Goal: Task Accomplishment & Management: Complete application form

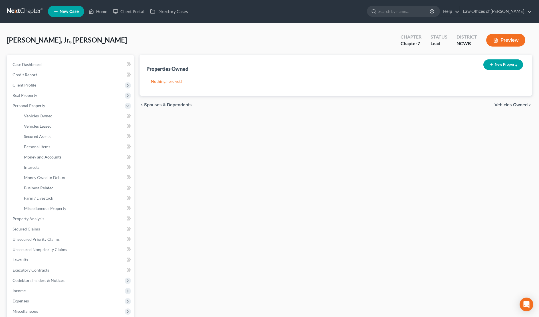
click at [499, 64] on button "New Property" at bounding box center [503, 64] width 40 height 11
select select "28"
select select "54"
select select "0"
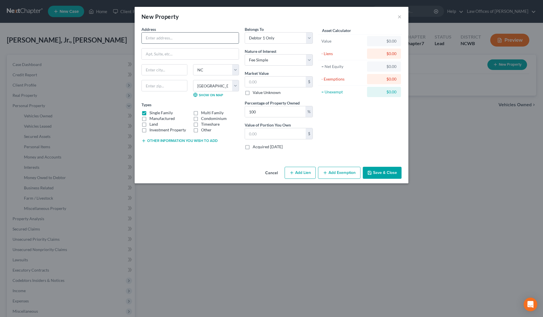
click at [200, 39] on input "text" at bounding box center [190, 38] width 97 height 11
type input "Lot 76 Penland Road"
type input "S"
type input "Spruce Pine"
select select "28"
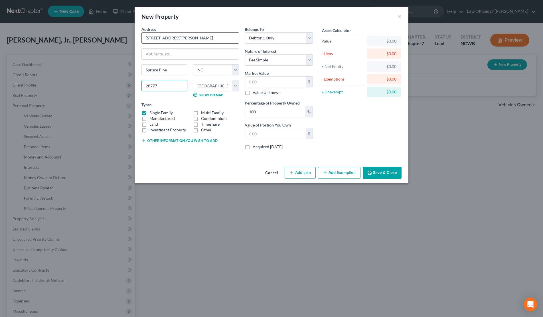
type input "28777"
click at [150, 127] on label "Investment Property" at bounding box center [168, 130] width 37 height 6
click at [152, 127] on input "Investment Property" at bounding box center [154, 129] width 4 height 4
click at [150, 130] on label "Investment Property" at bounding box center [168, 130] width 37 height 6
click at [152, 130] on input "Investment Property" at bounding box center [154, 129] width 4 height 4
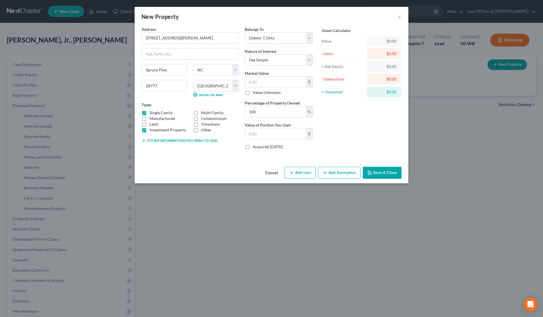
checkbox input "false"
click at [150, 124] on label "Land" at bounding box center [154, 124] width 9 height 6
click at [152, 124] on input "Land" at bounding box center [154, 123] width 4 height 4
checkbox input "true"
click at [150, 112] on label "Single Family" at bounding box center [161, 113] width 23 height 6
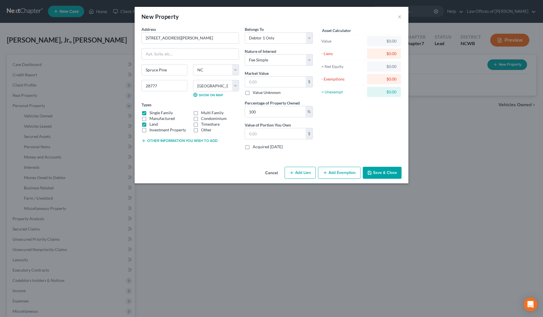
click at [152, 112] on input "Single Family" at bounding box center [154, 112] width 4 height 4
checkbox input "false"
click at [293, 41] on select "Select Debtor 1 Only Debtor 2 Only Debtor 1 And Debtor 2 Only At Least One Of T…" at bounding box center [279, 37] width 68 height 11
select select "3"
click at [245, 32] on select "Select Debtor 1 Only Debtor 2 Only Debtor 1 And Debtor 2 Only At Least One Of T…" at bounding box center [279, 37] width 68 height 11
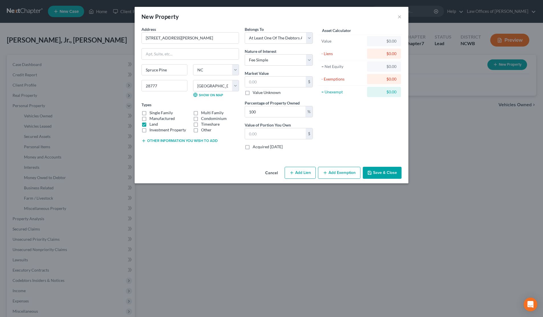
click at [376, 174] on button "Save & Close" at bounding box center [382, 173] width 39 height 12
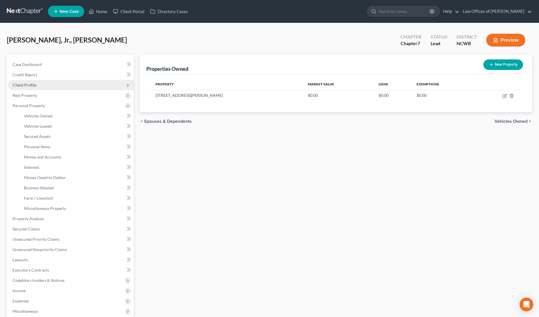
click at [20, 85] on span "Client Profile" at bounding box center [25, 84] width 24 height 5
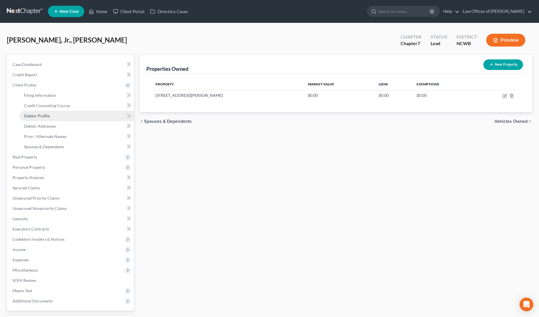
click at [33, 115] on span "Debtor Profile" at bounding box center [37, 115] width 26 height 5
select select "1"
select select "2"
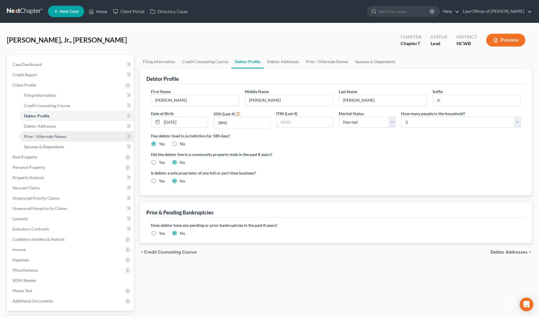
click at [41, 136] on span "Prior / Alternate Names" at bounding box center [45, 136] width 43 height 5
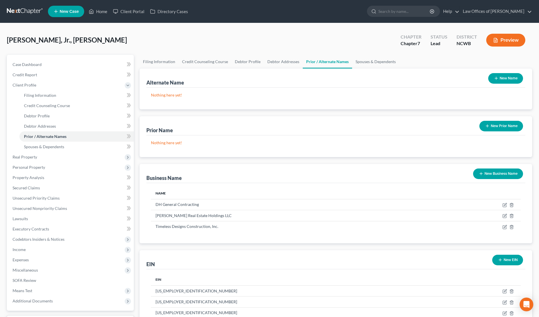
click at [512, 77] on button "New Name" at bounding box center [505, 78] width 35 height 11
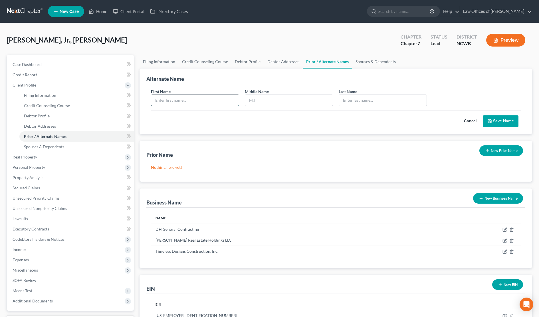
click at [170, 105] on input "text" at bounding box center [195, 100] width 88 height 11
type input "Dave"
type input "Hasler"
click at [502, 121] on button "Save Name" at bounding box center [501, 121] width 36 height 12
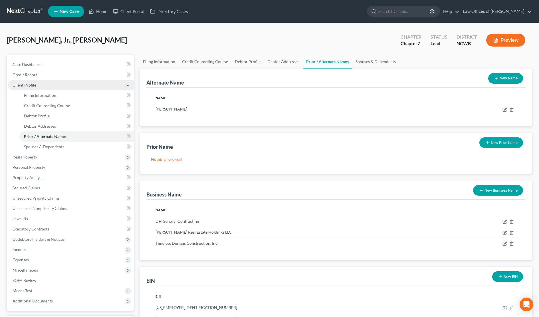
click at [23, 84] on span "Client Profile" at bounding box center [25, 84] width 24 height 5
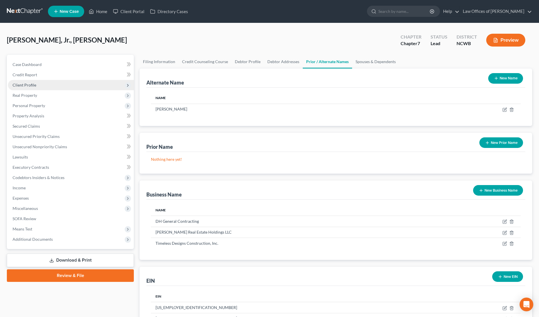
click at [28, 86] on span "Client Profile" at bounding box center [25, 84] width 24 height 5
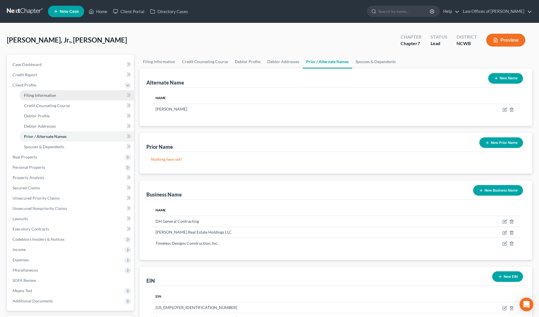
click at [37, 94] on span "Filing Information" at bounding box center [40, 95] width 32 height 5
select select "1"
select select "0"
select select "59"
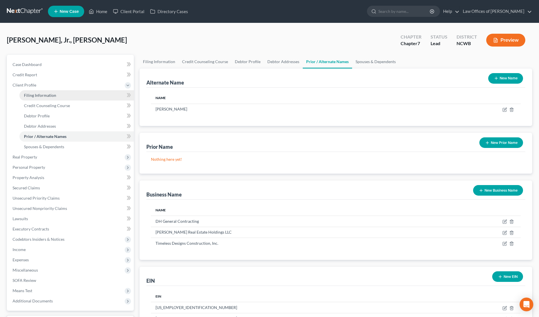
select select "28"
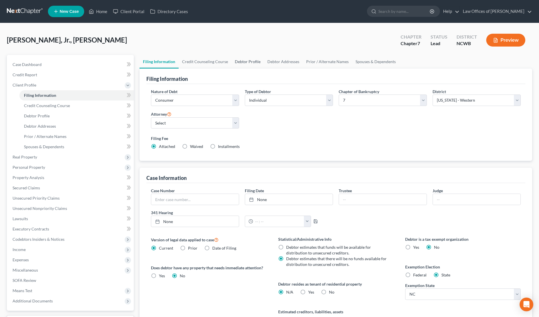
click at [247, 61] on link "Debtor Profile" at bounding box center [247, 62] width 33 height 14
select select "1"
select select "2"
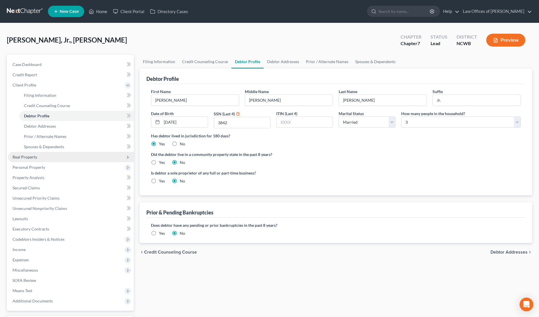
click at [24, 158] on span "Real Property" at bounding box center [25, 156] width 25 height 5
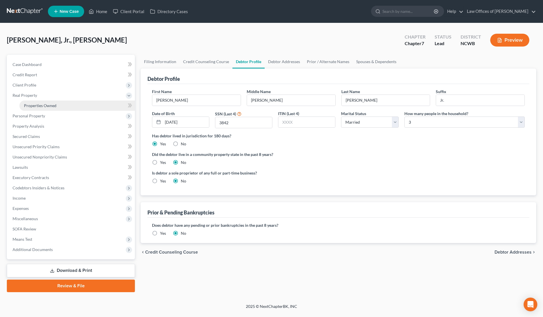
click at [47, 107] on span "Properties Owned" at bounding box center [40, 105] width 33 height 5
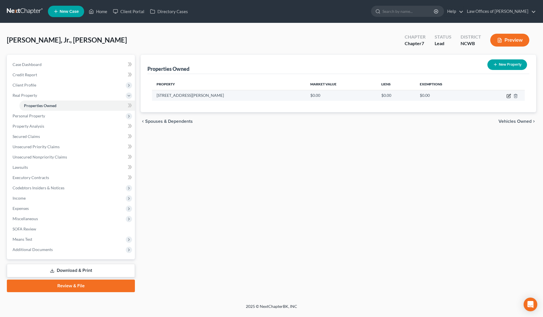
click at [510, 95] on icon "button" at bounding box center [509, 96] width 5 height 5
select select "28"
select select "54"
select select "3"
select select "0"
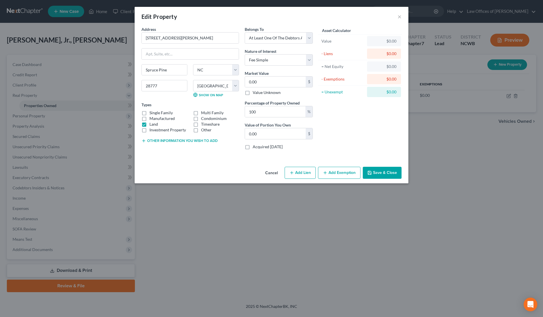
click at [166, 141] on button "Other information you wish to add" at bounding box center [180, 140] width 76 height 5
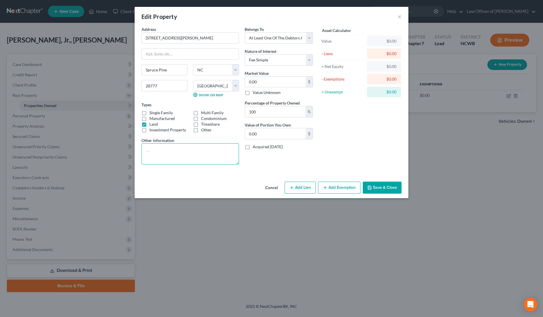
click at [163, 151] on textarea at bounding box center [191, 153] width 98 height 21
type textarea "1.08 acres purchased for $6087.67 in 2022. Tax Value $3,800."
click at [383, 186] on button "Save & Close" at bounding box center [382, 188] width 39 height 12
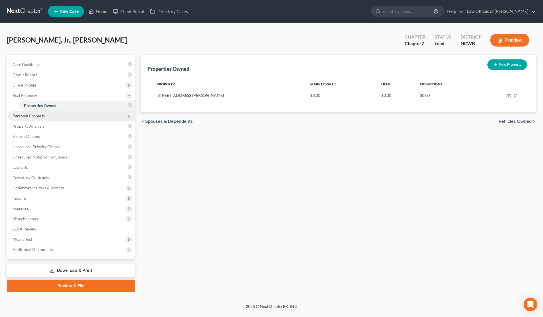
click at [19, 116] on span "Personal Property" at bounding box center [29, 115] width 33 height 5
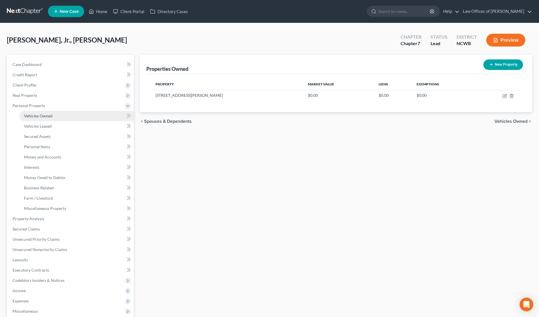
click at [36, 117] on span "Vehicles Owned" at bounding box center [38, 115] width 29 height 5
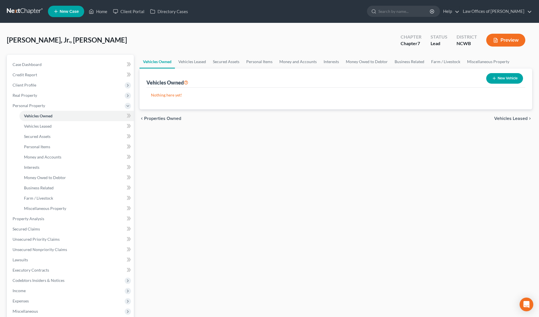
click at [503, 79] on button "New Vehicle" at bounding box center [504, 78] width 37 height 11
select select "0"
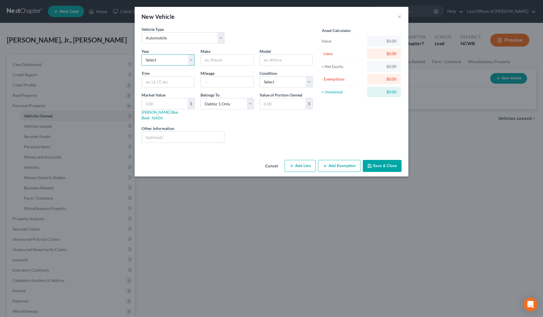
click at [170, 61] on select "Select 2026 2025 2024 2023 2022 2021 2020 2019 2018 2017 2016 2015 2014 2013 20…" at bounding box center [168, 59] width 53 height 11
select select "2"
click at [142, 54] on select "Select 2026 2025 2024 2023 2022 2021 2020 2019 2018 2017 2016 2015 2014 2013 20…" at bounding box center [168, 59] width 53 height 11
type input "GMC"
type input "Sierra"
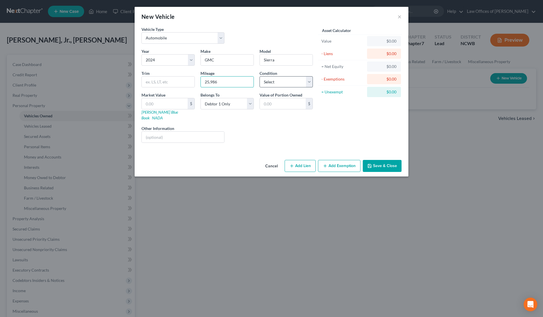
type input "25,986"
click at [273, 82] on select "Select Excellent Very Good Good Fair Poor" at bounding box center [286, 81] width 53 height 11
select select "2"
click at [260, 76] on select "Select Excellent Very Good Good Fair Poor" at bounding box center [286, 81] width 53 height 11
click at [250, 104] on select "Select Debtor 1 Only Debtor 2 Only Debtor 1 And Debtor 2 Only At Least One Of T…" at bounding box center [227, 103] width 53 height 11
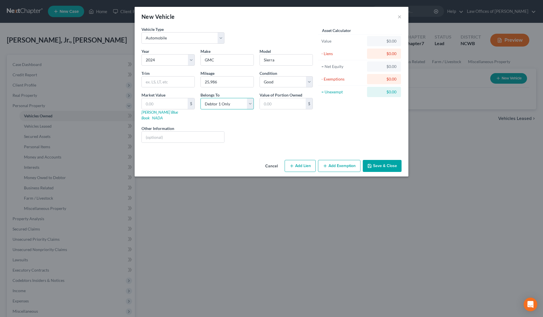
click at [201, 98] on select "Select Debtor 1 Only Debtor 2 Only Debtor 1 And Debtor 2 Only At Least One Of T…" at bounding box center [227, 103] width 53 height 11
click at [170, 132] on input "text" at bounding box center [183, 137] width 82 height 11
type input "VIN:"
click at [297, 163] on button "Add Lien" at bounding box center [300, 166] width 31 height 12
select select "0"
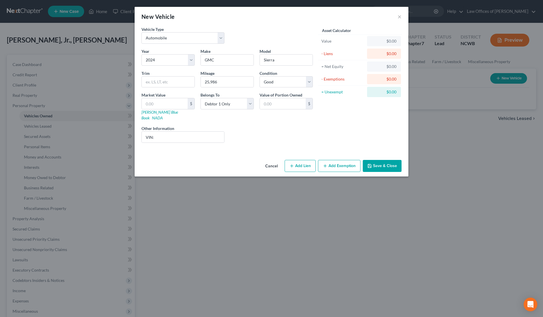
select select "0"
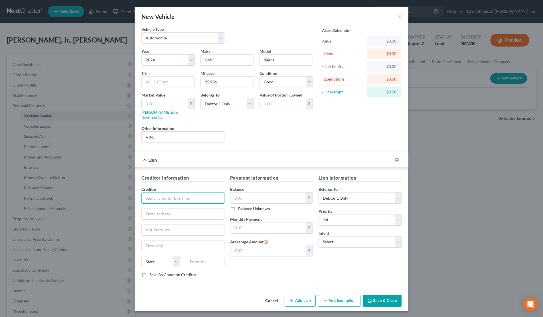
click at [174, 192] on input "text" at bounding box center [183, 197] width 83 height 11
type input "GM Financial"
type input "PO Box 183834"
type input "Arlington"
select select "45"
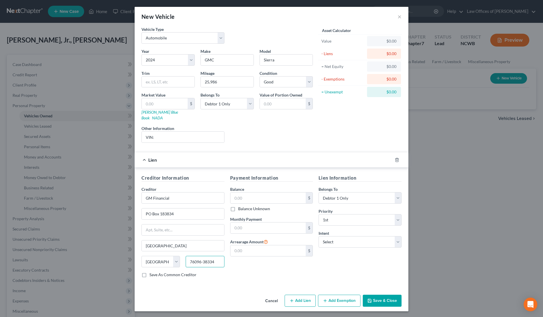
click at [211, 257] on input "76096-38334" at bounding box center [205, 261] width 39 height 11
click at [216, 259] on input "76096-3834" at bounding box center [205, 261] width 39 height 11
type input "76096-3834"
click at [249, 194] on input "text" at bounding box center [269, 197] width 76 height 11
type input "80,632.39"
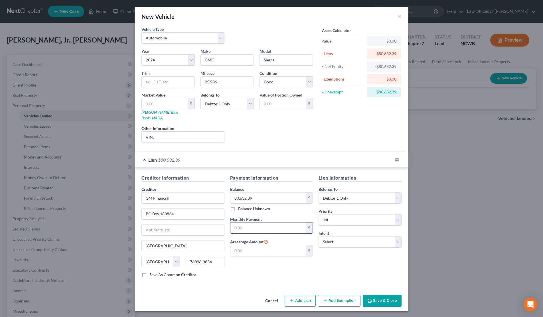
click at [271, 222] on input "text" at bounding box center [269, 227] width 76 height 11
type input "1,684.71"
click at [390, 295] on button "Save & Close" at bounding box center [382, 301] width 39 height 12
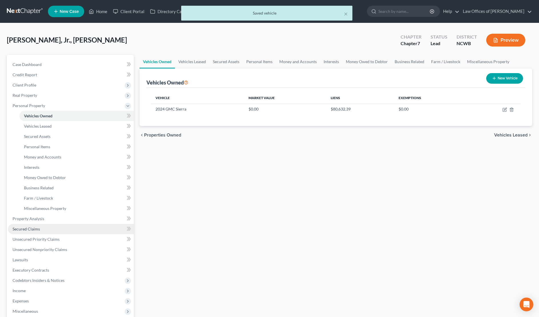
click at [31, 227] on span "Secured Claims" at bounding box center [26, 228] width 27 height 5
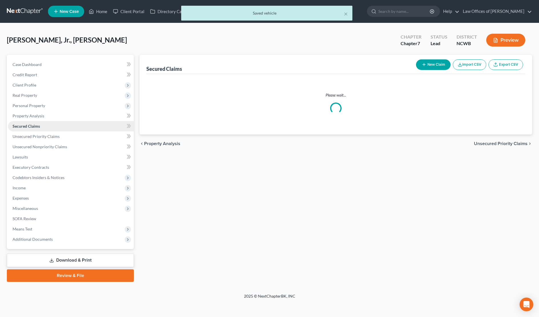
click at [31, 128] on span "Secured Claims" at bounding box center [26, 126] width 27 height 5
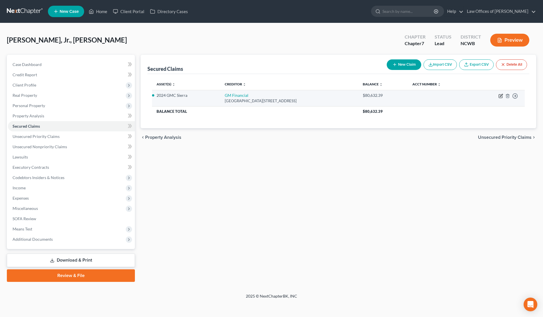
click at [501, 96] on icon "button" at bounding box center [501, 95] width 3 height 3
select select "45"
select select "3"
select select "0"
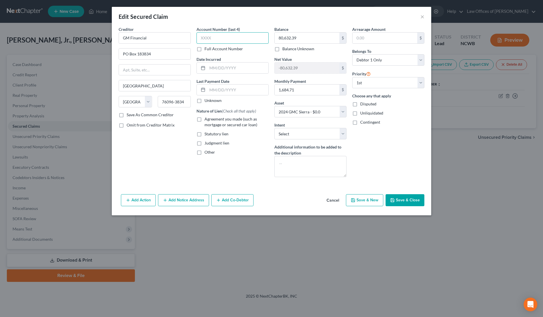
click at [231, 41] on input "text" at bounding box center [233, 37] width 72 height 11
type input "3225"
click at [224, 68] on input "text" at bounding box center [237, 68] width 61 height 11
type input "03/04/2024"
click at [291, 134] on select "Select Surrender Redeem Reaffirm Avoid Other" at bounding box center [311, 133] width 72 height 11
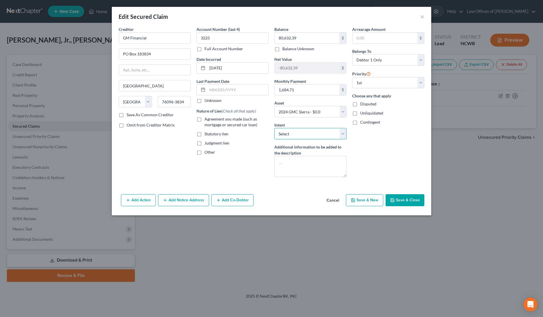
click at [275, 128] on select "Select Surrender Redeem Reaffirm Avoid Other" at bounding box center [311, 133] width 72 height 11
click at [205, 118] on label "Agreement you made (such as mortgage or secured car loan)" at bounding box center [237, 121] width 64 height 11
click at [207, 118] on input "Agreement you made (such as mortgage or secured car loan)" at bounding box center [209, 118] width 4 height 4
checkbox input "true"
click at [412, 199] on button "Save & Close" at bounding box center [405, 200] width 39 height 12
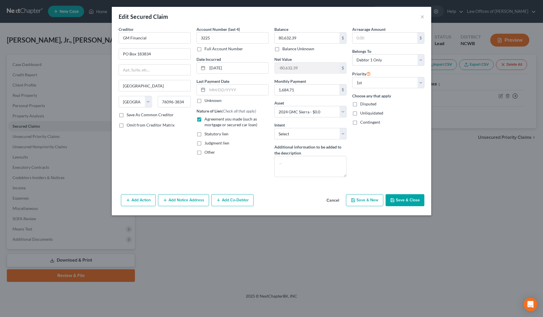
select select
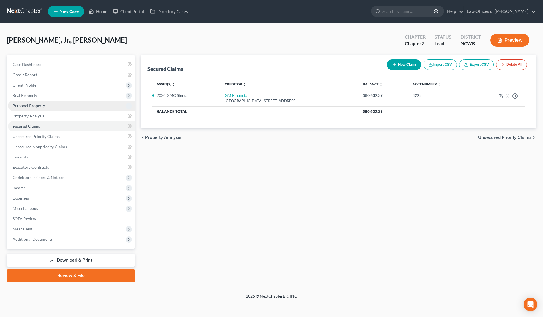
click at [28, 108] on span "Personal Property" at bounding box center [29, 105] width 33 height 5
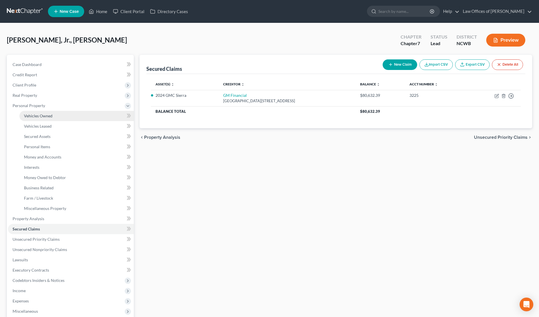
click at [29, 118] on link "Vehicles Owned" at bounding box center [76, 116] width 114 height 10
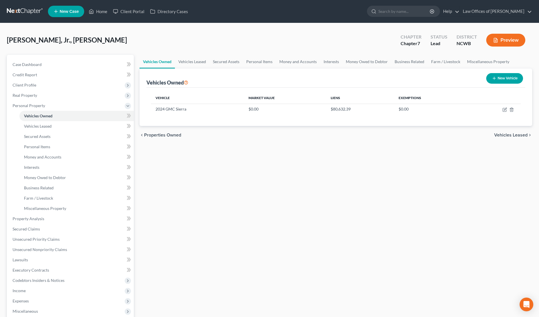
click at [503, 80] on button "New Vehicle" at bounding box center [504, 78] width 37 height 11
select select "0"
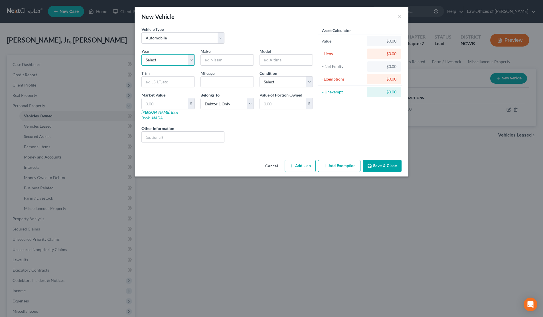
click at [162, 58] on select "Select 2026 2025 2024 2023 2022 2021 2020 2019 2018 2017 2016 2015 2014 2013 20…" at bounding box center [168, 59] width 53 height 11
select select "3"
click at [142, 54] on select "Select 2026 2025 2024 2023 2022 2021 2020 2019 2018 2017 2016 2015 2014 2013 20…" at bounding box center [168, 59] width 53 height 11
click at [211, 61] on input "text" at bounding box center [227, 60] width 53 height 11
type input "Infinity"
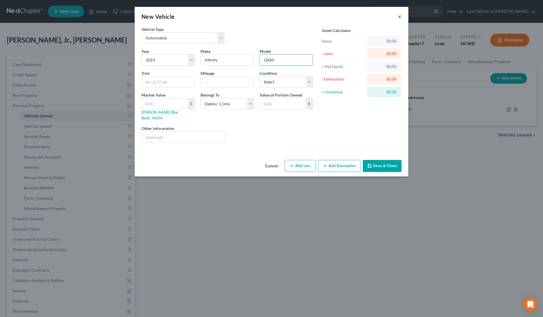
type input "QX60"
click at [400, 16] on button "×" at bounding box center [400, 16] width 4 height 7
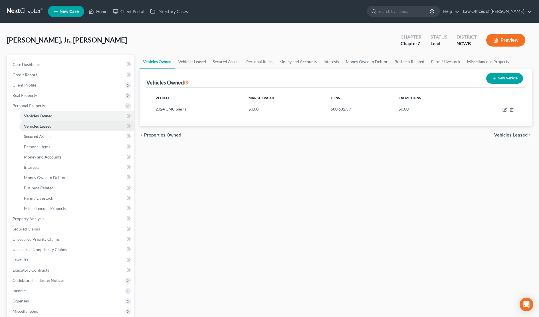
click at [38, 124] on span "Vehicles Leased" at bounding box center [38, 126] width 28 height 5
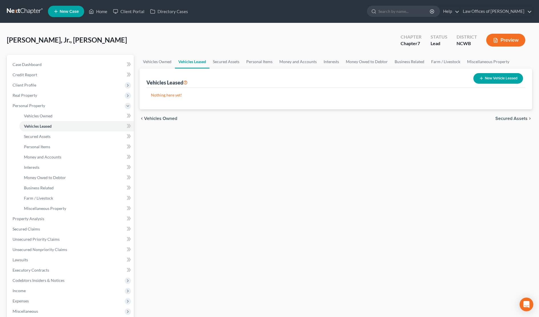
click at [512, 79] on button "New Vehicle Leased" at bounding box center [498, 78] width 50 height 11
select select "0"
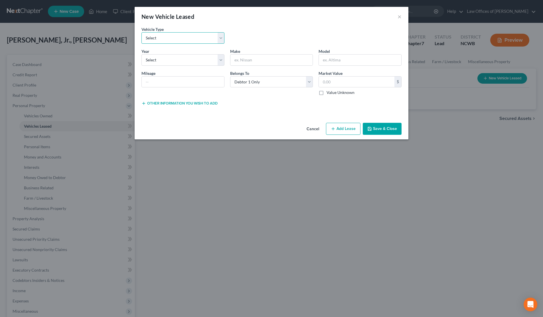
click at [181, 43] on select "Select Automobile Truck Trailer Watercraft Aircraft Motor Home Atv Other Vehicle" at bounding box center [183, 37] width 83 height 11
select select "0"
click at [142, 32] on select "Select Automobile Truck Trailer Watercraft Aircraft Motor Home Atv Other Vehicle" at bounding box center [183, 37] width 83 height 11
click at [182, 61] on select "Select 2026 2025 2024 2023 2022 2021 2020 2019 2018 2017 2016 2015 2014 2013 20…" at bounding box center [183, 59] width 83 height 11
select select "3"
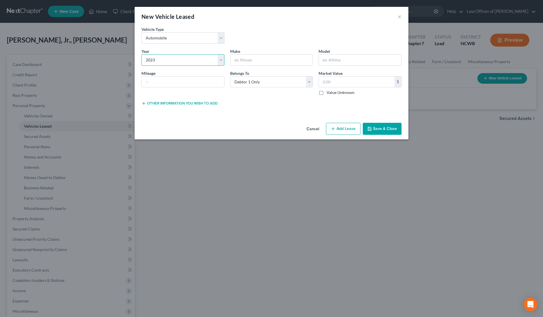
click at [142, 54] on select "Select 2026 2025 2024 2023 2022 2021 2020 2019 2018 2017 2016 2015 2014 2013 20…" at bounding box center [183, 59] width 83 height 11
click at [240, 57] on input "text" at bounding box center [272, 60] width 82 height 11
type input "Infinity"
click at [338, 58] on input "text" at bounding box center [360, 60] width 82 height 11
type input "QX60"
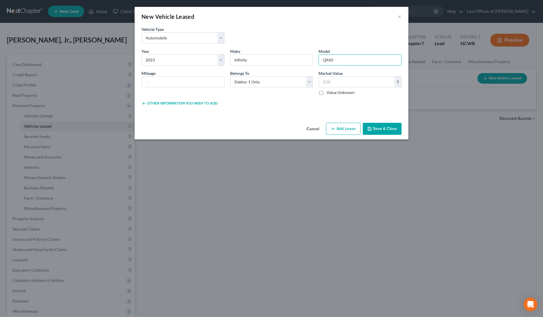
click at [342, 128] on button "Add Lease" at bounding box center [343, 129] width 35 height 12
select select "0"
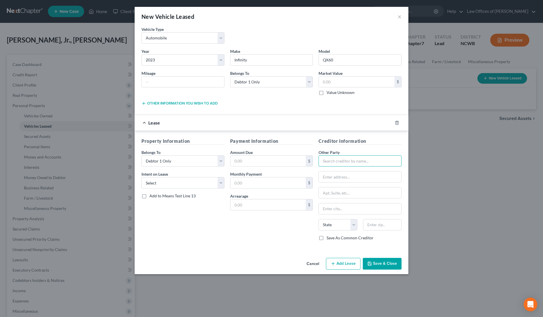
click at [324, 161] on input "text" at bounding box center [360, 160] width 83 height 11
type input "Infinity Finance"
click at [260, 185] on input "text" at bounding box center [269, 182] width 76 height 11
type input "889"
click at [170, 182] on select "Select None Assume Reject" at bounding box center [183, 182] width 83 height 11
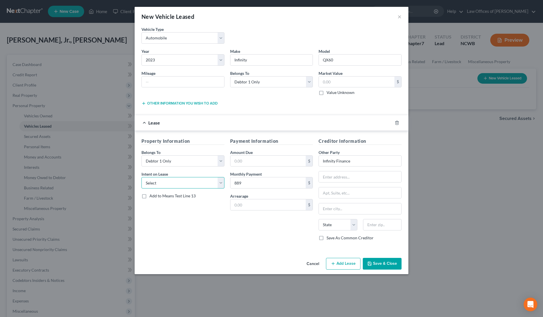
click at [142, 177] on select "Select None Assume Reject" at bounding box center [183, 182] width 83 height 11
click at [376, 260] on button "Save & Close" at bounding box center [382, 264] width 39 height 12
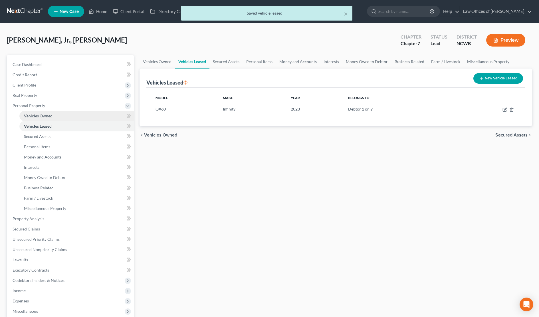
click at [39, 116] on span "Vehicles Owned" at bounding box center [38, 115] width 29 height 5
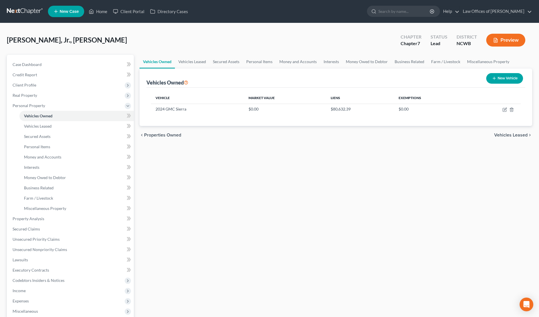
click at [496, 76] on button "New Vehicle" at bounding box center [504, 78] width 37 height 11
select select "0"
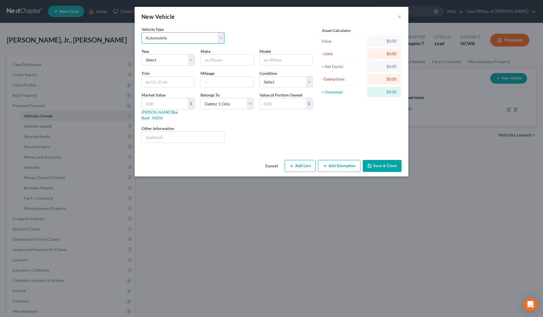
click at [151, 36] on select "Select Automobile Truck Trailer Watercraft Aircraft Motor Home Atv Other Vehicle" at bounding box center [183, 37] width 83 height 11
select select "7"
click at [142, 32] on select "Select Automobile Truck Trailer Watercraft Aircraft Motor Home Atv Other Vehicle" at bounding box center [183, 37] width 83 height 11
click at [167, 62] on select "Select 2026 2025 2024 2023 2022 2021 2020 2019 2018 2017 2016 2015 2014 2013 20…" at bounding box center [168, 59] width 53 height 11
select select "10"
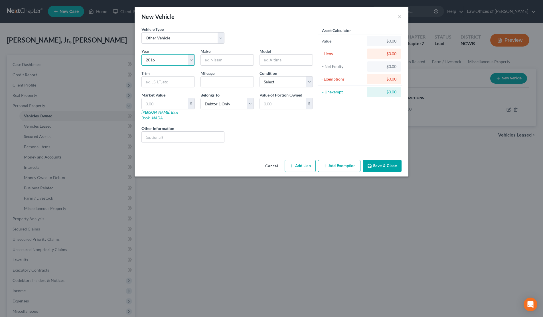
click at [142, 54] on select "Select 2026 2025 2024 2023 2022 2021 2020 2019 2018 2017 2016 2015 2014 2013 20…" at bounding box center [168, 59] width 53 height 11
type input "Forest River"
type input "Sandpiper"
click at [296, 160] on button "Add Lien" at bounding box center [300, 166] width 31 height 12
select select "0"
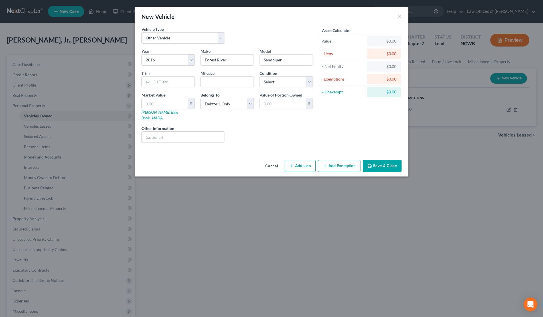
select select "0"
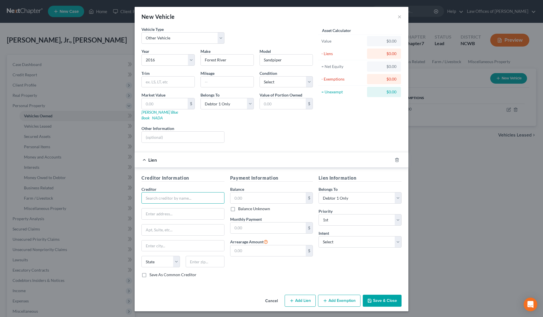
click at [167, 196] on input "text" at bounding box center [183, 197] width 83 height 11
type input "BMO"
click at [378, 297] on button "Save & Close" at bounding box center [382, 301] width 39 height 12
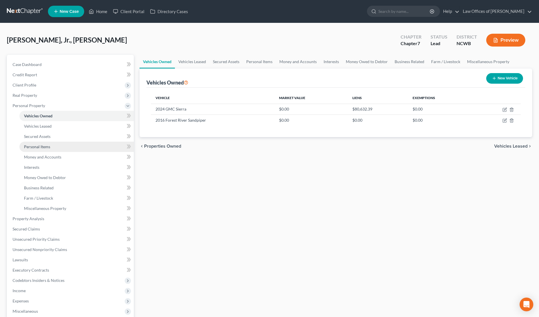
click at [27, 146] on span "Personal Items" at bounding box center [37, 146] width 26 height 5
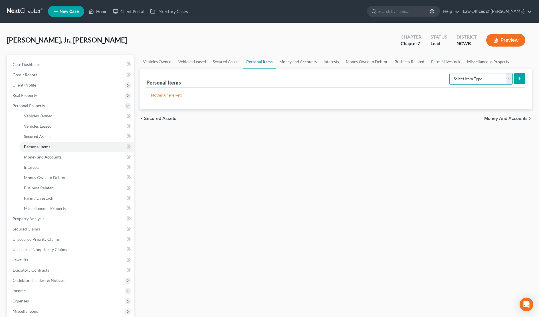
click at [490, 78] on select "Select Item Type Clothing Collectibles Of Value Electronics Firearms Household …" at bounding box center [480, 78] width 63 height 11
select select "household_goods"
click at [450, 73] on select "Select Item Type Clothing Collectibles Of Value Electronics Firearms Household …" at bounding box center [480, 78] width 63 height 11
click at [519, 79] on line "submit" at bounding box center [520, 79] width 3 height 0
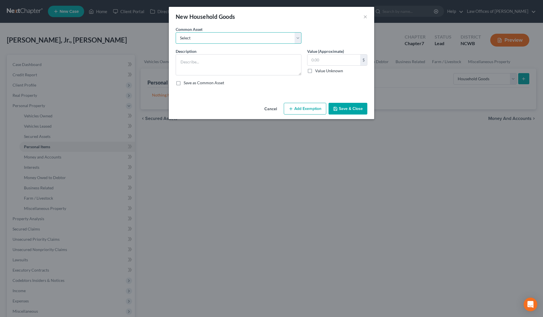
click at [270, 38] on select "Select Bedroom, Dining, Living room, Family room, Patio, Kitchen furniture; Was…" at bounding box center [239, 37] width 126 height 11
select select "0"
click at [176, 32] on select "Select Bedroom, Dining, Living room, Family room, Patio, Kitchen furniture; Was…" at bounding box center [239, 37] width 126 height 11
type textarea "Bedroom, Dining, Living room, Family room, Patio, Kitchen furniture; Washer/dry…"
type input "2,120.00"
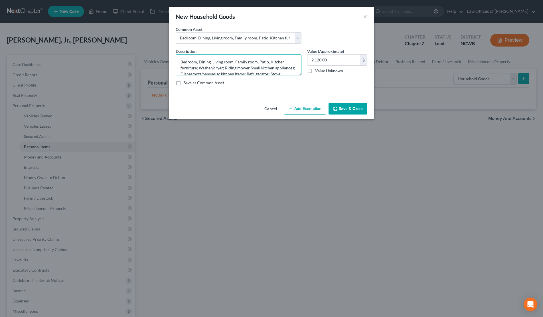
drag, startPoint x: 234, startPoint y: 62, endPoint x: 257, endPoint y: 60, distance: 23.5
click at [257, 60] on textarea "Bedroom, Dining, Living room, Family room, Patio, Kitchen furniture; Washer/dry…" at bounding box center [239, 64] width 126 height 21
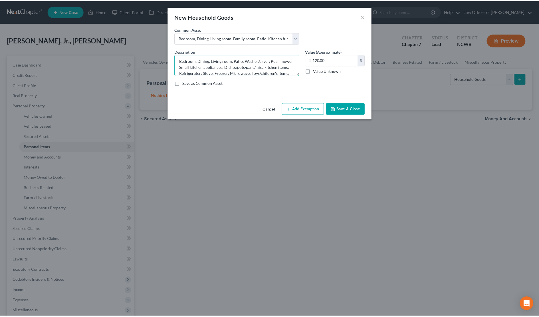
scroll to position [7, 0]
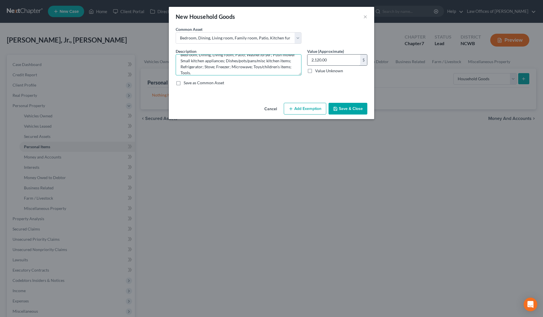
type textarea "Bedroom, Dining, Living room, Patio; Washer/dryer; Push mower Small kitchen app…"
type input "4,750"
click at [222, 71] on textarea "Bedroom, Dining, Living room, Patio; Washer/dryer; Push mower Small kitchen app…" at bounding box center [239, 64] width 126 height 21
type textarea "Bedroom, Dining, Living room, Patio; Washer/dryer; Push mower Small kitchen app…"
click at [346, 104] on button "Save & Close" at bounding box center [348, 109] width 39 height 12
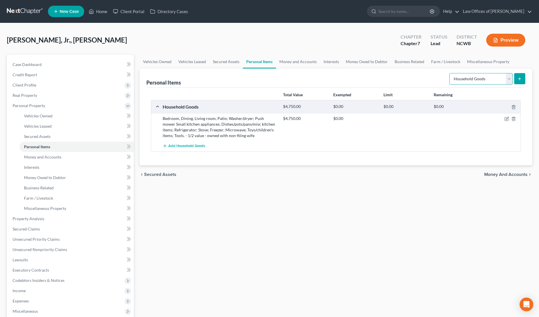
click at [490, 82] on select "Select Item Type Clothing Collectibles Of Value Electronics Firearms Household …" at bounding box center [480, 78] width 63 height 11
select select "electronics"
click at [450, 73] on select "Select Item Type Clothing Collectibles Of Value Electronics Firearms Household …" at bounding box center [480, 78] width 63 height 11
click at [520, 80] on icon "submit" at bounding box center [519, 78] width 5 height 5
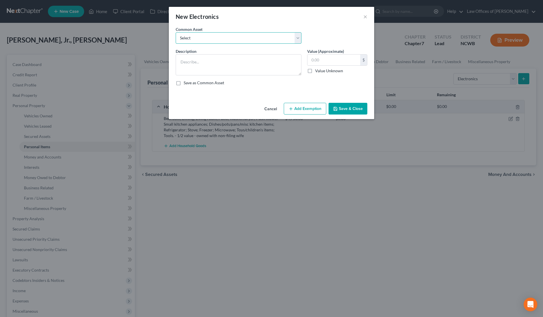
click at [251, 40] on select "Select Tv, DVD Player, Cell Phone, Computer, Printer, , 2 Boom boxes, Tablet, C…" at bounding box center [239, 37] width 126 height 11
select select "0"
click at [176, 32] on select "Select Tv, DVD Player, Cell Phone, Computer, Printer, , 2 Boom boxes, Tablet, C…" at bounding box center [239, 37] width 126 height 11
type textarea "Tv, DVD Player, Cell Phone, Computer, Printer, , 2 Boom boxes, Tablet, CDs, DVDs"
type input "2,000.00"
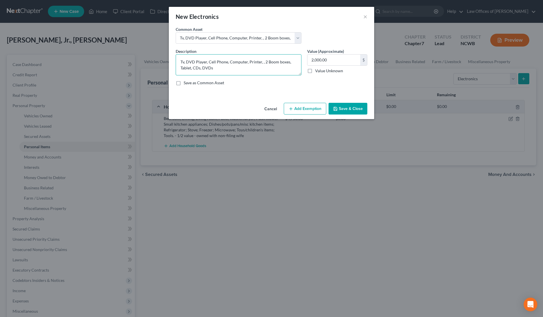
click at [187, 62] on textarea "Tv, DVD Player, Cell Phone, Computer, Printer, , 2 Boom boxes, Tablet, CDs, DVDs" at bounding box center [239, 64] width 126 height 21
drag, startPoint x: 271, startPoint y: 61, endPoint x: 179, endPoint y: 65, distance: 92.0
click at [179, 65] on textarea "Tv,s (4), DVD Player, Cell Phone, Computer, Printer, , 2 Boom boxes, Tablet, CD…" at bounding box center [239, 64] width 126 height 21
type textarea "Tv,s (4), DVD Player, Cell Phone, Computer, Printer, Tablet, DVDs, stereo system"
click at [342, 57] on input "2,000.00" at bounding box center [334, 60] width 53 height 11
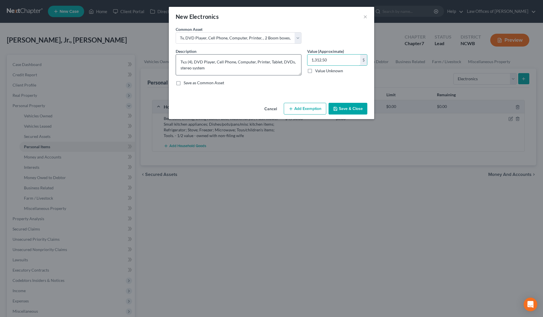
type input "1,312.50"
click at [219, 72] on textarea "Tv,s (4), DVD Player, Cell Phone, Computer, Printer, Tablet, DVDs, stereo system" at bounding box center [239, 64] width 126 height 21
type textarea "Tv,s (4), DVD Player, Cell Phone, Computer, Printer, Tablet, DVDs, stereo syste…"
click at [356, 106] on button "Save & Close" at bounding box center [348, 109] width 39 height 12
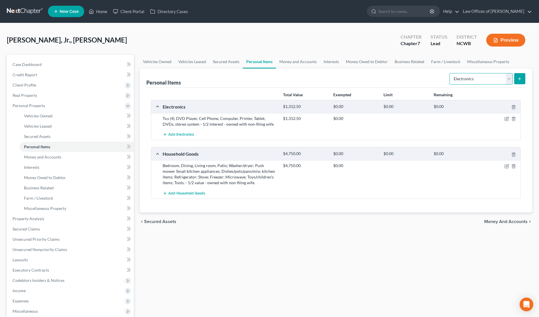
click at [477, 81] on select "Select Item Type Clothing Collectibles Of Value Electronics Firearms Household …" at bounding box center [480, 78] width 63 height 11
select select "sports_and_hobby_equipment"
click at [450, 73] on select "Select Item Type Clothing Collectibles Of Value Electronics Firearms Household …" at bounding box center [480, 78] width 63 height 11
click at [523, 78] on button "submit" at bounding box center [519, 78] width 11 height 11
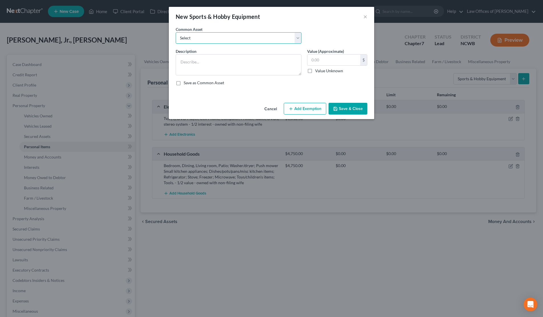
click at [251, 39] on select "Select Golf clubs, 3 kayaks (inflatable), 10 in 1 game table, camping gear, bin…" at bounding box center [239, 37] width 126 height 11
select select "0"
click at [176, 32] on select "Select Golf clubs, 3 kayaks (inflatable), 10 in 1 game table, camping gear, bin…" at bounding box center [239, 37] width 126 height 11
type textarea "Golf clubs, 3 kayaks (inflatable), 10 in 1 game table, camping gear, binoculars…"
type input "615.00"
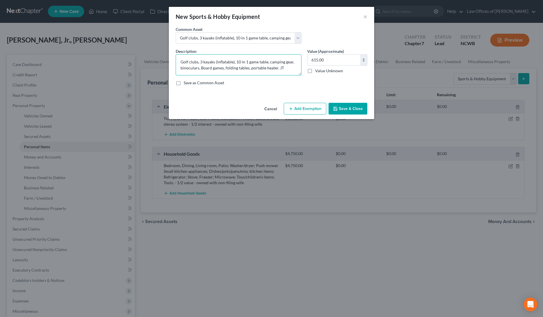
drag, startPoint x: 274, startPoint y: 70, endPoint x: 171, endPoint y: 61, distance: 104.0
click at [171, 61] on div "An exemption set must first be selected from the Filing Information section. Co…" at bounding box center [271, 63] width 205 height 74
type textarea "bicycles"
type input "250"
click at [200, 63] on textarea "bicycles" at bounding box center [239, 64] width 126 height 21
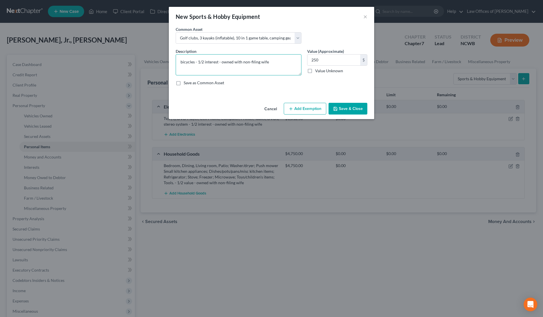
type textarea "bicycles - 1/2 interest - owned with non-filing wife"
click at [356, 106] on button "Save & Close" at bounding box center [348, 109] width 39 height 12
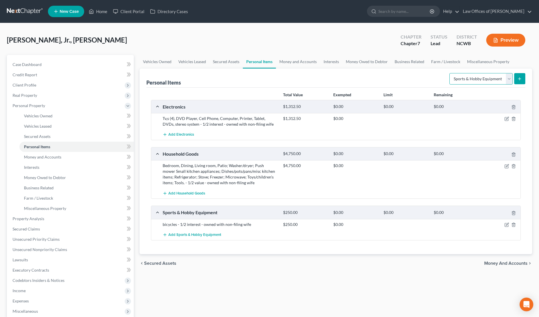
click at [485, 78] on select "Select Item Type Clothing Collectibles Of Value Electronics Firearms Household …" at bounding box center [480, 78] width 63 height 11
select select "clothing"
click at [450, 73] on select "Select Item Type Clothing Collectibles Of Value Electronics Firearms Household …" at bounding box center [480, 78] width 63 height 11
click at [521, 79] on icon "submit" at bounding box center [519, 78] width 5 height 5
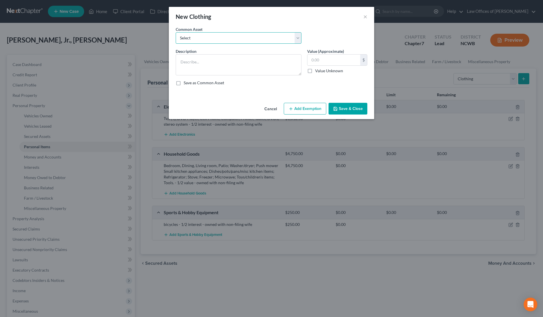
click at [225, 36] on select "Select All clothing All clothing and personal effects" at bounding box center [239, 37] width 126 height 11
select select "0"
click at [176, 32] on select "Select All clothing All clothing and personal effects" at bounding box center [239, 37] width 126 height 11
type textarea "All clothing"
type input "750.00"
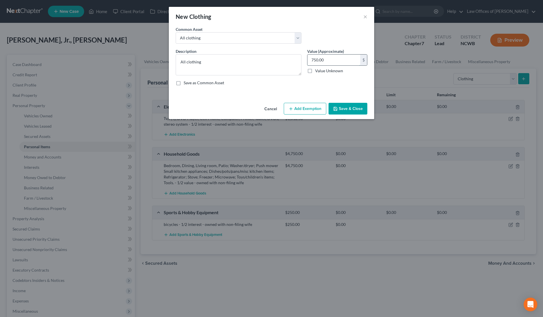
click at [340, 59] on input "750.00" at bounding box center [334, 60] width 53 height 11
click at [339, 107] on button "Save & Close" at bounding box center [348, 109] width 39 height 12
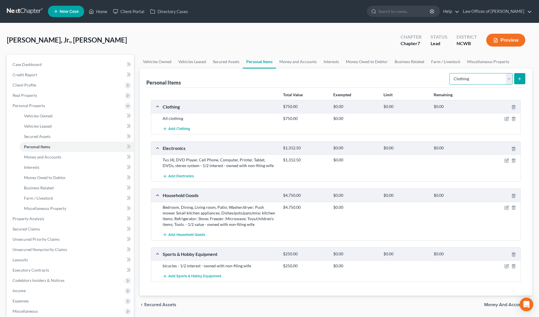
click at [476, 79] on select "Select Item Type Clothing Collectibles Of Value Electronics Firearms Household …" at bounding box center [480, 78] width 63 height 11
select select "pets"
click at [450, 73] on select "Select Item Type Clothing Collectibles Of Value Electronics Firearms Household …" at bounding box center [480, 78] width 63 height 11
click at [519, 81] on icon "submit" at bounding box center [519, 78] width 5 height 5
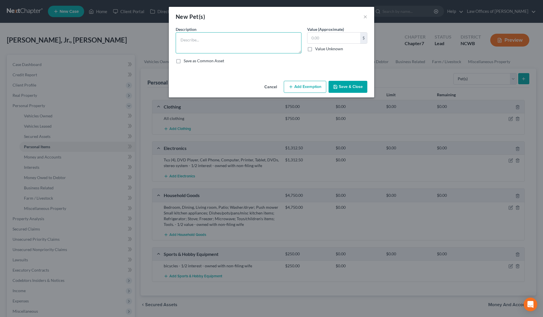
click at [200, 38] on textarea at bounding box center [239, 42] width 126 height 21
type textarea "Dogs / Cats"
click at [315, 51] on label "Value Unknown" at bounding box center [329, 49] width 28 height 6
click at [318, 50] on input "Value Unknown" at bounding box center [320, 48] width 4 height 4
checkbox input "true"
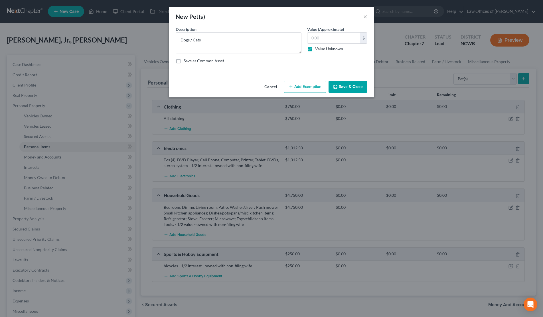
type input "0.00"
click at [345, 86] on button "Save & Close" at bounding box center [348, 87] width 39 height 12
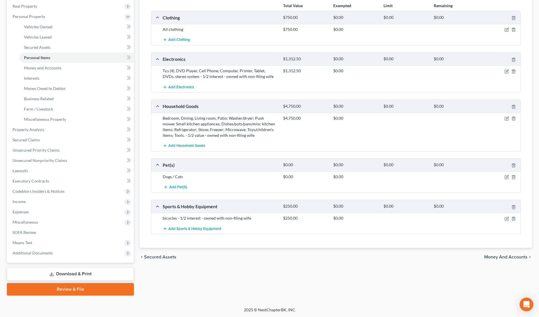
scroll to position [89, 0]
click at [499, 257] on span "Money and Accounts" at bounding box center [505, 256] width 43 height 5
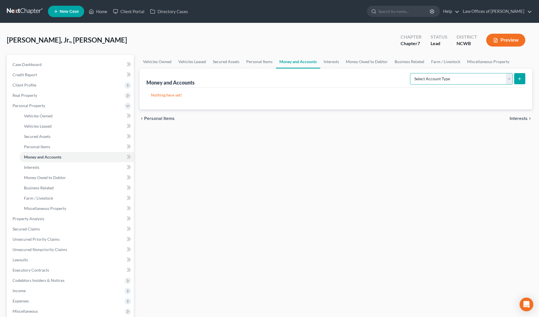
click at [489, 79] on select "Select Account Type Brokerage Cash on Hand Certificates of Deposit Checking Acc…" at bounding box center [461, 78] width 103 height 11
select select "checking"
click at [411, 73] on select "Select Account Type Brokerage Cash on Hand Certificates of Deposit Checking Acc…" at bounding box center [461, 78] width 103 height 11
click at [521, 79] on icon "submit" at bounding box center [519, 78] width 5 height 5
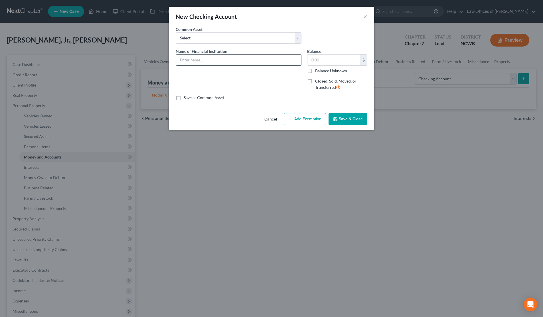
click at [259, 63] on input "text" at bounding box center [238, 60] width 125 height 11
type input "First Federal Checking - Acct # owned with son"
click at [315, 71] on label "Balance Unknown" at bounding box center [331, 71] width 32 height 6
click at [318, 71] on input "Balance Unknown" at bounding box center [320, 70] width 4 height 4
checkbox input "true"
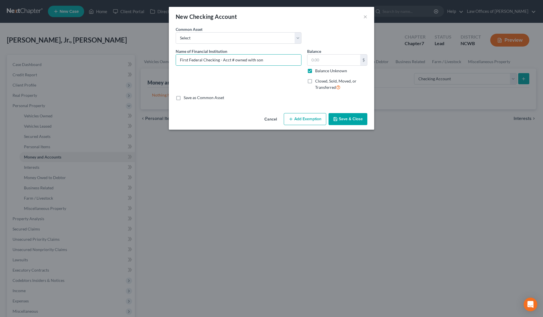
type input "0.00"
click at [343, 120] on button "Save & Close" at bounding box center [348, 119] width 39 height 12
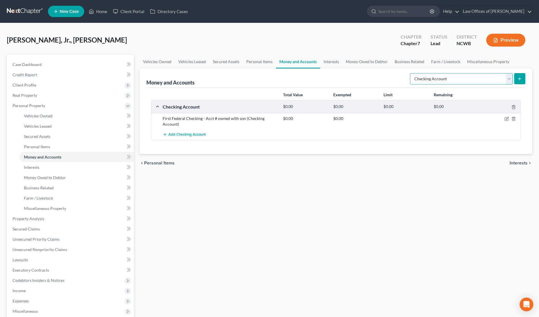
click at [463, 79] on select "Select Account Type Brokerage Cash on Hand Certificates of Deposit Checking Acc…" at bounding box center [461, 78] width 103 height 11
select select "savings"
click at [411, 73] on select "Select Account Type Brokerage Cash on Hand Certificates of Deposit Checking Acc…" at bounding box center [461, 78] width 103 height 11
click at [520, 78] on icon "submit" at bounding box center [519, 78] width 5 height 5
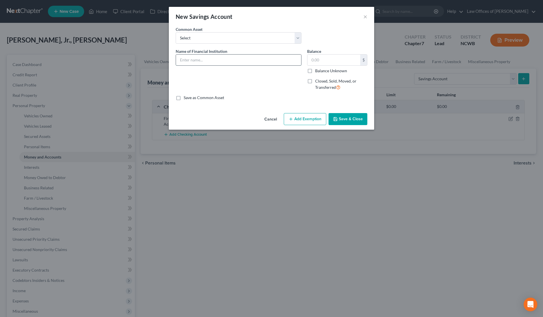
click at [217, 57] on input "text" at bounding box center [238, 60] width 125 height 11
type input "First Federal Savings - Acct # - owned with son"
click at [315, 70] on label "Balance Unknown" at bounding box center [331, 71] width 32 height 6
click at [318, 70] on input "Balance Unknown" at bounding box center [320, 70] width 4 height 4
checkbox input "true"
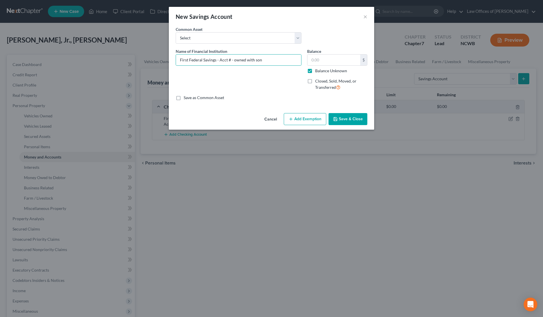
type input "0.00"
click at [351, 118] on button "Save & Close" at bounding box center [348, 119] width 39 height 12
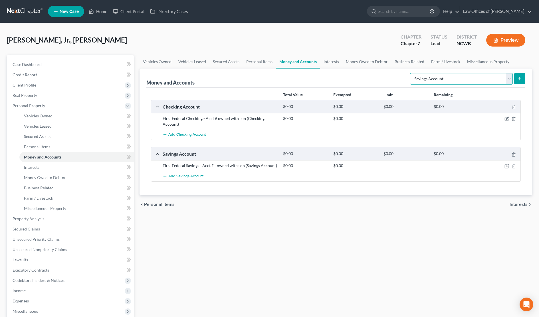
click at [467, 80] on select "Select Account Type Brokerage Cash on Hand Certificates of Deposit Checking Acc…" at bounding box center [461, 78] width 103 height 11
select select "other"
click at [411, 73] on select "Select Account Type Brokerage Cash on Hand Certificates of Deposit Checking Acc…" at bounding box center [461, 78] width 103 height 11
click at [518, 81] on button "submit" at bounding box center [519, 78] width 11 height 11
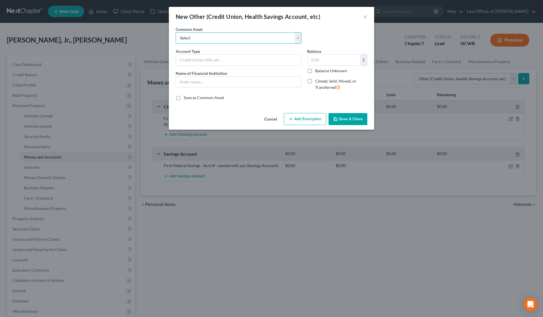
click at [233, 37] on select "Select FSA PayPal HSA IRA PayPal EFT Venmo Cash App Cryptocurrency Zelle Crypto…" at bounding box center [239, 37] width 126 height 11
select select "6"
click at [176, 32] on select "Select FSA PayPal HSA IRA PayPal EFT Venmo Cash App Cryptocurrency Zelle Crypto…" at bounding box center [239, 37] width 126 height 11
type input "Venmo"
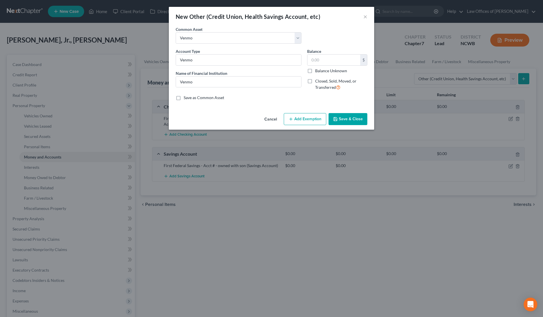
click at [315, 70] on label "Balance Unknown" at bounding box center [331, 71] width 32 height 6
click at [318, 70] on input "Balance Unknown" at bounding box center [320, 70] width 4 height 4
checkbox input "true"
type input "0.00"
click at [346, 115] on button "Save & Close" at bounding box center [348, 119] width 39 height 12
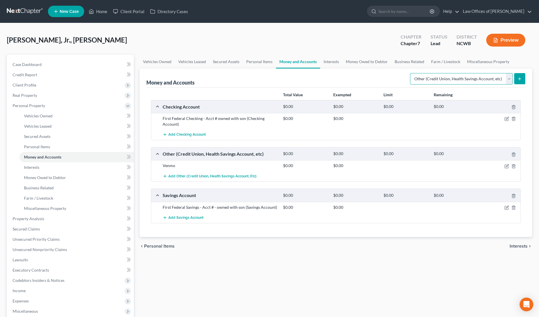
click at [462, 78] on select "Select Account Type Brokerage Cash on Hand Certificates of Deposit Checking Acc…" at bounding box center [461, 78] width 103 height 11
click at [411, 73] on select "Select Account Type Brokerage Cash on Hand Certificates of Deposit Checking Acc…" at bounding box center [461, 78] width 103 height 11
click at [519, 78] on icon "submit" at bounding box center [519, 78] width 5 height 5
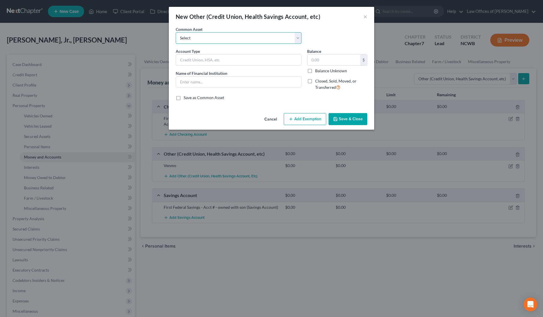
click at [210, 41] on select "Select FSA PayPal HSA IRA PayPal EFT Venmo Cash App Cryptocurrency Zelle Crypto…" at bounding box center [239, 37] width 126 height 11
select select "1"
click at [176, 32] on select "Select FSA PayPal HSA IRA PayPal EFT Venmo Cash App Cryptocurrency Zelle Crypto…" at bounding box center [239, 37] width 126 height 11
type input "PayPal"
type input "Paypal (Dtr 2)"
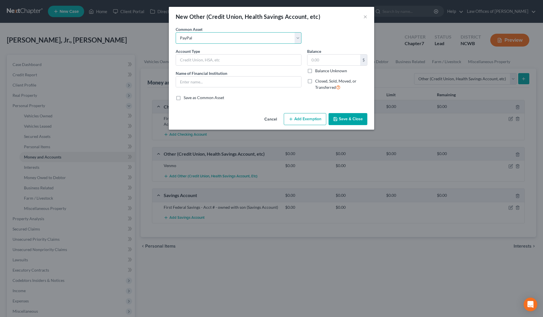
type input "0"
click at [315, 70] on label "Balance Unknown" at bounding box center [331, 71] width 32 height 6
click at [318, 70] on input "Balance Unknown" at bounding box center [320, 70] width 4 height 4
checkbox input "true"
type input "0.00"
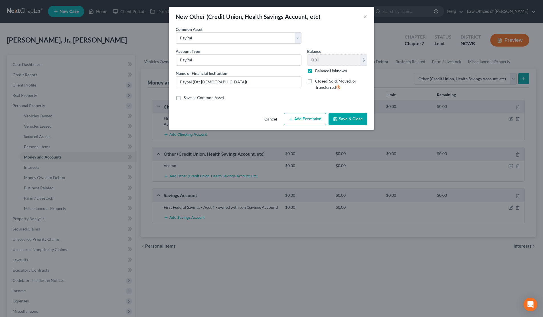
click at [342, 120] on button "Save & Close" at bounding box center [348, 119] width 39 height 12
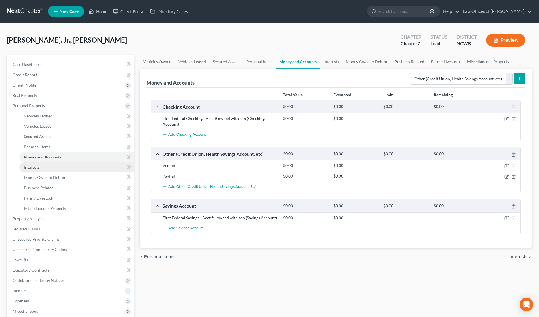
click at [33, 168] on span "Interests" at bounding box center [31, 167] width 15 height 5
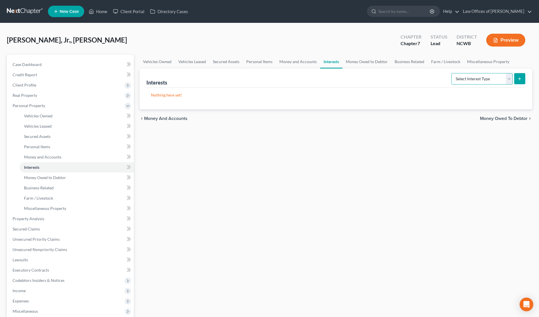
click at [476, 82] on select "Select Interest Type 401K Annuity Bond Education IRA Government Bond Government…" at bounding box center [481, 78] width 61 height 11
click at [39, 209] on span "Miscellaneous Property" at bounding box center [45, 208] width 42 height 5
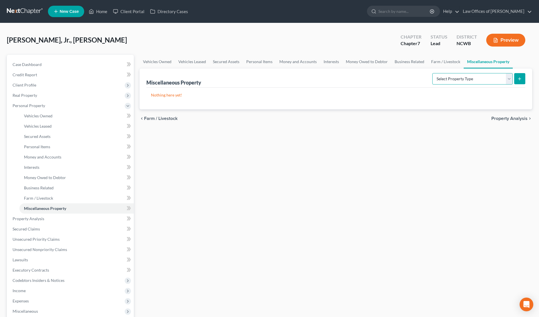
click at [495, 81] on select "Select Property Type Assigned for Creditor Benefit Within 1 Year Holding for An…" at bounding box center [472, 78] width 80 height 11
click at [326, 122] on div "chevron_left Farm / Livestock Property Analysis chevron_right" at bounding box center [336, 118] width 393 height 18
click at [513, 41] on button "Preview" at bounding box center [505, 40] width 39 height 13
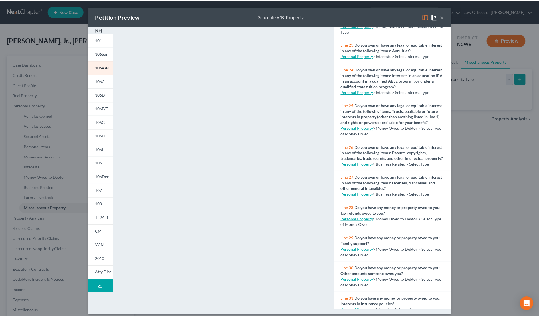
scroll to position [771, 0]
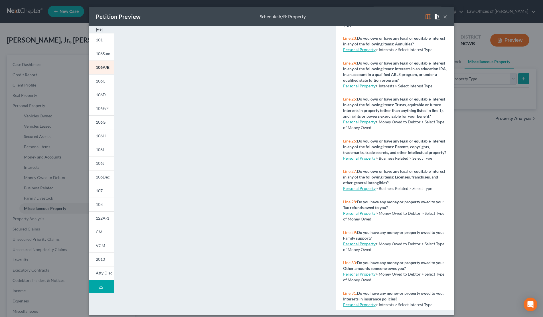
click at [356, 191] on link "Personal Property" at bounding box center [359, 188] width 33 height 5
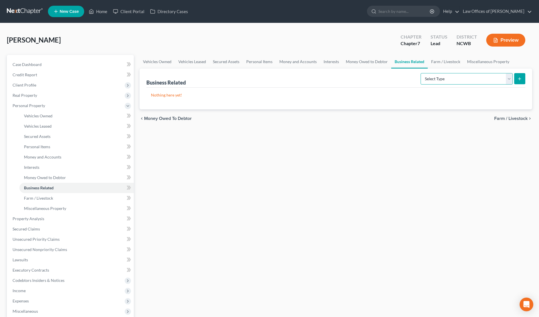
click at [497, 78] on select "Select Type Customer Lists Franchises Inventory Licenses Machinery Office Equip…" at bounding box center [467, 78] width 92 height 11
select select "license"
click at [421, 73] on select "Select Type Customer Lists Franchises Inventory Licenses Machinery Office Equip…" at bounding box center [467, 78] width 92 height 11
click at [521, 79] on icon "submit" at bounding box center [519, 78] width 5 height 5
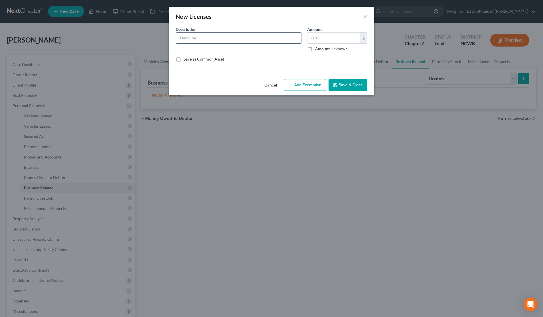
click at [233, 39] on input "text" at bounding box center [238, 38] width 125 height 11
type input "GC License"
click at [315, 49] on label "Amount Unknown" at bounding box center [331, 49] width 33 height 6
click at [318, 49] on input "Amount Unknown" at bounding box center [320, 48] width 4 height 4
checkbox input "true"
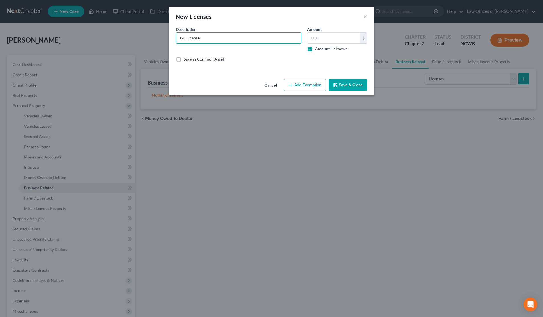
type input "0.00"
click at [338, 83] on icon "button" at bounding box center [335, 85] width 5 height 5
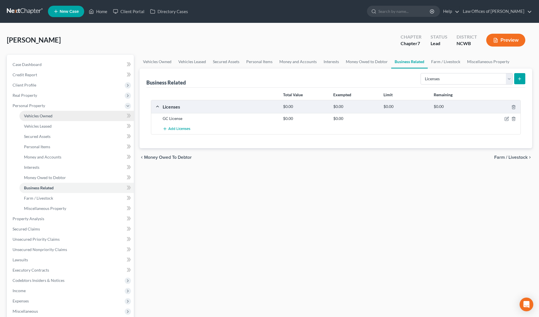
click at [26, 115] on span "Vehicles Owned" at bounding box center [38, 115] width 29 height 5
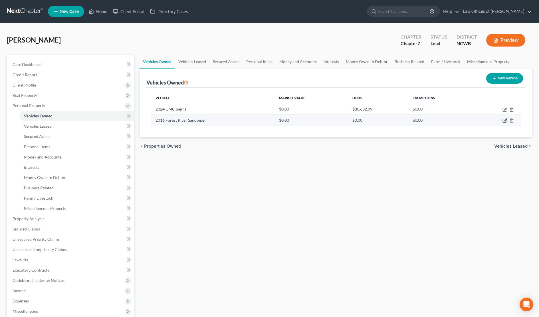
click at [506, 120] on icon "button" at bounding box center [505, 120] width 5 height 5
select select "7"
select select "10"
select select "0"
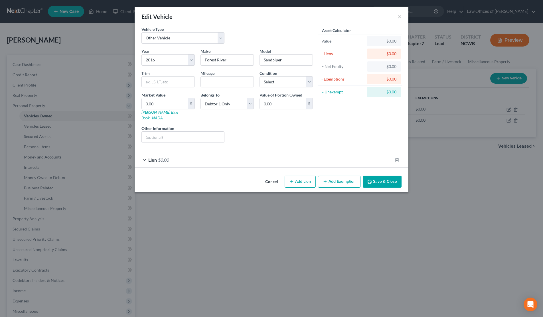
click at [160, 157] on span "$0.00" at bounding box center [163, 159] width 11 height 5
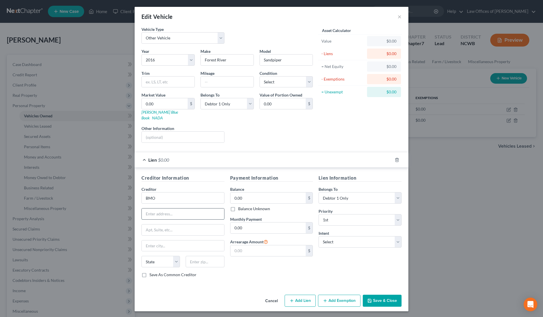
click at [160, 210] on input "text" at bounding box center [183, 213] width 82 height 11
type input "PO Box 5735"
type input "X"
type input "Carol Stream"
select select "14"
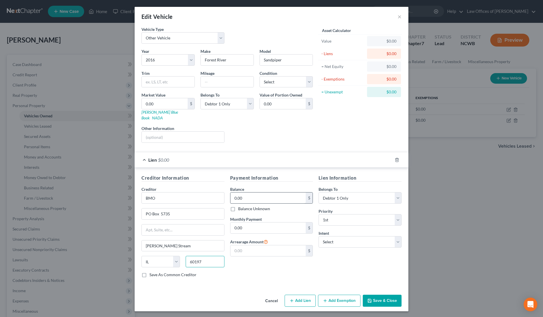
type input "60197"
click at [251, 193] on input "0.00" at bounding box center [269, 197] width 76 height 11
type input "44,916.69"
click at [239, 226] on input "0.00" at bounding box center [269, 227] width 76 height 11
type input "464.02"
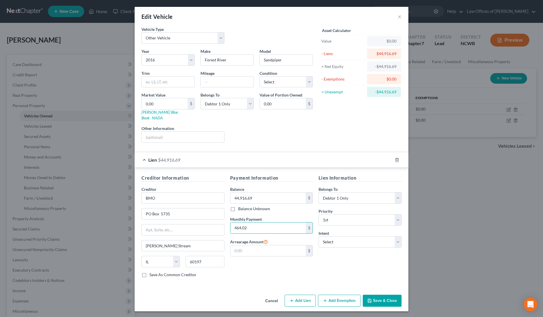
click at [380, 295] on button "Save & Close" at bounding box center [382, 301] width 39 height 12
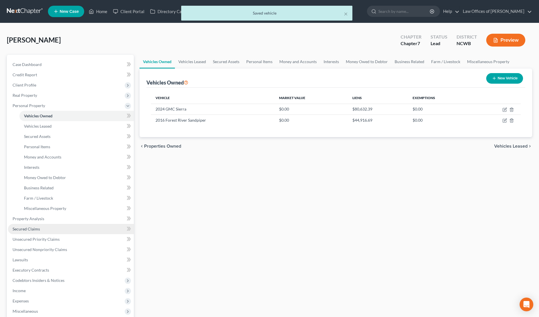
click at [31, 227] on span "Secured Claims" at bounding box center [26, 228] width 27 height 5
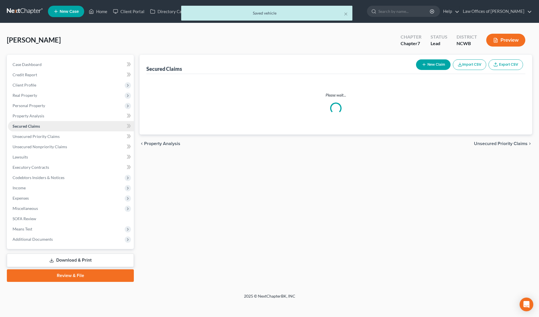
click at [31, 128] on span "Secured Claims" at bounding box center [26, 126] width 27 height 5
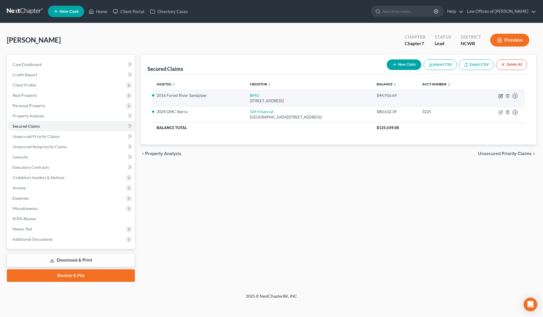
click at [502, 95] on icon "button" at bounding box center [501, 95] width 3 height 3
select select "14"
select select "0"
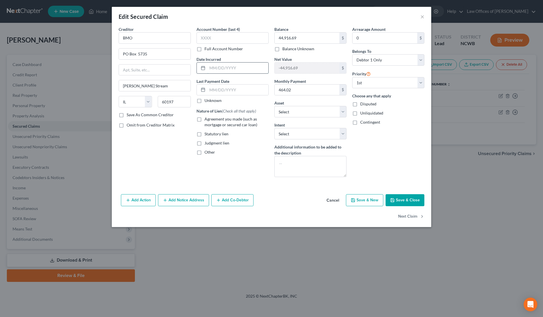
click at [209, 67] on input "text" at bounding box center [237, 68] width 61 height 11
type input "12/01/215"
click at [205, 118] on label "Agreement you made (such as mortgage or secured car loan)" at bounding box center [237, 121] width 64 height 11
click at [207, 118] on input "Agreement you made (such as mortgage or secured car loan)" at bounding box center [209, 118] width 4 height 4
checkbox input "true"
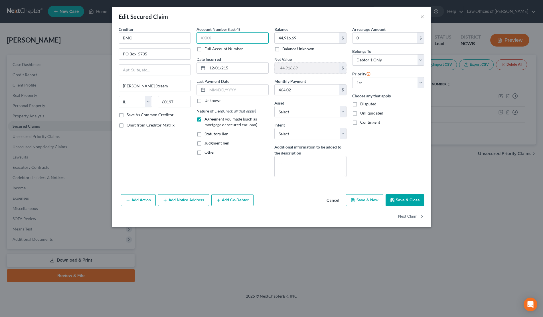
click at [227, 42] on input "text" at bounding box center [233, 37] width 72 height 11
type input "6988"
click at [396, 61] on select "Select Debtor 1 Only Debtor 2 Only Debtor 1 And Debtor 2 Only At Least One Of T…" at bounding box center [388, 59] width 72 height 11
click at [352, 54] on select "Select Debtor 1 Only Debtor 2 Only Debtor 1 And Debtor 2 Only At Least One Of T…" at bounding box center [388, 59] width 72 height 11
click at [396, 63] on select "Select Debtor 1 Only Debtor 2 Only Debtor 1 And Debtor 2 Only At Least One Of T…" at bounding box center [388, 59] width 72 height 11
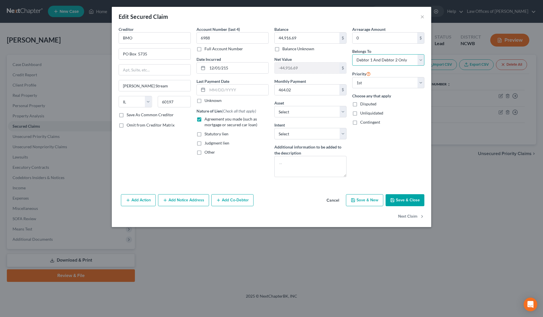
select select "3"
click at [352, 54] on select "Select Debtor 1 Only Debtor 2 Only Debtor 1 And Debtor 2 Only At Least One Of T…" at bounding box center [388, 59] width 72 height 11
click at [315, 136] on select "Select Surrender Redeem Reaffirm Avoid Other" at bounding box center [311, 133] width 72 height 11
select select "0"
click at [275, 128] on select "Select Surrender Redeem Reaffirm Avoid Other" at bounding box center [311, 133] width 72 height 11
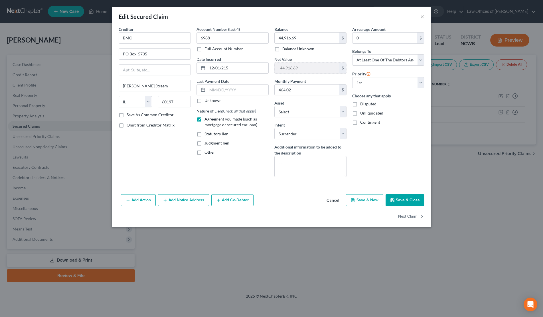
click at [408, 201] on button "Save & Close" at bounding box center [405, 200] width 39 height 12
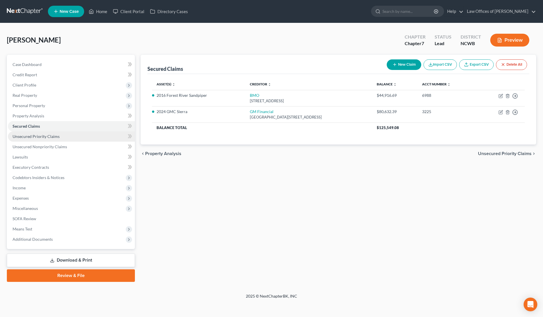
click at [26, 137] on span "Unsecured Priority Claims" at bounding box center [36, 136] width 47 height 5
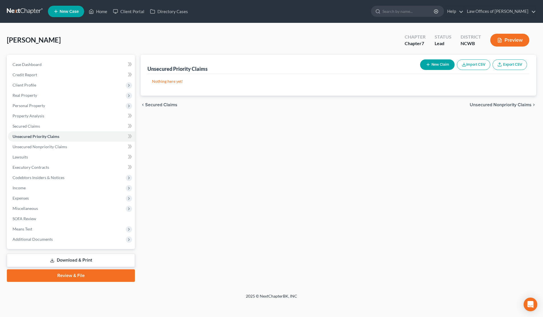
click at [446, 65] on button "New Claim" at bounding box center [437, 64] width 35 height 11
select select "0"
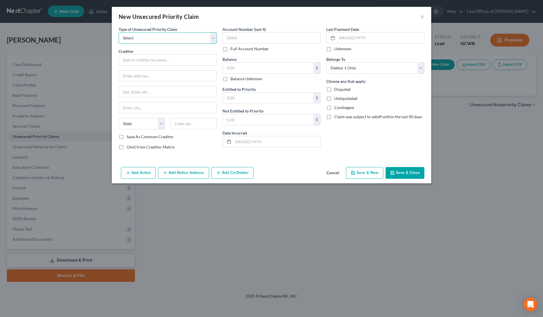
click at [139, 40] on select "Select Taxes & Other Government Units Domestic Support Obligations Extensions o…" at bounding box center [168, 37] width 98 height 11
select select "0"
click at [119, 32] on select "Select Taxes & Other Government Units Domestic Support Obligations Extensions o…" at bounding box center [168, 37] width 98 height 11
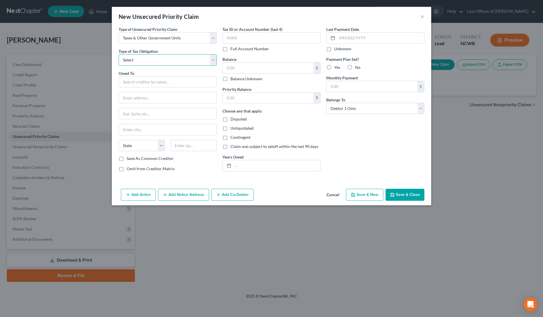
click at [145, 61] on select "Select Federal City State Franchise Tax Board Other" at bounding box center [168, 59] width 98 height 11
select select "0"
click at [119, 54] on select "Select Federal City State Franchise Tax Board Other" at bounding box center [168, 59] width 98 height 11
click at [152, 82] on input "text" at bounding box center [168, 81] width 98 height 11
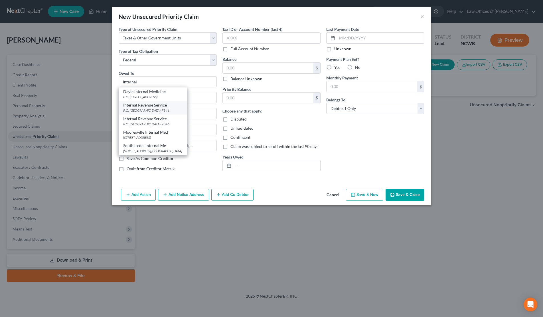
click at [160, 107] on div "Internal Revenue Service" at bounding box center [152, 105] width 59 height 6
type input "Internal Revenue Service"
type input "P.O. Box 7346"
type input "Philadelphia"
select select "39"
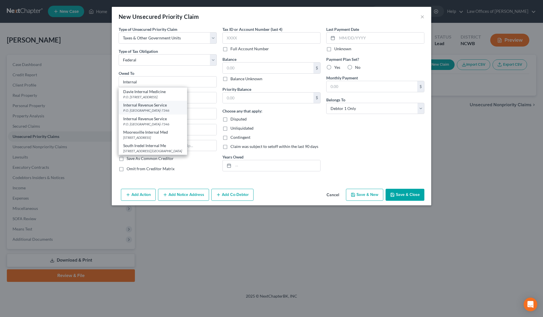
type input "19101-7346"
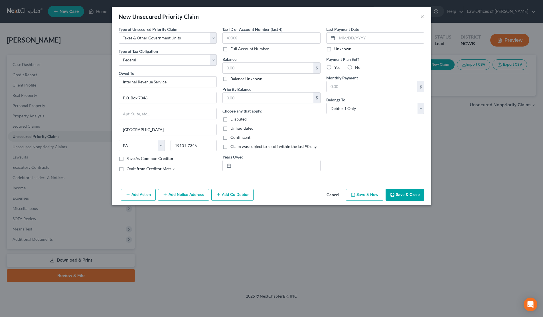
click at [334, 50] on label "Unknown" at bounding box center [342, 49] width 17 height 6
click at [337, 50] on input "Unknown" at bounding box center [339, 48] width 4 height 4
checkbox input "true"
click at [395, 192] on button "Save & Close" at bounding box center [405, 195] width 39 height 12
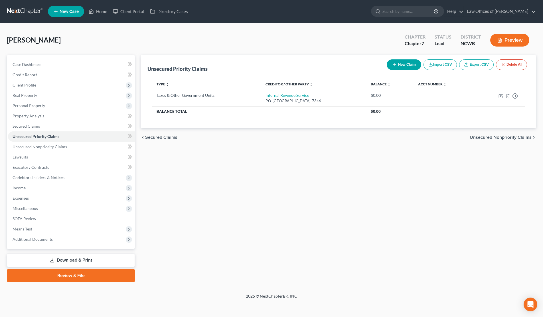
click at [400, 65] on button "New Claim" at bounding box center [404, 64] width 35 height 11
select select "0"
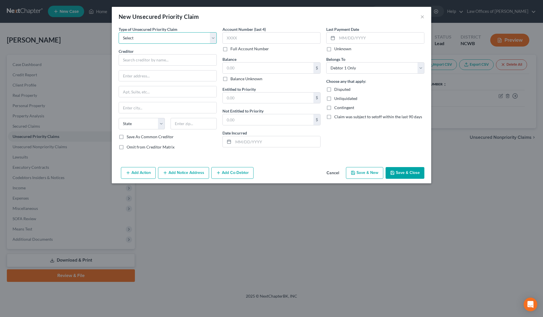
click at [157, 39] on select "Select Taxes & Other Government Units Domestic Support Obligations Extensions o…" at bounding box center [168, 37] width 98 height 11
select select "0"
click at [119, 32] on select "Select Taxes & Other Government Units Domestic Support Obligations Extensions o…" at bounding box center [168, 37] width 98 height 11
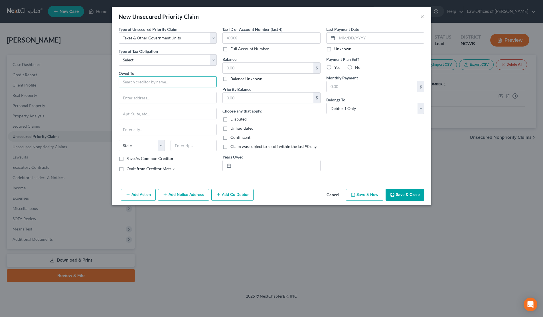
click at [151, 84] on input "text" at bounding box center [168, 81] width 98 height 11
click at [400, 192] on button "Save & Close" at bounding box center [405, 195] width 39 height 12
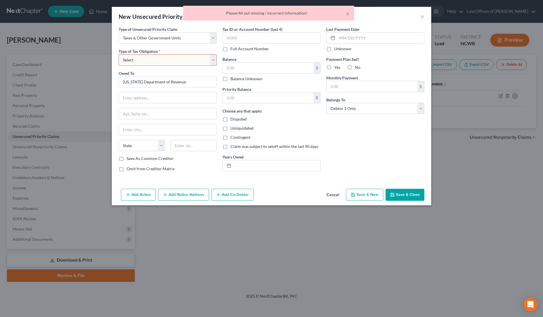
type input "California Department of Revenue"
click at [162, 61] on select "Select Federal City State Franchise Tax Board Other" at bounding box center [168, 59] width 98 height 11
select select "2"
click at [119, 54] on select "Select Federal City State Franchise Tax Board Other" at bounding box center [168, 59] width 98 height 11
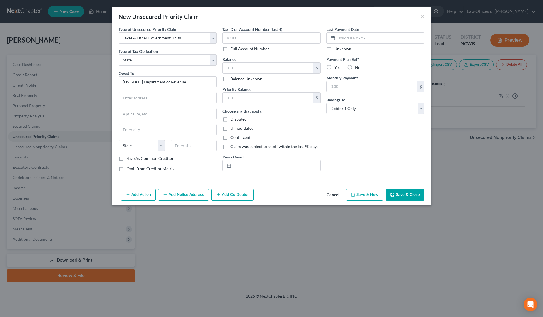
click at [334, 52] on label "Unknown" at bounding box center [342, 49] width 17 height 6
click at [337, 50] on input "Unknown" at bounding box center [339, 48] width 4 height 4
checkbox input "true"
click at [408, 194] on button "Save & Close" at bounding box center [405, 195] width 39 height 12
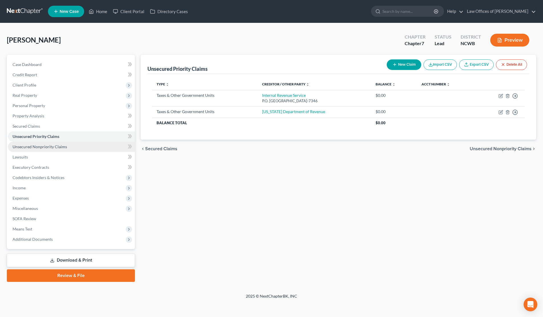
click at [28, 146] on span "Unsecured Nonpriority Claims" at bounding box center [40, 146] width 55 height 5
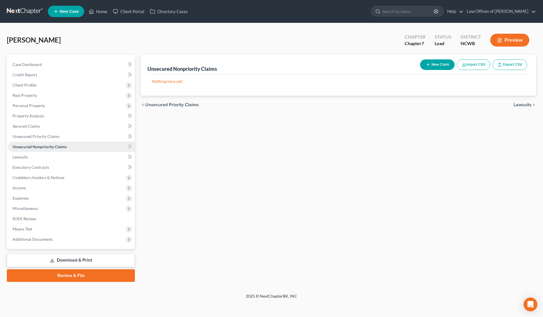
click at [28, 146] on span "Unsecured Nonpriority Claims" at bounding box center [40, 146] width 54 height 5
click at [444, 64] on button "New Claim" at bounding box center [437, 64] width 35 height 11
select select "0"
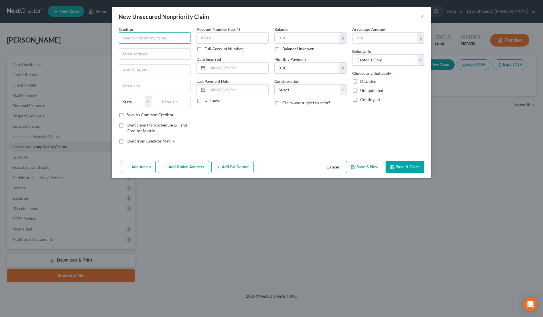
click at [141, 38] on input "text" at bounding box center [155, 37] width 72 height 11
type input "Lowes / SYNCB"
type input "PO Box 669824"
type input "Dallas"
select select "45"
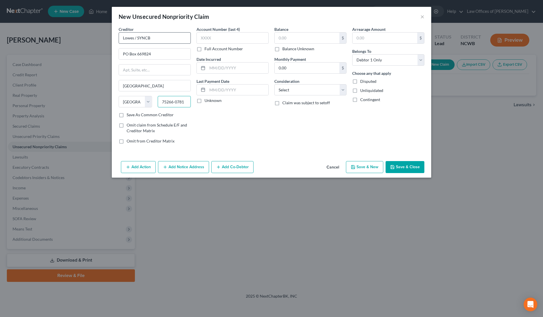
type input "75266-0781"
click at [231, 39] on input "text" at bounding box center [233, 37] width 72 height 11
type input "1173"
click at [283, 39] on input "text" at bounding box center [307, 38] width 65 height 11
click at [283, 51] on label "Balance Unknown" at bounding box center [299, 49] width 32 height 6
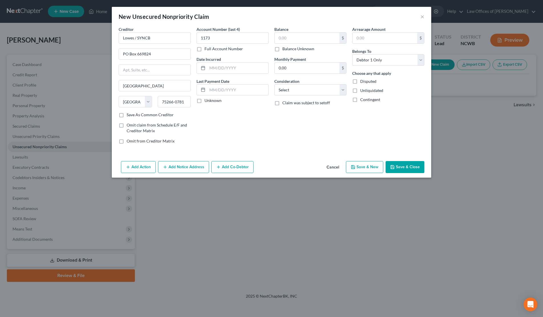
click at [285, 50] on input "Balance Unknown" at bounding box center [287, 48] width 4 height 4
checkbox input "true"
type input "0.00"
click at [219, 66] on input "text" at bounding box center [237, 68] width 61 height 11
type input "early 2024"
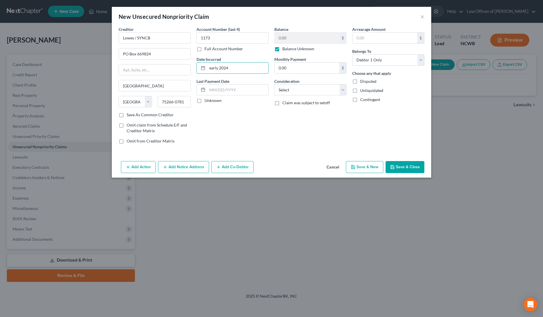
click at [412, 166] on button "Save & Close" at bounding box center [405, 167] width 39 height 12
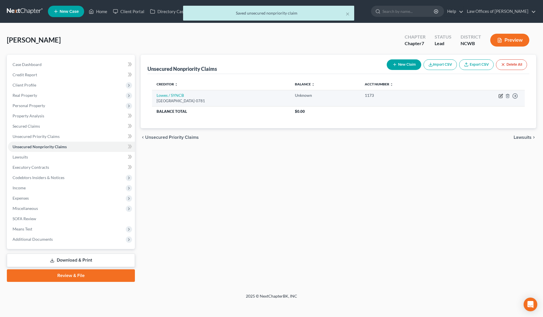
click at [501, 96] on icon "button" at bounding box center [501, 96] width 5 height 5
select select "45"
select select "0"
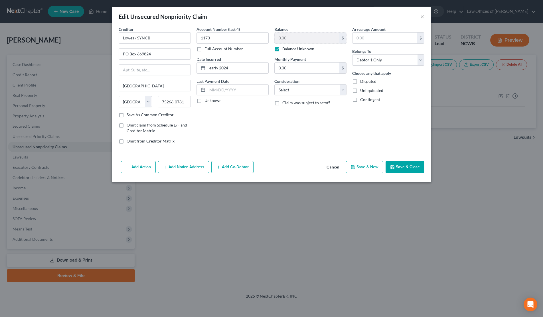
click at [403, 168] on button "Save & Close" at bounding box center [405, 167] width 39 height 12
type input "0"
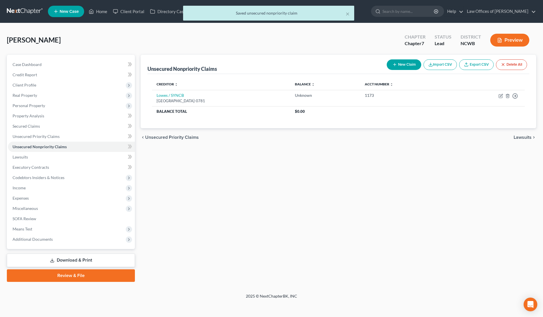
click at [407, 66] on button "New Claim" at bounding box center [404, 64] width 35 height 11
select select "0"
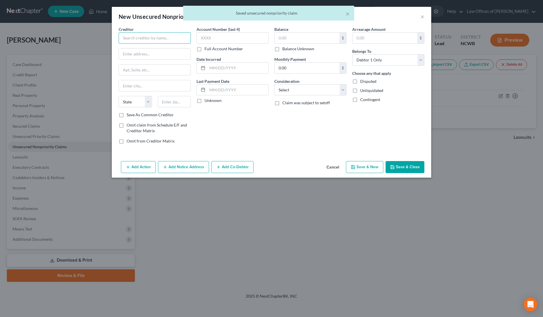
click at [137, 36] on input "text" at bounding box center [155, 37] width 72 height 11
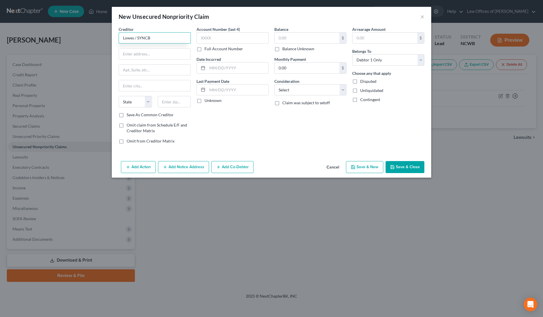
type input "Lowes / SYNCB"
type input "PO Box 669824"
type input "Dallas"
select select "45"
type input "7526-0781"
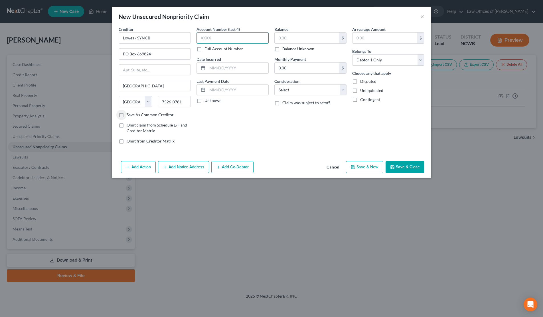
click at [213, 39] on input "text" at bounding box center [233, 37] width 72 height 11
type input "9295"
click at [283, 48] on label "Balance Unknown" at bounding box center [299, 49] width 32 height 6
click at [285, 48] on input "Balance Unknown" at bounding box center [287, 48] width 4 height 4
checkbox input "true"
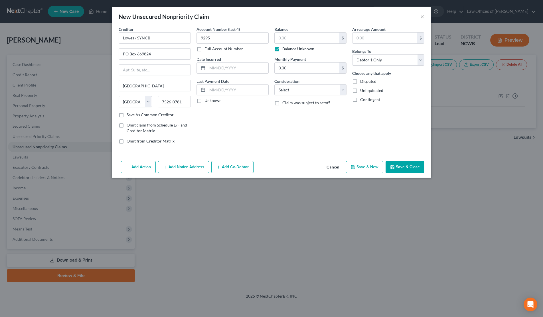
type input "0.00"
click at [217, 65] on input "text" at bounding box center [237, 68] width 61 height 11
type input "early 2024"
click at [314, 88] on select "Select Cable / Satellite Services Collection Agency Credit Card Debt Debt Couns…" at bounding box center [311, 89] width 72 height 11
select select "2"
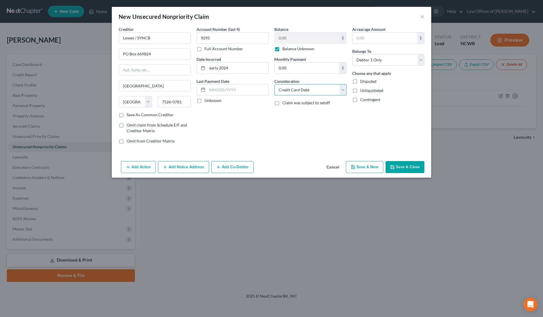
click at [275, 84] on select "Select Cable / Satellite Services Collection Agency Credit Card Debt Debt Couns…" at bounding box center [311, 89] width 72 height 11
click at [396, 168] on button "Save & Close" at bounding box center [405, 167] width 39 height 12
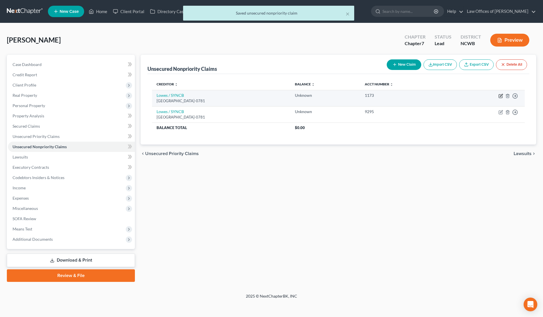
click at [501, 96] on icon "button" at bounding box center [501, 96] width 5 height 5
select select "45"
select select "0"
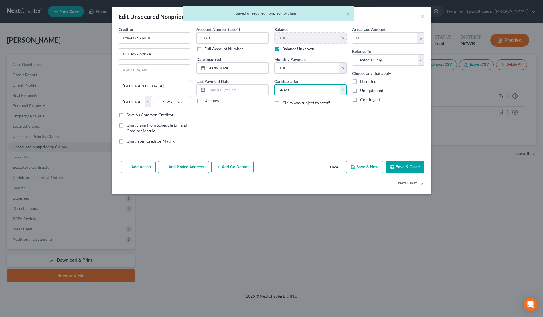
click at [293, 92] on select "Select Cable / Satellite Services Collection Agency Credit Card Debt Debt Couns…" at bounding box center [311, 89] width 72 height 11
select select "2"
click at [275, 84] on select "Select Cable / Satellite Services Collection Agency Credit Card Debt Debt Couns…" at bounding box center [311, 89] width 72 height 11
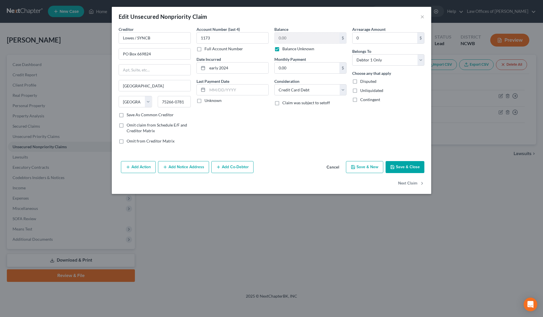
click at [404, 167] on button "Save & Close" at bounding box center [405, 167] width 39 height 12
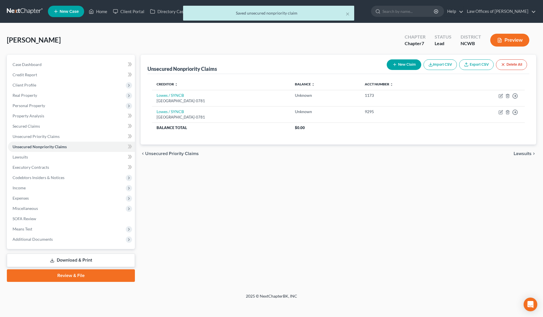
click at [406, 67] on button "New Claim" at bounding box center [404, 64] width 35 height 11
select select "0"
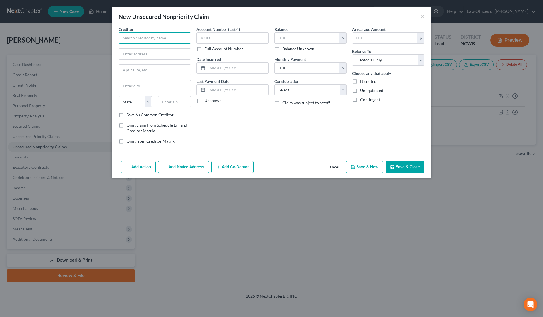
click at [139, 40] on input "text" at bounding box center [155, 37] width 72 height 11
type input "Chase"
type input "PO Box 1423"
type input "Charlotte"
select select "28"
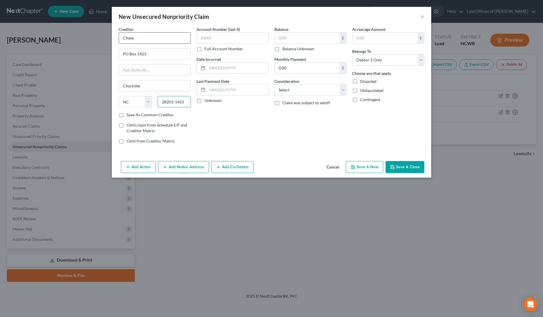
type input "28201-1423"
click at [211, 37] on input "text" at bounding box center [233, 37] width 72 height 11
type input "1335"
click at [283, 48] on label "Balance Unknown" at bounding box center [299, 49] width 32 height 6
click at [285, 48] on input "Balance Unknown" at bounding box center [287, 48] width 4 height 4
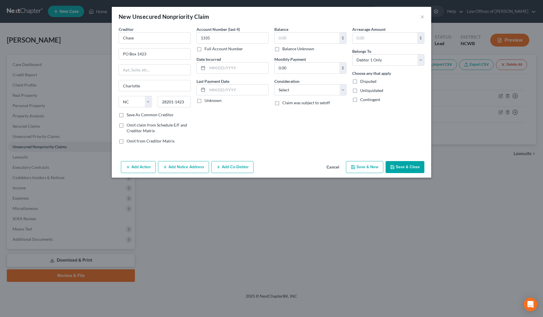
checkbox input "true"
type input "0.00"
click at [284, 89] on select "Select Cable / Satellite Services Collection Agency Credit Card Debt Debt Couns…" at bounding box center [311, 89] width 72 height 11
select select "2"
click at [275, 84] on select "Select Cable / Satellite Services Collection Agency Credit Card Debt Debt Couns…" at bounding box center [311, 89] width 72 height 11
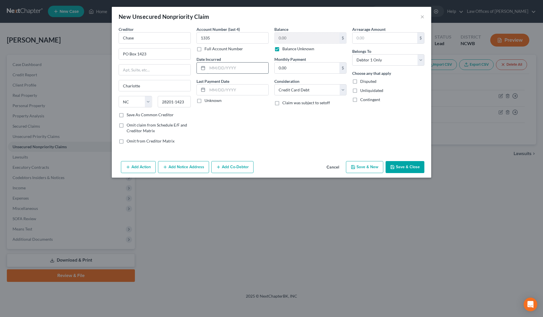
click at [248, 70] on input "text" at bounding box center [237, 68] width 61 height 11
type input "11/30/2024"
click at [402, 168] on button "Save & Close" at bounding box center [405, 167] width 39 height 12
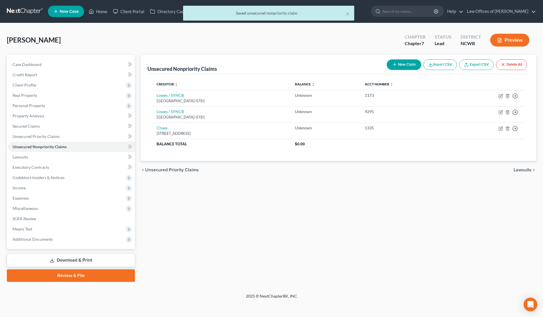
click at [402, 63] on button "New Claim" at bounding box center [404, 64] width 35 height 11
select select "0"
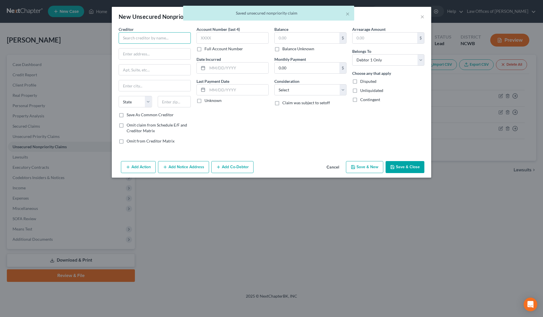
click at [134, 37] on input "text" at bounding box center [155, 37] width 72 height 11
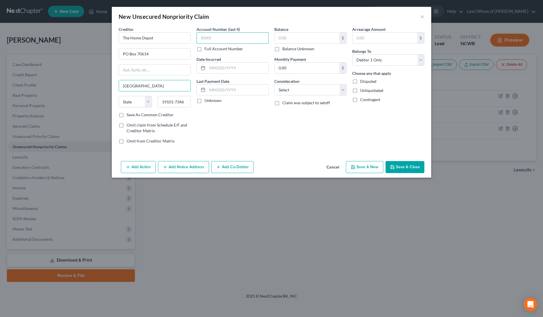
click at [242, 41] on input "text" at bounding box center [233, 37] width 72 height 11
click at [283, 49] on label "Balance Unknown" at bounding box center [299, 49] width 32 height 6
click at [285, 49] on input "Balance Unknown" at bounding box center [287, 48] width 4 height 4
click at [288, 90] on select "Select Cable / Satellite Services Collection Agency Credit Card Debt Debt Couns…" at bounding box center [311, 89] width 72 height 11
click at [275, 84] on select "Select Cable / Satellite Services Collection Agency Credit Card Debt Debt Couns…" at bounding box center [311, 89] width 72 height 11
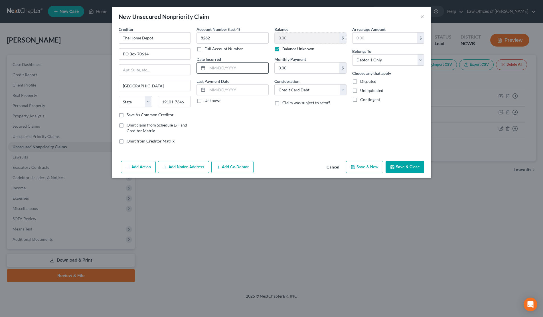
drag, startPoint x: 229, startPoint y: 67, endPoint x: 241, endPoint y: 68, distance: 11.8
click at [239, 67] on input "text" at bounding box center [237, 68] width 61 height 11
click at [205, 38] on input "8262" at bounding box center [233, 37] width 72 height 11
drag, startPoint x: 401, startPoint y: 162, endPoint x: 400, endPoint y: 159, distance: 3.0
click at [400, 161] on button "Save & Close" at bounding box center [405, 167] width 39 height 12
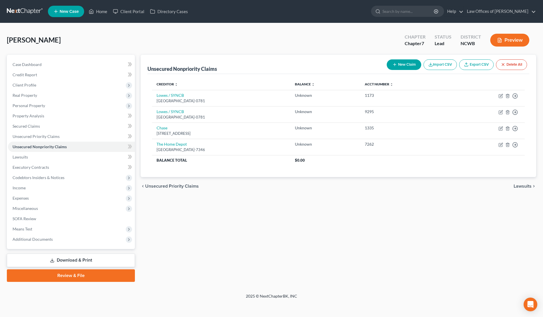
click at [399, 64] on button "New Claim" at bounding box center [404, 64] width 35 height 11
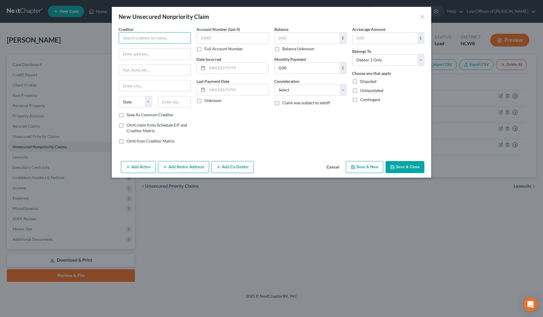
click at [147, 35] on input "text" at bounding box center [155, 37] width 72 height 11
click at [252, 38] on input "text" at bounding box center [233, 37] width 72 height 11
click at [283, 48] on label "Balance Unknown" at bounding box center [299, 49] width 32 height 6
click at [285, 48] on input "Balance Unknown" at bounding box center [287, 48] width 4 height 4
click at [241, 69] on input "text" at bounding box center [237, 68] width 61 height 11
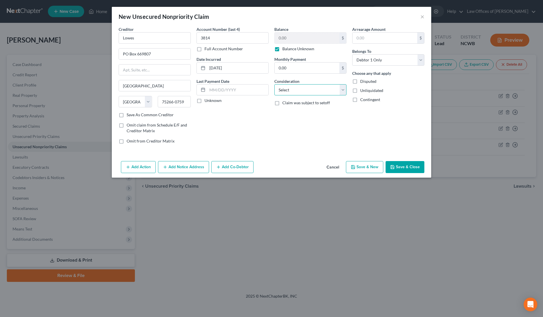
click at [302, 91] on select "Select Cable / Satellite Services Collection Agency Credit Card Debt Debt Couns…" at bounding box center [311, 89] width 72 height 11
click at [275, 84] on select "Select Cable / Satellite Services Collection Agency Credit Card Debt Debt Couns…" at bounding box center [311, 89] width 72 height 11
click at [391, 165] on icon "button" at bounding box center [392, 167] width 5 height 5
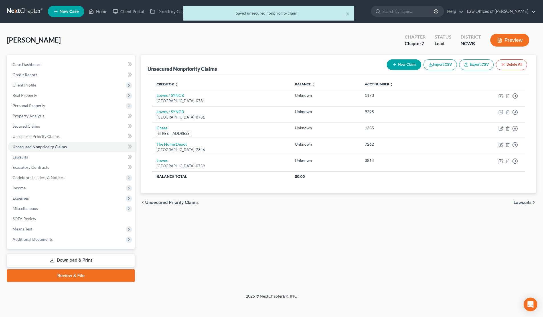
click at [400, 64] on button "New Claim" at bounding box center [404, 64] width 35 height 11
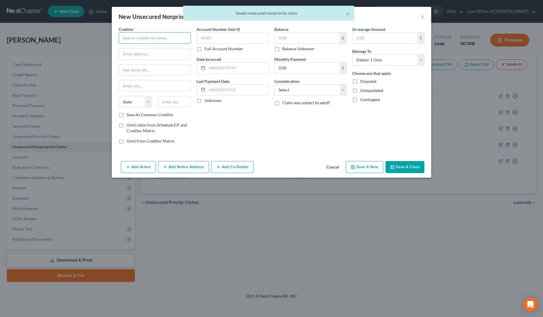
click at [168, 35] on input "text" at bounding box center [155, 37] width 72 height 11
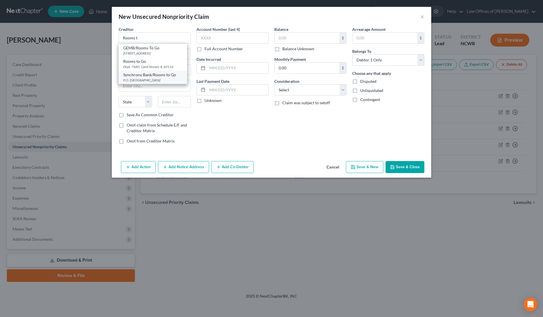
click at [145, 74] on div "Synchrony Bank/Rooms to Go" at bounding box center [152, 75] width 59 height 6
click at [168, 56] on input "P.O. Box 960061" at bounding box center [155, 54] width 72 height 11
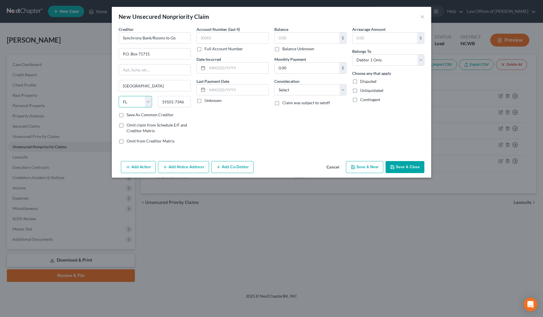
click at [134, 105] on select "State AL AK AR AZ CA CO CT DE DC FL GA GU HI ID IL IN IA KS KY LA ME MD MA MI M…" at bounding box center [135, 101] width 33 height 11
click at [119, 96] on select "State AL AK AR AZ CA CO CT DE DC FL GA GU HI ID IL IN IA KS KY LA ME MD MA MI M…" at bounding box center [135, 101] width 33 height 11
click at [170, 101] on input "191176-1715" at bounding box center [174, 101] width 33 height 11
click at [188, 102] on input "19176-1715" at bounding box center [174, 101] width 33 height 11
click at [207, 39] on input "text" at bounding box center [233, 37] width 72 height 11
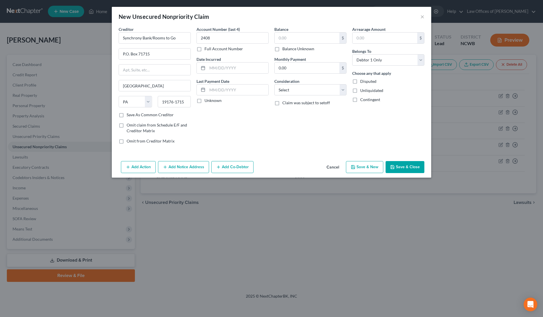
click at [283, 49] on label "Balance Unknown" at bounding box center [299, 49] width 32 height 6
click at [285, 49] on input "Balance Unknown" at bounding box center [287, 48] width 4 height 4
click at [221, 68] on input "text" at bounding box center [237, 68] width 61 height 11
click at [287, 91] on select "Select Cable / Satellite Services Collection Agency Credit Card Debt Debt Couns…" at bounding box center [311, 89] width 72 height 11
click at [275, 84] on select "Select Cable / Satellite Services Collection Agency Credit Card Debt Debt Couns…" at bounding box center [311, 89] width 72 height 11
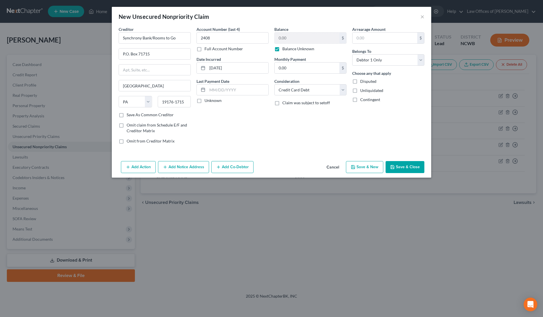
click at [404, 164] on button "Save & Close" at bounding box center [405, 167] width 39 height 12
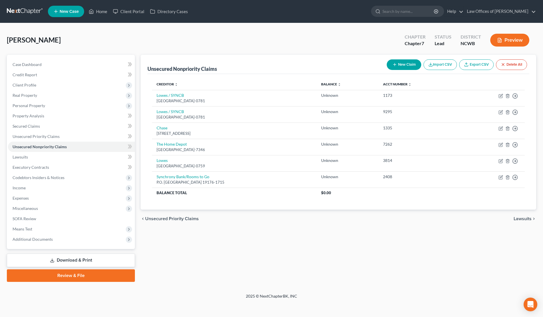
click at [410, 67] on button "New Claim" at bounding box center [404, 64] width 35 height 11
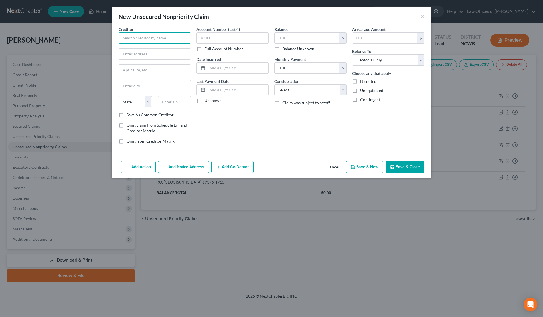
click at [136, 35] on input "text" at bounding box center [155, 37] width 72 height 11
click at [204, 35] on input "text" at bounding box center [233, 37] width 72 height 11
click at [283, 49] on label "Balance Unknown" at bounding box center [299, 49] width 32 height 6
click at [285, 49] on input "Balance Unknown" at bounding box center [287, 48] width 4 height 4
click at [211, 69] on input "text" at bounding box center [237, 68] width 61 height 11
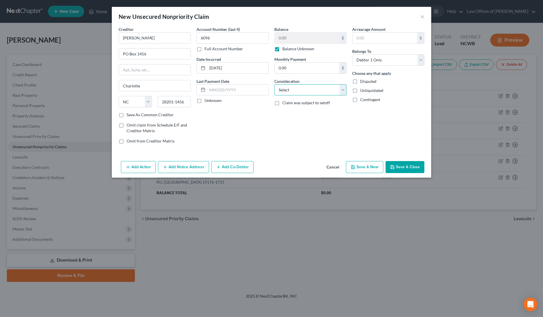
click at [297, 92] on select "Select Cable / Satellite Services Collection Agency Credit Card Debt Debt Couns…" at bounding box center [311, 89] width 72 height 11
click at [275, 84] on select "Select Cable / Satellite Services Collection Agency Credit Card Debt Debt Couns…" at bounding box center [311, 89] width 72 height 11
click at [402, 166] on button "Save & Close" at bounding box center [405, 167] width 39 height 12
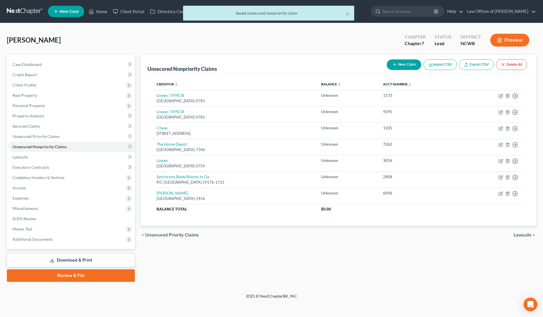
click at [400, 66] on button "New Claim" at bounding box center [404, 64] width 35 height 11
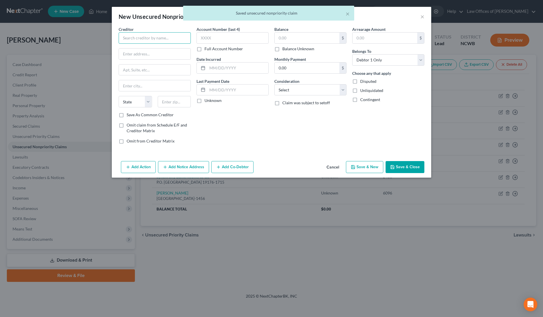
click at [156, 37] on input "text" at bounding box center [155, 37] width 72 height 11
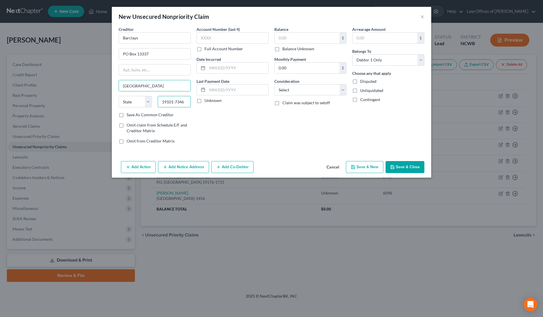
click at [188, 104] on input "19101-7346" at bounding box center [174, 101] width 33 height 11
click at [213, 39] on input "text" at bounding box center [233, 37] width 72 height 11
click at [283, 50] on label "Balance Unknown" at bounding box center [299, 49] width 32 height 6
click at [285, 50] on input "Balance Unknown" at bounding box center [287, 48] width 4 height 4
click at [242, 66] on input "text" at bounding box center [237, 68] width 61 height 11
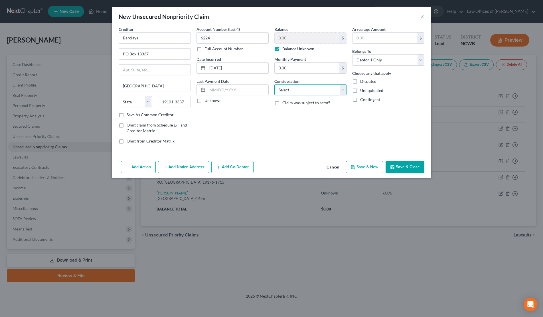
click at [317, 88] on select "Select Cable / Satellite Services Collection Agency Credit Card Debt Debt Couns…" at bounding box center [311, 89] width 72 height 11
click at [275, 84] on select "Select Cable / Satellite Services Collection Agency Credit Card Debt Debt Couns…" at bounding box center [311, 89] width 72 height 11
click at [283, 51] on label "Balance Unknown" at bounding box center [299, 49] width 32 height 6
click at [285, 50] on input "Balance Unknown" at bounding box center [287, 48] width 4 height 4
click at [284, 42] on input "0.00" at bounding box center [307, 38] width 65 height 11
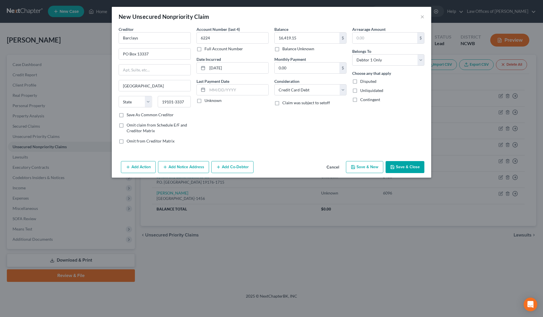
click at [400, 166] on button "Save & Close" at bounding box center [405, 167] width 39 height 12
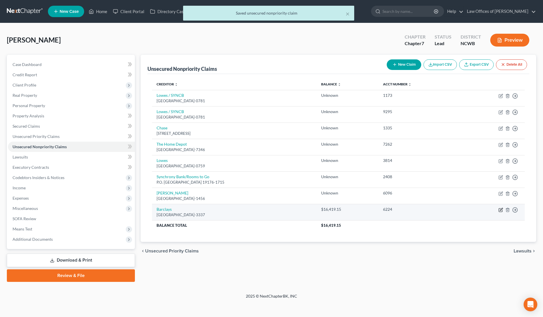
click at [502, 210] on icon "button" at bounding box center [501, 209] width 5 height 5
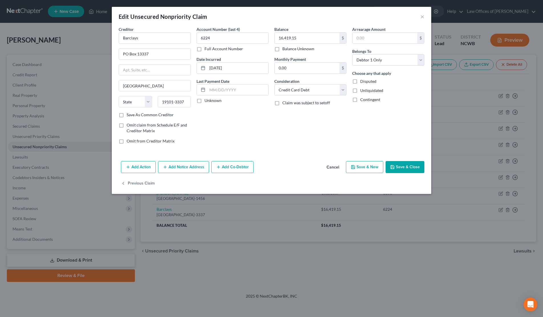
click at [398, 165] on button "Save & Close" at bounding box center [405, 167] width 39 height 12
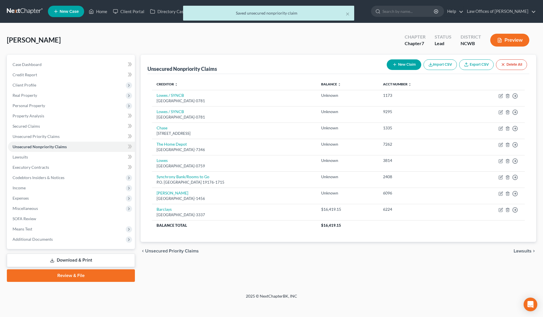
click at [409, 64] on button "New Claim" at bounding box center [404, 64] width 35 height 11
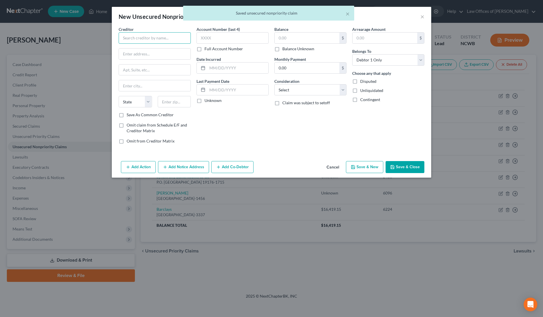
click at [159, 41] on input "text" at bounding box center [155, 37] width 72 height 11
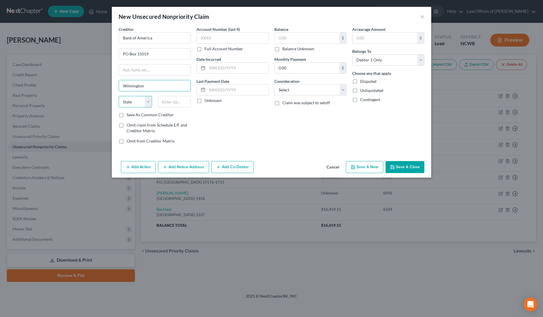
click at [130, 103] on select "State AL AK AR AZ CA CO CT DE DC FL GA GU HI ID IL IN IA KS KY LA ME MD MA MI M…" at bounding box center [135, 101] width 33 height 11
click at [171, 104] on input "text" at bounding box center [174, 101] width 33 height 11
click at [230, 35] on input "text" at bounding box center [233, 37] width 72 height 11
click at [283, 51] on label "Balance Unknown" at bounding box center [299, 49] width 32 height 6
click at [285, 50] on input "Balance Unknown" at bounding box center [287, 48] width 4 height 4
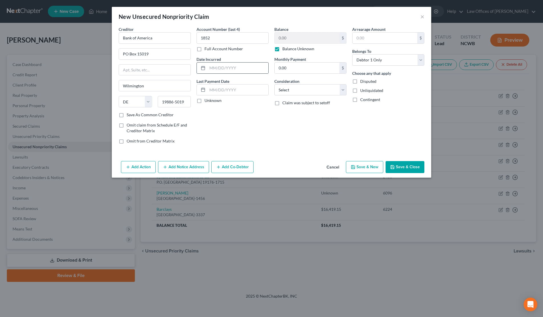
click at [207, 68] on div at bounding box center [202, 68] width 11 height 11
click at [214, 68] on input "text" at bounding box center [237, 68] width 61 height 11
drag, startPoint x: 289, startPoint y: 86, endPoint x: 287, endPoint y: 95, distance: 8.4
click at [289, 86] on select "Select Cable / Satellite Services Collection Agency Credit Card Debt Debt Couns…" at bounding box center [311, 89] width 72 height 11
click at [275, 84] on select "Select Cable / Satellite Services Collection Agency Credit Card Debt Debt Couns…" at bounding box center [311, 89] width 72 height 11
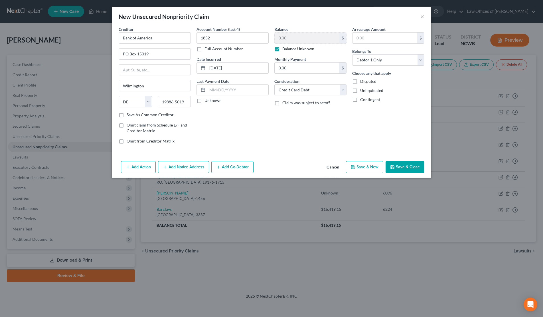
click at [404, 166] on button "Save & Close" at bounding box center [405, 167] width 39 height 12
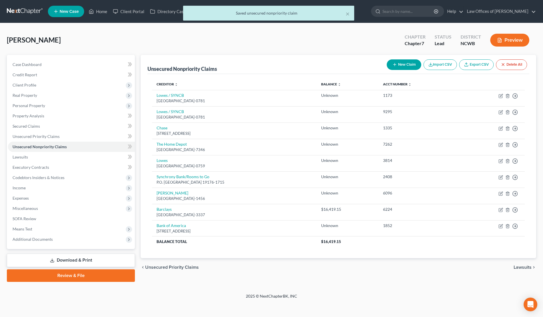
click at [397, 65] on button "New Claim" at bounding box center [404, 64] width 35 height 11
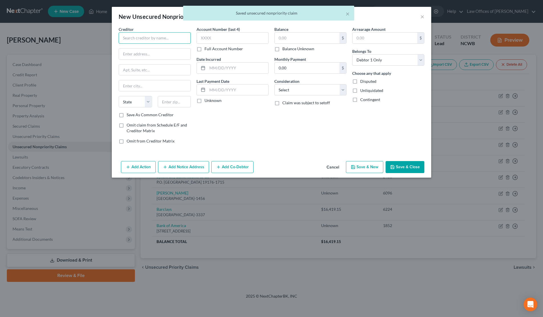
click at [133, 41] on input "text" at bounding box center [155, 37] width 72 height 11
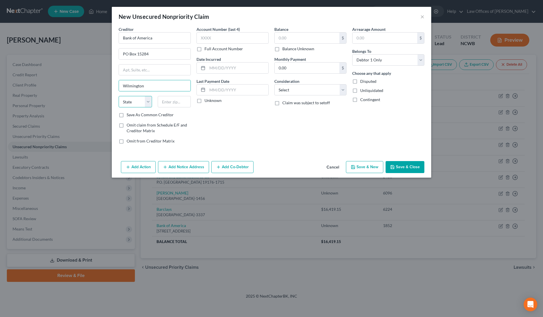
click at [132, 104] on select "State AL AK AR AZ CA CO CT DE DC FL GA GU HI ID IL IN IA KS KY LA ME MD MA MI M…" at bounding box center [135, 101] width 33 height 11
click at [170, 104] on input "text" at bounding box center [174, 101] width 33 height 11
click at [212, 40] on input "text" at bounding box center [233, 37] width 72 height 11
click at [283, 50] on label "Balance Unknown" at bounding box center [299, 49] width 32 height 6
click at [285, 50] on input "Balance Unknown" at bounding box center [287, 48] width 4 height 4
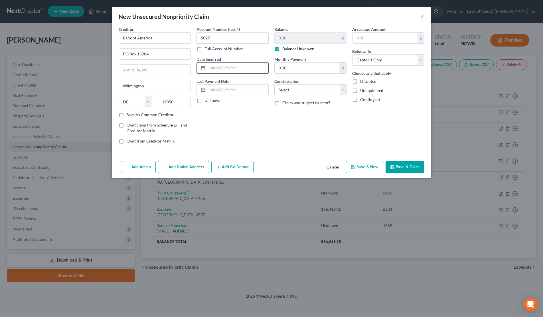
click at [214, 69] on input "text" at bounding box center [237, 68] width 61 height 11
click at [392, 164] on button "Save & Close" at bounding box center [405, 167] width 39 height 12
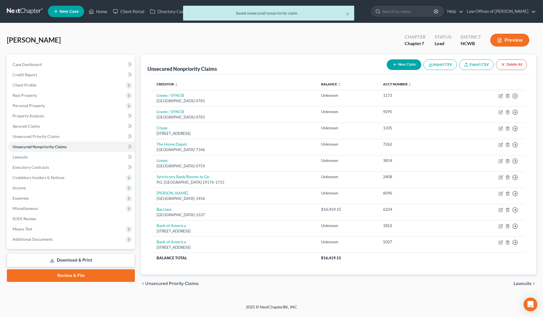
click at [394, 64] on icon "button" at bounding box center [395, 64] width 5 height 5
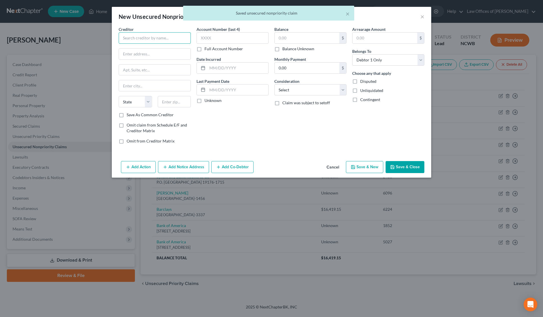
click at [146, 41] on input "text" at bounding box center [155, 37] width 72 height 11
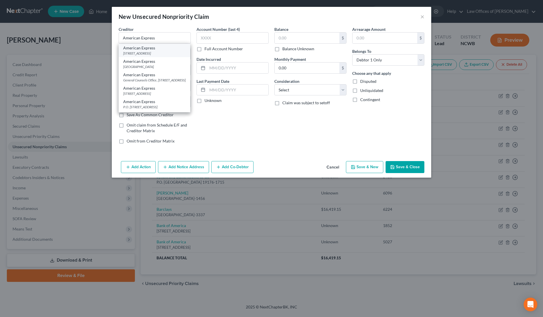
click at [142, 56] on div "PO Box 6301, Carol Stream, IL 60197-6031" at bounding box center [154, 53] width 63 height 5
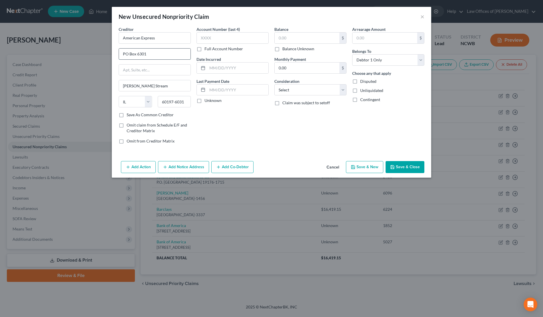
click at [156, 55] on input "PO Box 6301" at bounding box center [155, 54] width 72 height 11
click at [132, 101] on select "State AL AK AR AZ CA CO CT DE DC FL GA GU HI ID IL IN IA KS KY LA ME MD MA MI M…" at bounding box center [135, 101] width 33 height 11
click at [173, 105] on input "60197-6031" at bounding box center [174, 101] width 33 height 11
drag, startPoint x: 186, startPoint y: 105, endPoint x: 154, endPoint y: 106, distance: 32.3
click at [154, 106] on div "State AL AK AR AZ CA CO CT DE DC FL GA GU HI ID IL IN IA KS KY LA ME MD MA MI M…" at bounding box center [155, 104] width 78 height 16
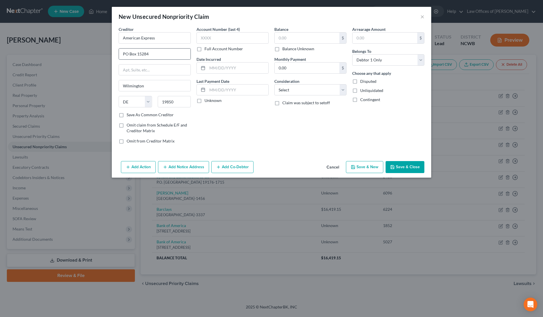
click at [177, 59] on div "PO Box 15284" at bounding box center [155, 53] width 72 height 11
click at [177, 55] on input "PO Box 15284" at bounding box center [155, 54] width 72 height 11
click at [144, 87] on input "Wilmington" at bounding box center [155, 85] width 72 height 11
drag, startPoint x: 144, startPoint y: 87, endPoint x: 103, endPoint y: 81, distance: 41.8
click at [103, 81] on div "New Unsecured Nonpriority Claim × Creditor * American Express PO Box 6031 Wilmi…" at bounding box center [271, 158] width 543 height 317
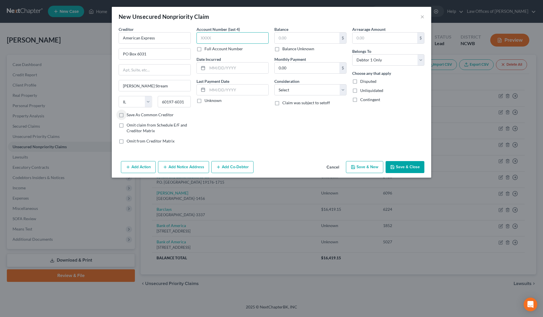
click at [226, 38] on input "text" at bounding box center [233, 37] width 72 height 11
click at [227, 66] on input "text" at bounding box center [237, 68] width 61 height 11
click at [283, 48] on label "Balance Unknown" at bounding box center [299, 49] width 32 height 6
click at [285, 48] on input "Balance Unknown" at bounding box center [287, 48] width 4 height 4
click at [285, 88] on select "Select Cable / Satellite Services Collection Agency Credit Card Debt Debt Couns…" at bounding box center [311, 89] width 72 height 11
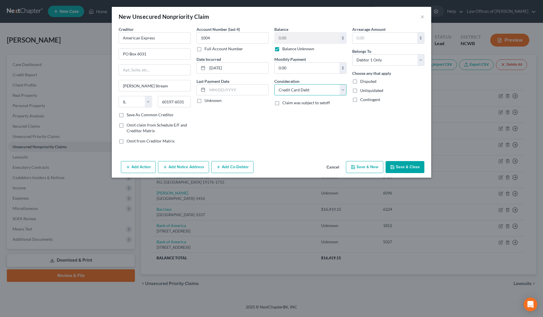
click at [275, 84] on select "Select Cable / Satellite Services Collection Agency Credit Card Debt Debt Couns…" at bounding box center [311, 89] width 72 height 11
click at [400, 163] on button "Save & Close" at bounding box center [405, 167] width 39 height 12
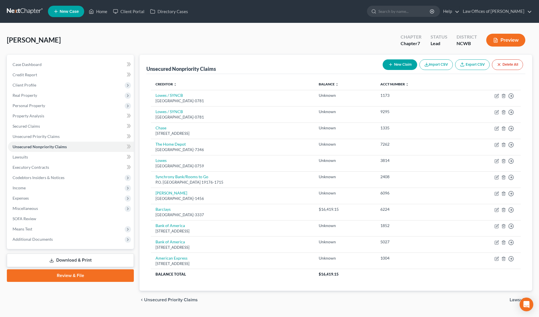
click at [401, 66] on button "New Claim" at bounding box center [400, 64] width 35 height 11
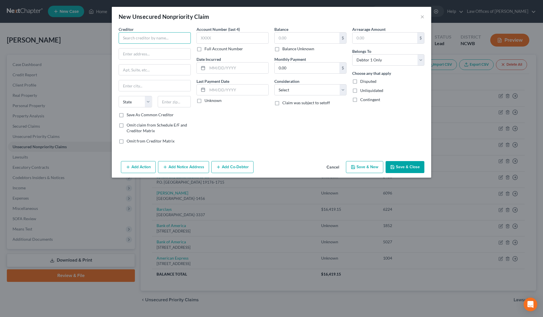
click at [169, 38] on input "text" at bounding box center [155, 37] width 72 height 11
click at [221, 41] on input "text" at bounding box center [233, 37] width 72 height 11
click at [283, 50] on label "Balance Unknown" at bounding box center [299, 49] width 32 height 6
click at [285, 50] on input "Balance Unknown" at bounding box center [287, 48] width 4 height 4
click at [236, 66] on input "text" at bounding box center [237, 68] width 61 height 11
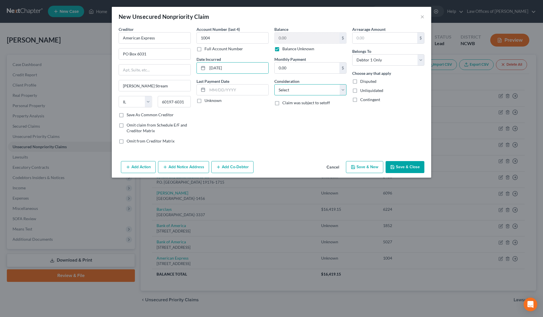
drag, startPoint x: 291, startPoint y: 89, endPoint x: 291, endPoint y: 95, distance: 6.3
click at [291, 89] on select "Select Cable / Satellite Services Collection Agency Credit Card Debt Debt Couns…" at bounding box center [311, 89] width 72 height 11
click at [275, 84] on select "Select Cable / Satellite Services Collection Agency Credit Card Debt Debt Couns…" at bounding box center [311, 89] width 72 height 11
click at [395, 166] on icon "button" at bounding box center [392, 167] width 5 height 5
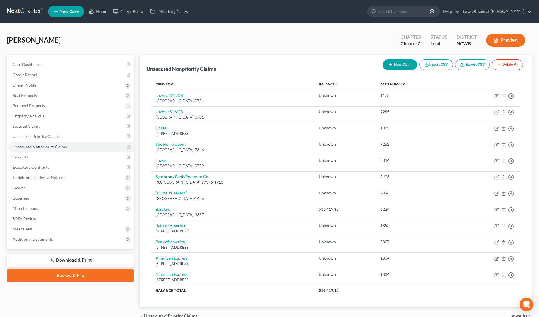
click at [402, 66] on button "New Claim" at bounding box center [400, 64] width 35 height 11
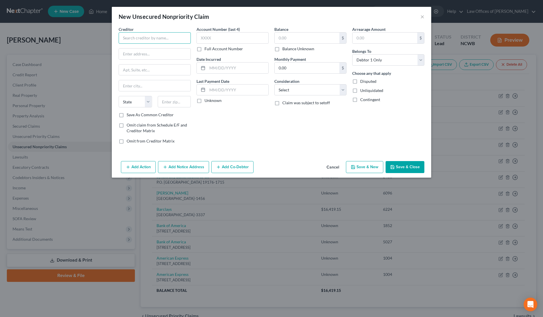
click at [126, 37] on input "text" at bounding box center [155, 37] width 72 height 11
click at [241, 40] on input "text" at bounding box center [233, 37] width 72 height 11
click at [283, 51] on label "Balance Unknown" at bounding box center [299, 49] width 32 height 6
click at [285, 50] on input "Balance Unknown" at bounding box center [287, 48] width 4 height 4
click at [231, 68] on input "text" at bounding box center [237, 68] width 61 height 11
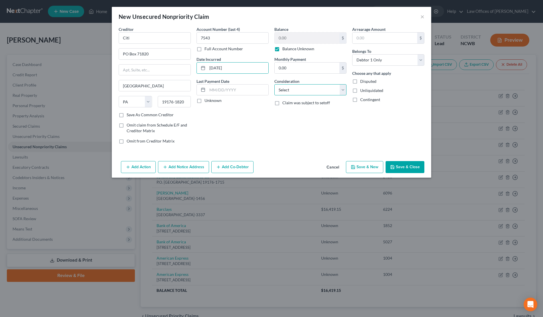
click at [301, 86] on select "Select Cable / Satellite Services Collection Agency Credit Card Debt Debt Couns…" at bounding box center [311, 89] width 72 height 11
drag, startPoint x: 301, startPoint y: 89, endPoint x: 287, endPoint y: 107, distance: 22.4
click at [301, 89] on select "Select Cable / Satellite Services Collection Agency Credit Card Debt Debt Couns…" at bounding box center [311, 89] width 72 height 11
click at [289, 91] on select "Select Cable / Satellite Services Collection Agency Credit Card Debt Debt Couns…" at bounding box center [311, 89] width 72 height 11
click at [275, 84] on select "Select Cable / Satellite Services Collection Agency Credit Card Debt Debt Couns…" at bounding box center [311, 89] width 72 height 11
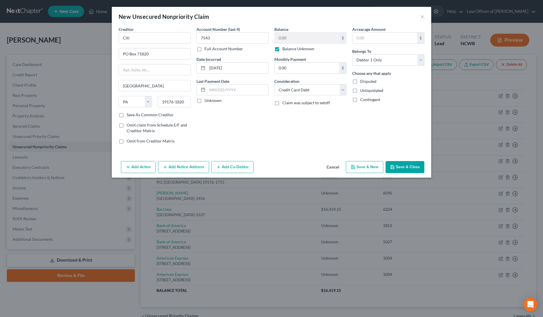
click at [396, 166] on button "Save & Close" at bounding box center [405, 167] width 39 height 12
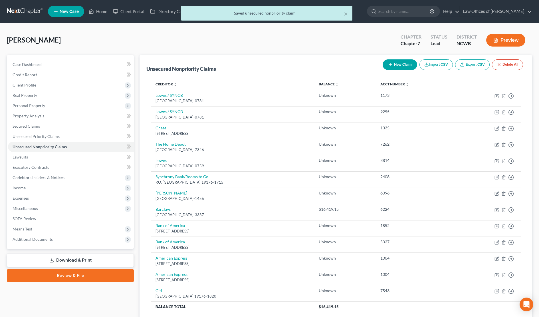
click at [393, 63] on button "New Claim" at bounding box center [400, 64] width 35 height 11
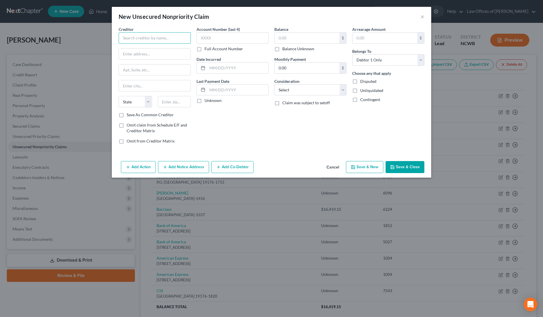
click at [137, 38] on input "text" at bounding box center [155, 37] width 72 height 11
click at [215, 41] on input "text" at bounding box center [233, 37] width 72 height 11
click at [283, 51] on label "Balance Unknown" at bounding box center [299, 49] width 32 height 6
click at [285, 50] on input "Balance Unknown" at bounding box center [287, 48] width 4 height 4
click at [248, 69] on input "text" at bounding box center [237, 68] width 61 height 11
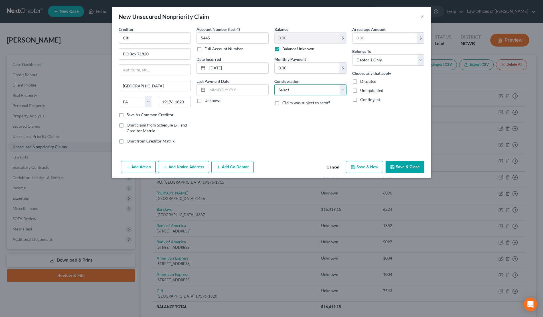
drag, startPoint x: 328, startPoint y: 89, endPoint x: 328, endPoint y: 93, distance: 4.0
click at [328, 89] on select "Select Cable / Satellite Services Collection Agency Credit Card Debt Debt Couns…" at bounding box center [311, 89] width 72 height 11
click at [275, 84] on select "Select Cable / Satellite Services Collection Agency Credit Card Debt Debt Couns…" at bounding box center [311, 89] width 72 height 11
click at [397, 165] on button "Save & Close" at bounding box center [405, 167] width 39 height 12
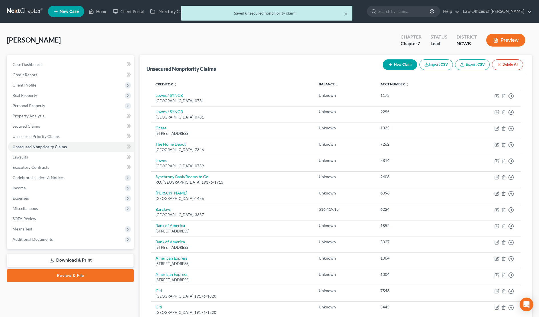
click at [397, 66] on button "New Claim" at bounding box center [400, 64] width 35 height 11
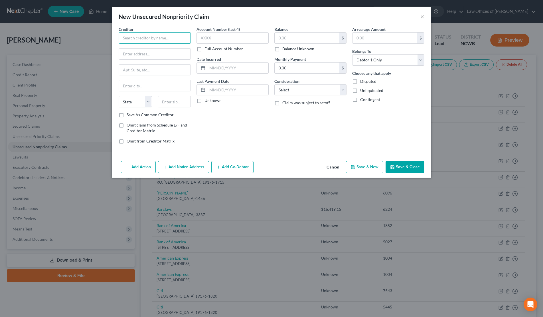
click at [151, 40] on input "text" at bounding box center [155, 37] width 72 height 11
click at [283, 48] on label "Balance Unknown" at bounding box center [299, 49] width 32 height 6
click at [285, 48] on input "Balance Unknown" at bounding box center [287, 48] width 4 height 4
click at [232, 40] on input "text" at bounding box center [233, 37] width 72 height 11
click at [232, 71] on input "text" at bounding box center [237, 68] width 61 height 11
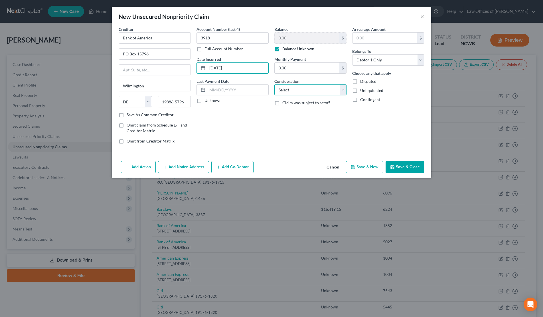
click at [290, 89] on select "Select Cable / Satellite Services Collection Agency Credit Card Debt Debt Couns…" at bounding box center [311, 89] width 72 height 11
click at [275, 84] on select "Select Cable / Satellite Services Collection Agency Credit Card Debt Debt Couns…" at bounding box center [311, 89] width 72 height 11
click at [402, 166] on button "Save & Close" at bounding box center [405, 167] width 39 height 12
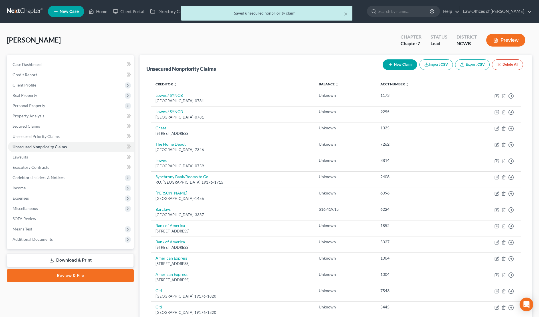
click at [400, 66] on button "New Claim" at bounding box center [400, 64] width 35 height 11
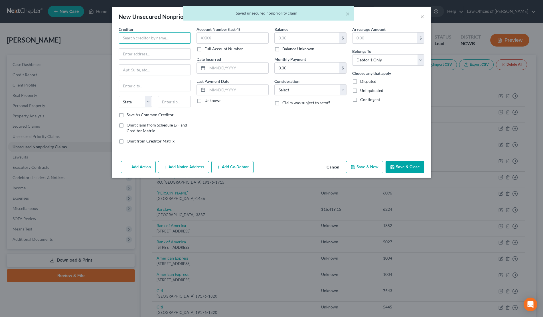
click at [161, 40] on input "text" at bounding box center [155, 37] width 72 height 11
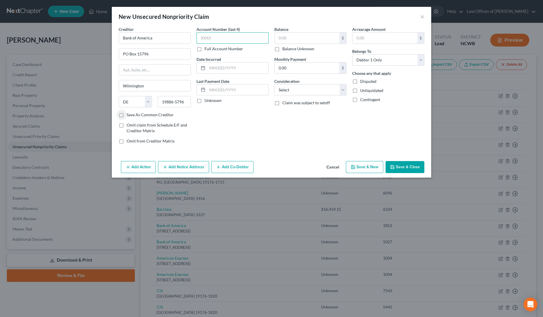
click at [208, 37] on input "text" at bounding box center [233, 37] width 72 height 11
click at [293, 38] on input "text" at bounding box center [307, 38] width 65 height 11
click at [211, 70] on input "text" at bounding box center [237, 68] width 61 height 11
click at [302, 41] on input "text" at bounding box center [307, 38] width 65 height 11
click at [303, 93] on select "Select Cable / Satellite Services Collection Agency Credit Card Debt Debt Couns…" at bounding box center [311, 89] width 72 height 11
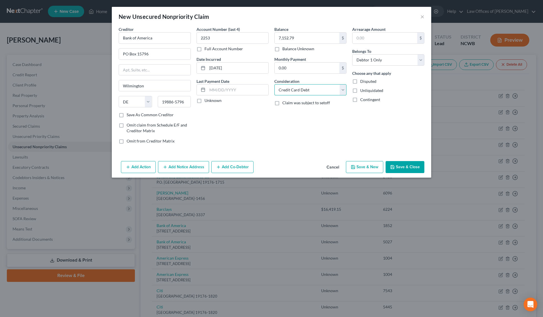
click at [275, 84] on select "Select Cable / Satellite Services Collection Agency Credit Card Debt Debt Couns…" at bounding box center [311, 89] width 72 height 11
click at [411, 164] on button "Save & Close" at bounding box center [405, 167] width 39 height 12
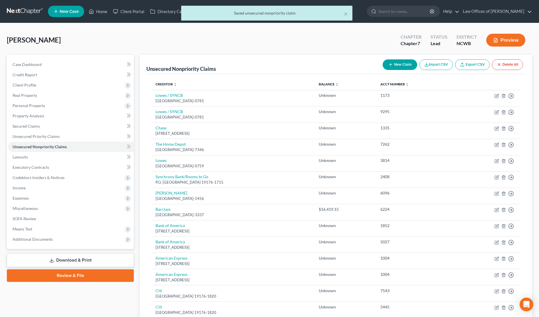
click at [408, 65] on button "New Claim" at bounding box center [400, 64] width 35 height 11
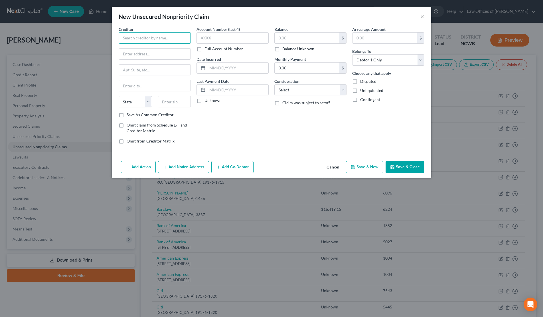
click at [159, 41] on input "text" at bounding box center [155, 37] width 72 height 11
click at [219, 41] on input "text" at bounding box center [233, 37] width 72 height 11
click at [279, 37] on input "text" at bounding box center [307, 38] width 65 height 11
click at [297, 89] on select "Select Cable / Satellite Services Collection Agency Credit Card Debt Debt Couns…" at bounding box center [311, 89] width 72 height 11
click at [275, 84] on select "Select Cable / Satellite Services Collection Agency Credit Card Debt Debt Couns…" at bounding box center [311, 89] width 72 height 11
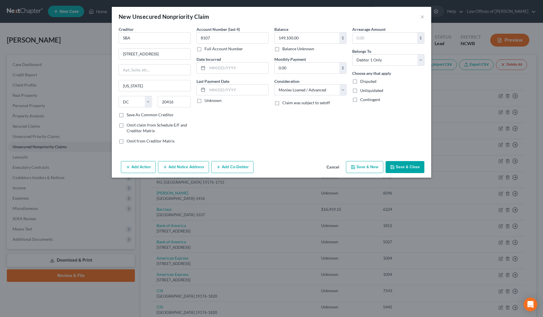
click at [397, 165] on button "Save & Close" at bounding box center [405, 167] width 39 height 12
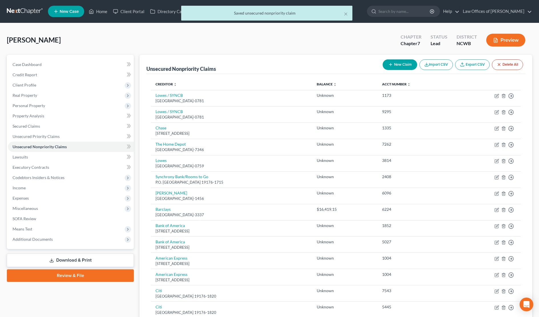
click at [392, 63] on button "New Claim" at bounding box center [400, 64] width 35 height 11
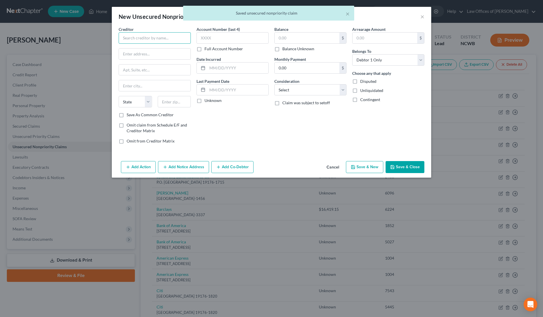
click at [166, 37] on input "text" at bounding box center [155, 37] width 72 height 11
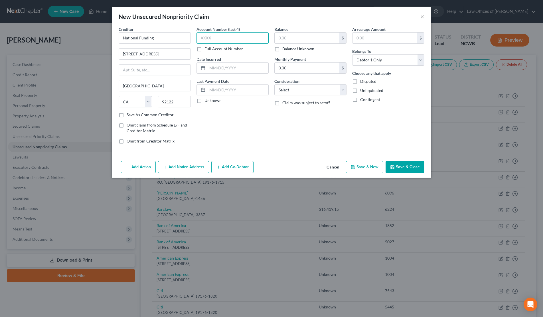
click at [229, 35] on input "text" at bounding box center [233, 37] width 72 height 11
click at [205, 49] on label "Full Account Number" at bounding box center [224, 49] width 39 height 6
click at [207, 49] on input "Full Account Number" at bounding box center [209, 48] width 4 height 4
click at [202, 40] on input "text" at bounding box center [233, 37] width 72 height 11
click at [300, 39] on input "text" at bounding box center [307, 38] width 65 height 11
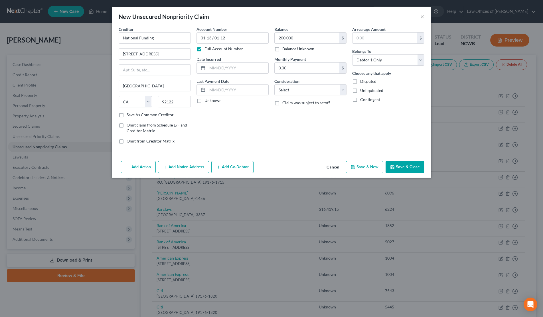
click at [283, 50] on label "Balance Unknown" at bounding box center [299, 49] width 32 height 6
click at [285, 50] on input "Balance Unknown" at bounding box center [287, 48] width 4 height 4
click at [403, 168] on button "Save & Close" at bounding box center [405, 167] width 39 height 12
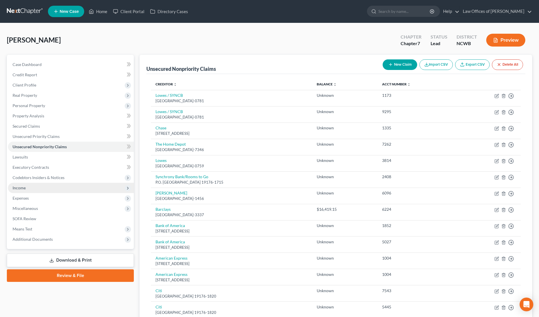
click at [14, 190] on span "Income" at bounding box center [19, 187] width 13 height 5
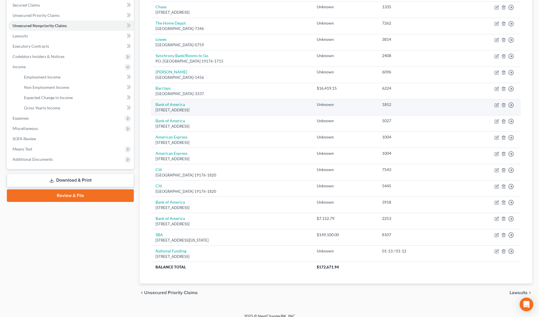
scroll to position [128, 0]
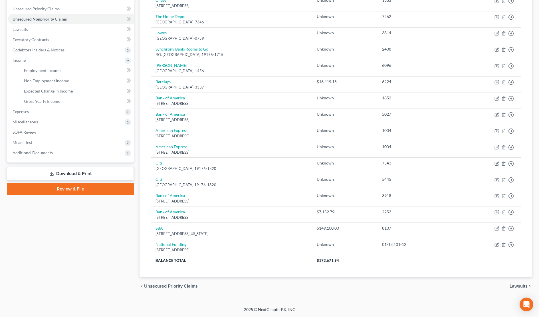
click at [520, 286] on span "Lawsuits" at bounding box center [519, 286] width 18 height 5
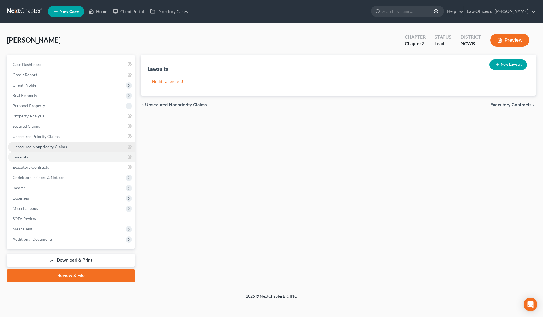
click at [26, 147] on span "Unsecured Nonpriority Claims" at bounding box center [40, 146] width 55 height 5
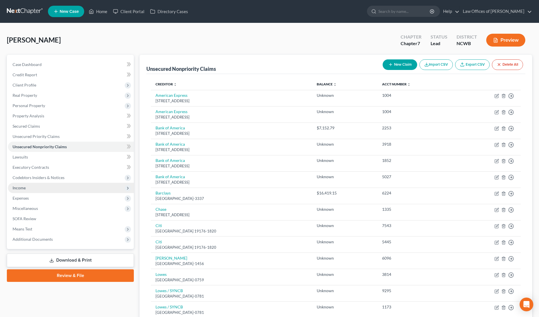
click at [19, 189] on span "Income" at bounding box center [19, 187] width 13 height 5
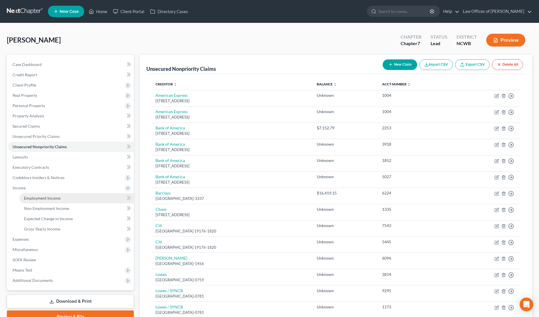
click at [36, 198] on span "Employment Income" at bounding box center [42, 197] width 37 height 5
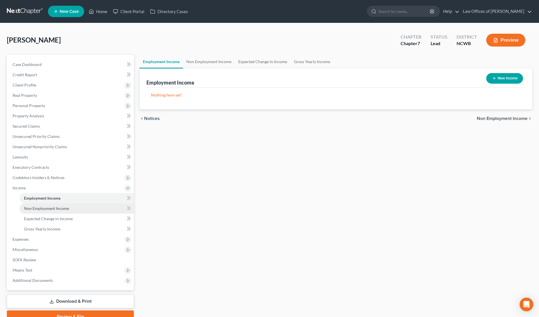
click at [43, 210] on span "Non Employment Income" at bounding box center [46, 208] width 45 height 5
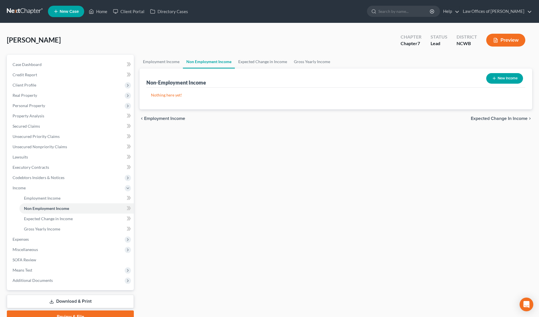
click at [501, 81] on button "New Income" at bounding box center [504, 78] width 37 height 11
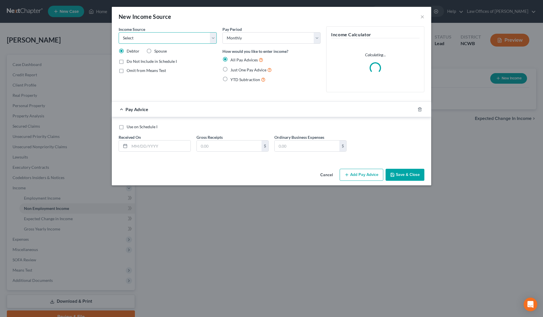
click at [174, 36] on select "Select Unemployment Disability (from employer) Pension Retirement Social Securi…" at bounding box center [168, 37] width 98 height 11
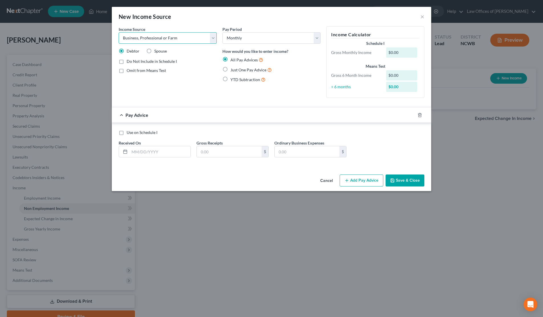
click at [119, 32] on select "Select Unemployment Disability (from employer) Pension Retirement Social Securi…" at bounding box center [168, 37] width 98 height 11
click at [404, 180] on button "Save & Close" at bounding box center [405, 180] width 39 height 12
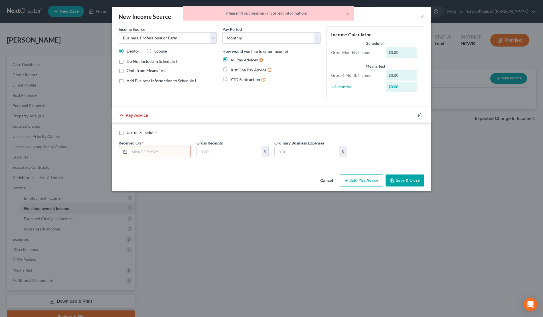
click at [161, 156] on input "text" at bounding box center [160, 151] width 61 height 11
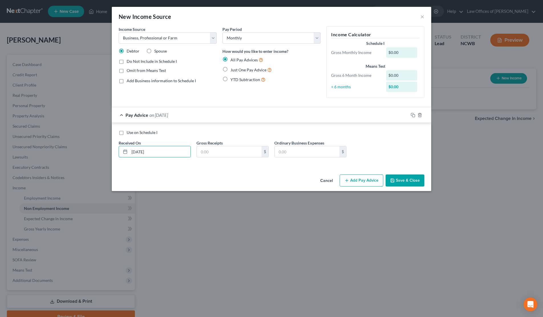
click at [402, 180] on button "Save & Close" at bounding box center [405, 180] width 39 height 12
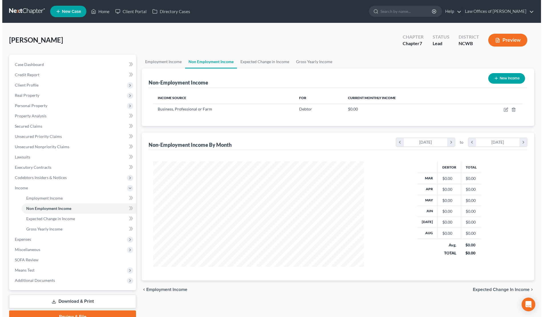
scroll to position [285288, 285171]
click at [45, 209] on span "Non Employment Income" at bounding box center [46, 208] width 45 height 5
click at [218, 63] on link "Non Employment Income" at bounding box center [209, 62] width 52 height 14
click at [506, 78] on button "New Income" at bounding box center [504, 78] width 37 height 11
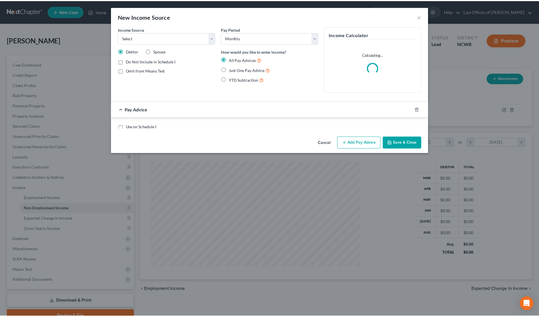
scroll to position [106, 224]
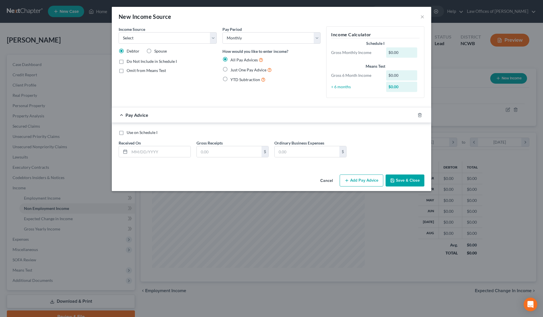
click at [154, 52] on label "Spouse" at bounding box center [160, 51] width 13 height 6
click at [157, 52] on input "Spouse" at bounding box center [159, 50] width 4 height 4
click at [153, 38] on select "Select Unemployment Disability (from employer) Pension Retirement Social Securi…" at bounding box center [168, 37] width 98 height 11
click at [119, 32] on select "Select Unemployment Disability (from employer) Pension Retirement Social Securi…" at bounding box center [168, 37] width 98 height 11
click at [176, 150] on input "text" at bounding box center [160, 151] width 61 height 11
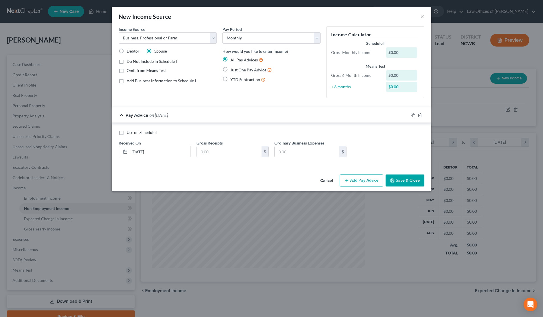
click at [407, 177] on button "Save & Close" at bounding box center [405, 180] width 39 height 12
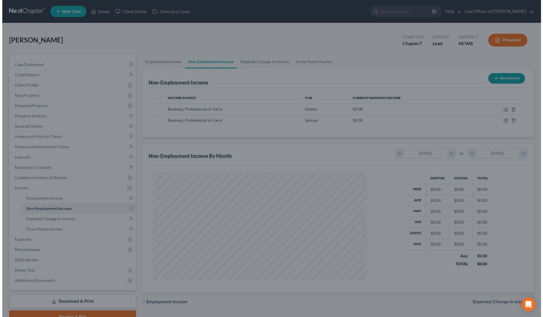
scroll to position [285288, 285171]
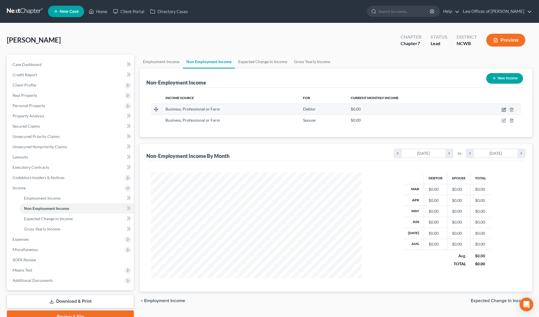
click at [504, 109] on icon "button" at bounding box center [504, 109] width 3 height 3
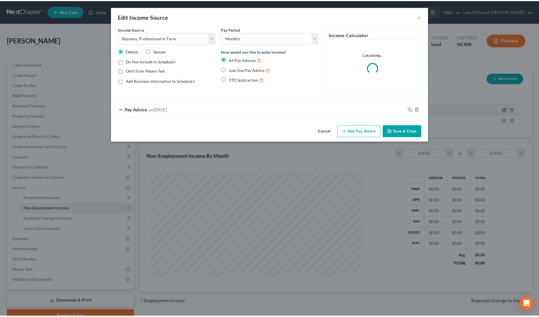
scroll to position [106, 224]
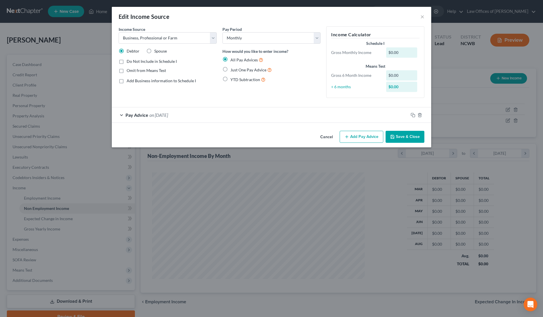
click at [231, 68] on label "Just One Pay Advice" at bounding box center [251, 69] width 41 height 7
click at [233, 68] on input "Just One Pay Advice" at bounding box center [235, 68] width 4 height 4
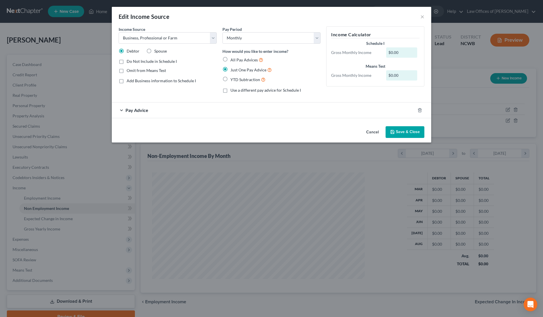
click at [145, 112] on span "Pay Advice" at bounding box center [137, 109] width 23 height 5
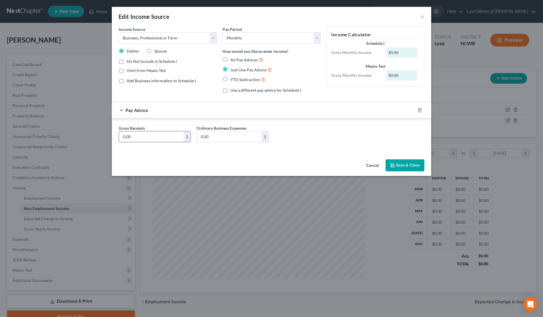
click at [160, 138] on input "0.00" at bounding box center [151, 136] width 65 height 11
click at [407, 165] on button "Save & Close" at bounding box center [405, 165] width 39 height 12
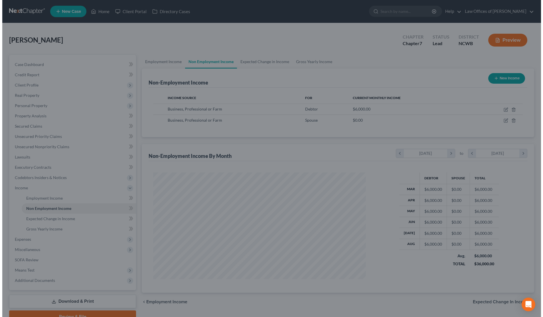
scroll to position [285288, 285171]
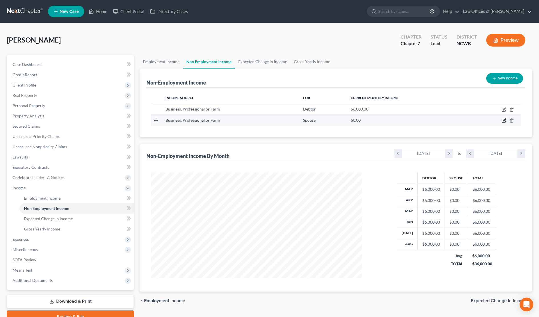
click at [506, 120] on icon "button" at bounding box center [504, 120] width 3 height 3
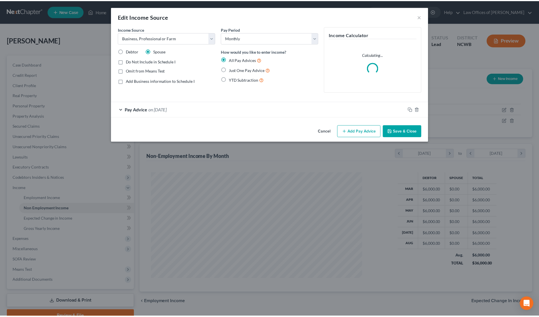
scroll to position [106, 224]
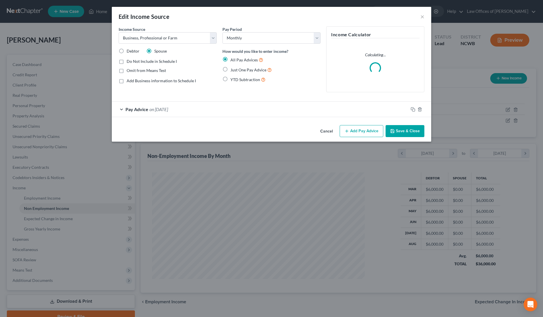
click at [231, 68] on label "Just One Pay Advice" at bounding box center [251, 69] width 41 height 7
click at [233, 68] on input "Just One Pay Advice" at bounding box center [235, 68] width 4 height 4
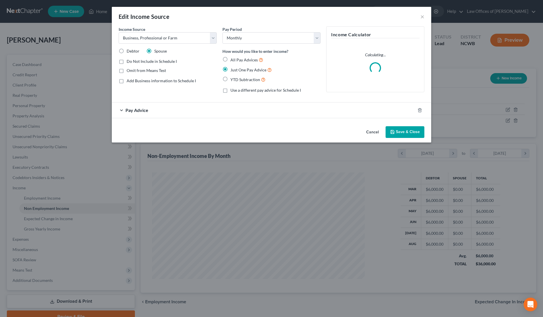
click at [137, 112] on span "Pay Advice" at bounding box center [137, 109] width 23 height 5
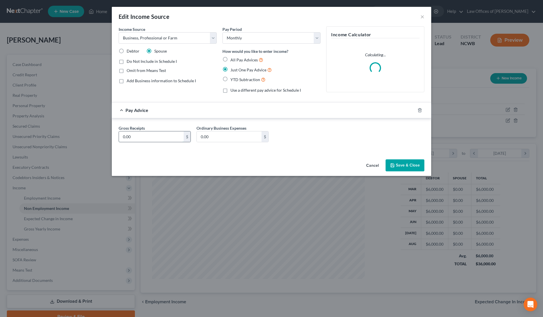
click at [158, 136] on input "0.00" at bounding box center [151, 136] width 65 height 11
click at [409, 164] on button "Save & Close" at bounding box center [405, 165] width 39 height 12
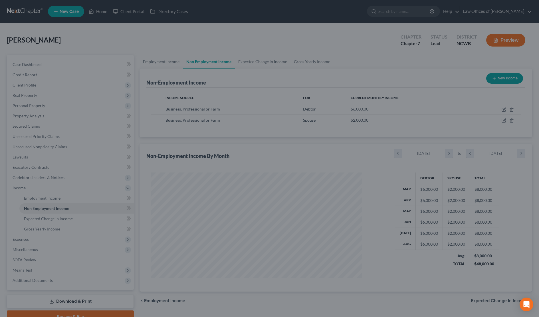
scroll to position [285288, 285171]
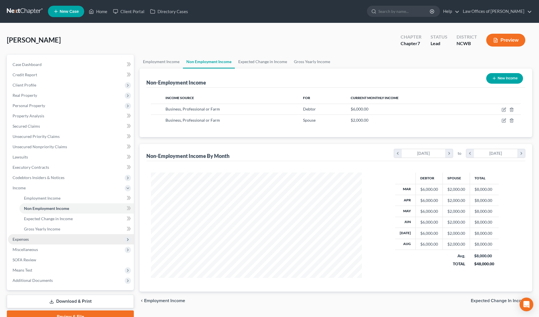
click at [25, 239] on span "Expenses" at bounding box center [21, 239] width 16 height 5
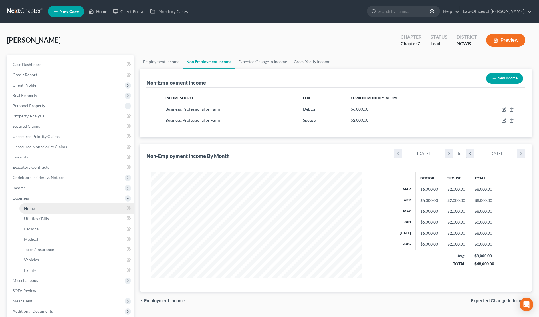
click at [34, 208] on span "Home" at bounding box center [29, 208] width 11 height 5
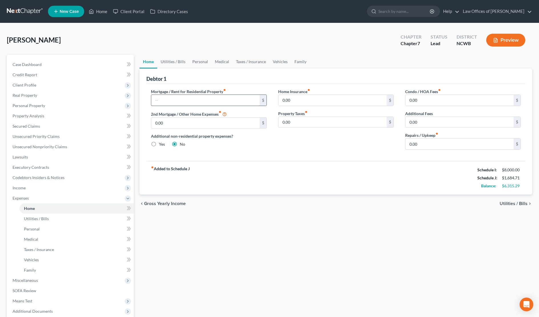
click at [192, 101] on input "text" at bounding box center [205, 100] width 108 height 11
click at [505, 204] on span "Utilities / Bills" at bounding box center [514, 203] width 28 height 5
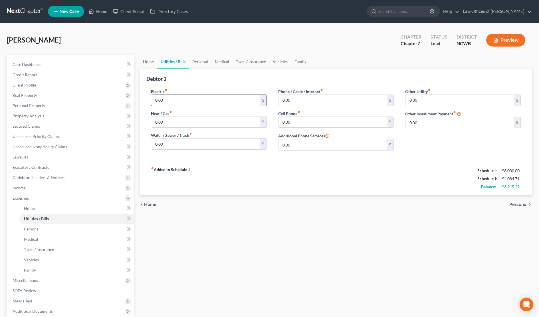
click at [234, 99] on input "0.00" at bounding box center [205, 100] width 108 height 11
click at [183, 144] on input "0.00" at bounding box center [205, 143] width 108 height 11
click at [313, 124] on input "0.00" at bounding box center [333, 122] width 108 height 11
click at [341, 98] on input "0.00" at bounding box center [333, 100] width 108 height 11
click at [520, 205] on span "Personal" at bounding box center [518, 204] width 18 height 5
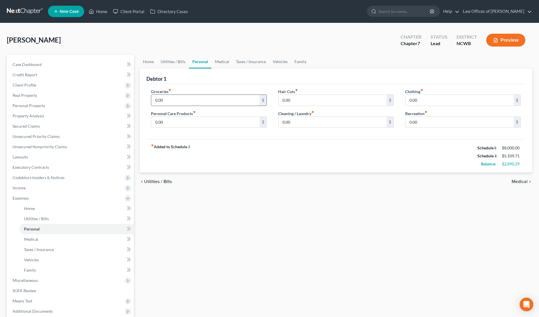
click at [231, 97] on input "0.00" at bounding box center [205, 100] width 108 height 11
click at [518, 182] on span "Medical" at bounding box center [520, 181] width 16 height 5
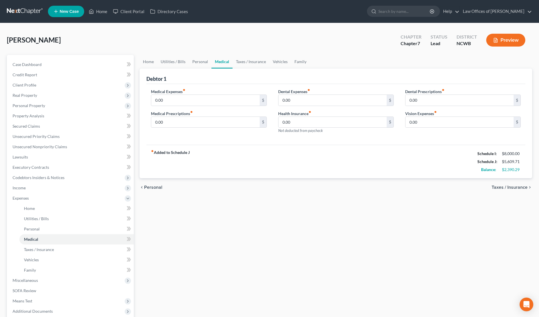
click at [517, 188] on span "Taxes / Insurance" at bounding box center [510, 187] width 36 height 5
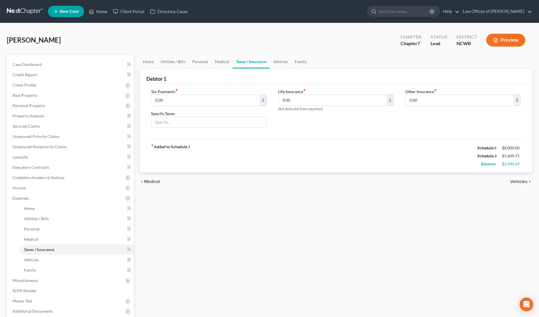
click at [514, 182] on span "Vehicles" at bounding box center [518, 181] width 17 height 5
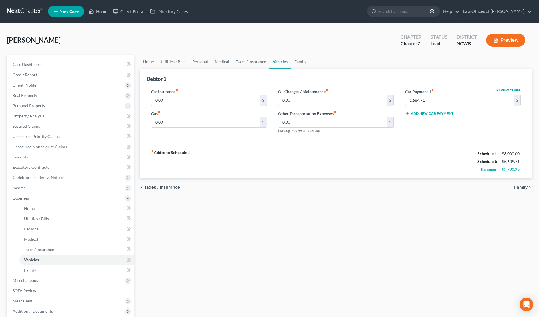
click at [194, 93] on div "Car Insurance fiber_manual_record 0.00 $" at bounding box center [209, 96] width 116 height 17
click at [190, 97] on input "0.00" at bounding box center [205, 100] width 108 height 11
click at [183, 125] on input "0.00" at bounding box center [205, 122] width 108 height 11
click at [161, 188] on span "Taxes / Insurance" at bounding box center [162, 187] width 36 height 5
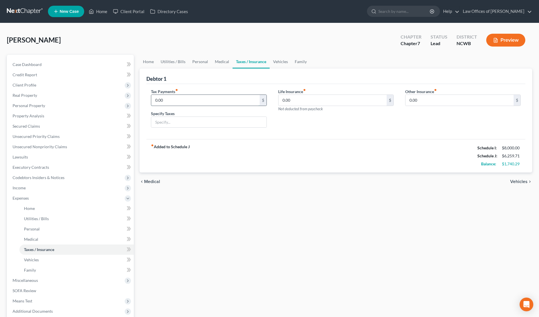
click at [180, 101] on input "0.00" at bounding box center [205, 100] width 108 height 11
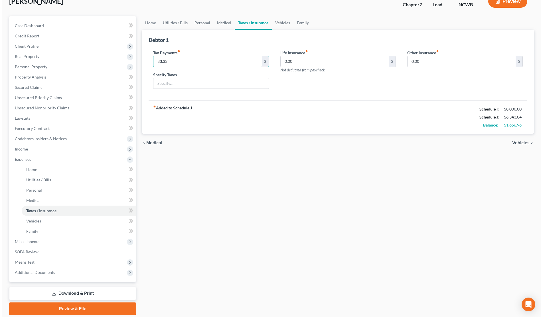
scroll to position [59, 0]
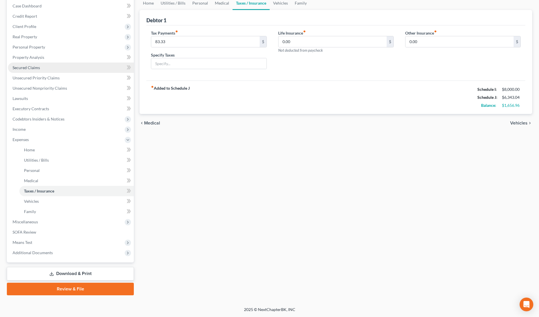
click at [27, 69] on span "Secured Claims" at bounding box center [26, 67] width 27 height 5
click at [27, 69] on body "Home New Case Client Portal Directory Cases Law Offices of Robert H Gourley Jr …" at bounding box center [269, 128] width 539 height 375
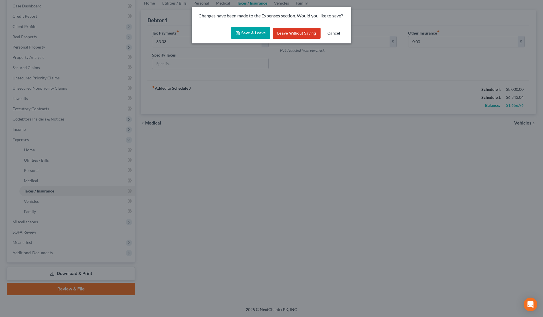
click at [256, 35] on button "Save & Leave" at bounding box center [250, 33] width 39 height 12
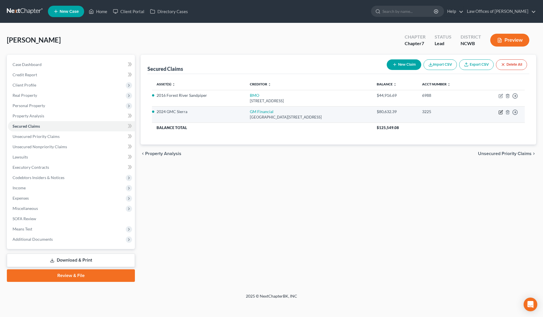
click at [501, 112] on icon "button" at bounding box center [501, 112] width 5 height 5
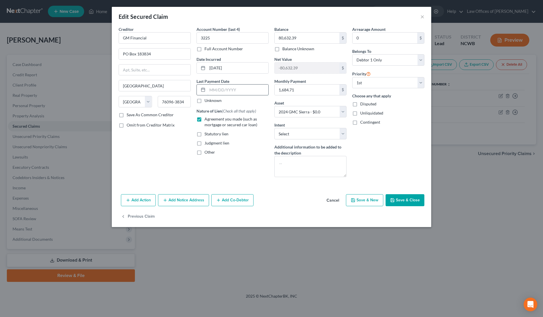
click at [218, 89] on input "text" at bounding box center [237, 89] width 61 height 11
click at [205, 101] on label "Unknown" at bounding box center [213, 101] width 17 height 6
click at [207, 101] on input "Unknown" at bounding box center [209, 100] width 4 height 4
click at [394, 199] on icon "button" at bounding box center [392, 200] width 5 height 5
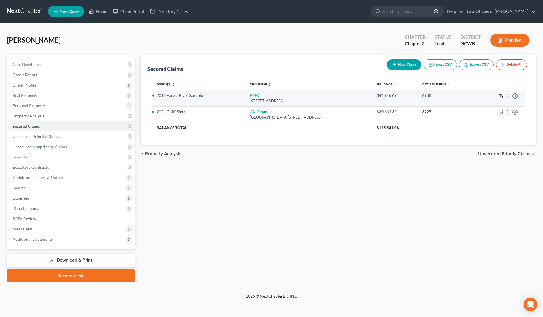
click at [501, 94] on icon "button" at bounding box center [501, 96] width 5 height 5
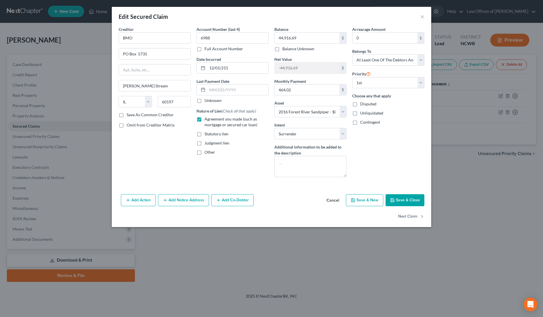
click at [205, 100] on label "Unknown" at bounding box center [213, 101] width 17 height 6
click at [207, 100] on input "Unknown" at bounding box center [209, 100] width 4 height 4
click at [397, 199] on button "Save & Close" at bounding box center [405, 200] width 39 height 12
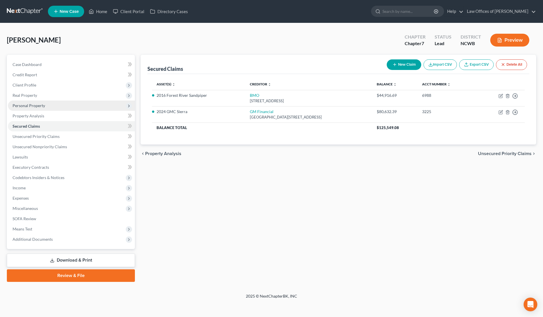
click at [21, 107] on span "Personal Property" at bounding box center [29, 105] width 33 height 5
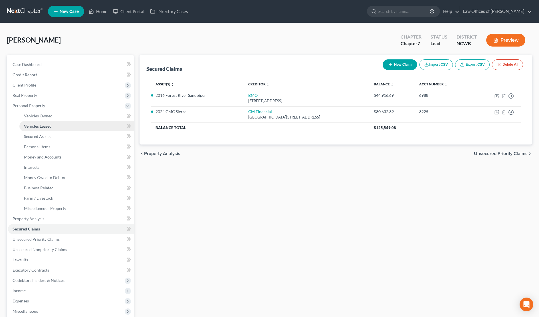
click at [34, 125] on span "Vehicles Leased" at bounding box center [38, 126] width 28 height 5
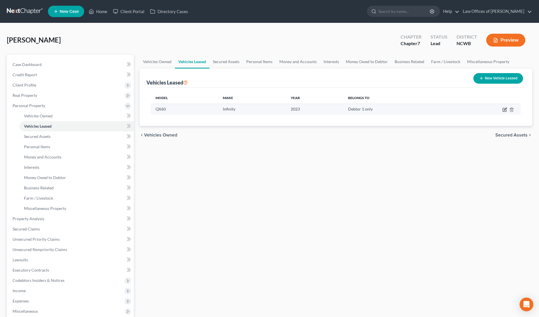
click at [505, 109] on icon "button" at bounding box center [505, 109] width 3 height 3
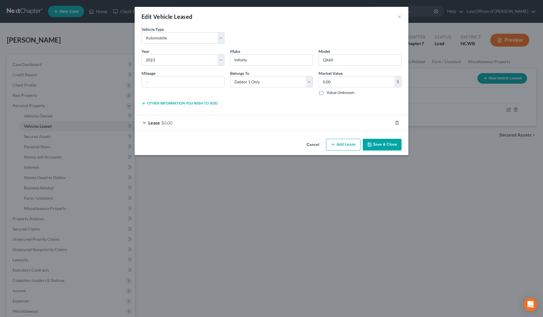
click at [155, 123] on span "Lease" at bounding box center [154, 122] width 12 height 5
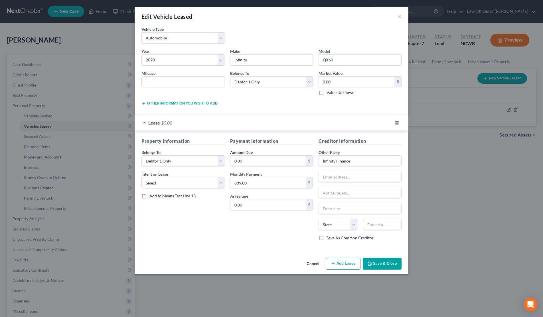
drag, startPoint x: 384, startPoint y: 263, endPoint x: 384, endPoint y: 259, distance: 3.4
click at [384, 261] on button "Save & Close" at bounding box center [382, 264] width 39 height 12
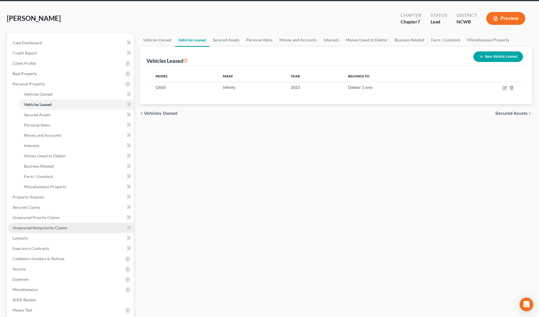
scroll to position [86, 0]
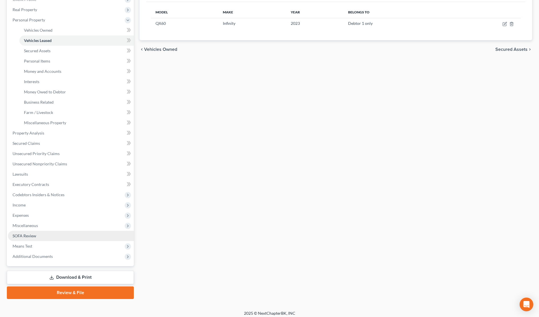
click at [22, 235] on span "SOFA Review" at bounding box center [25, 235] width 24 height 5
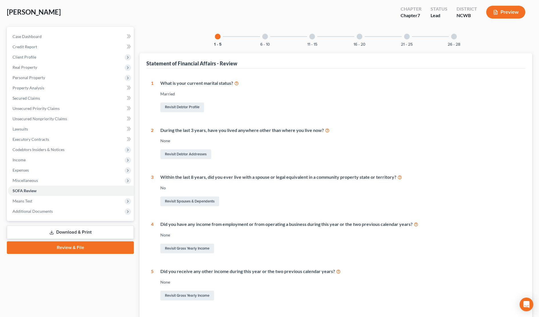
scroll to position [16, 0]
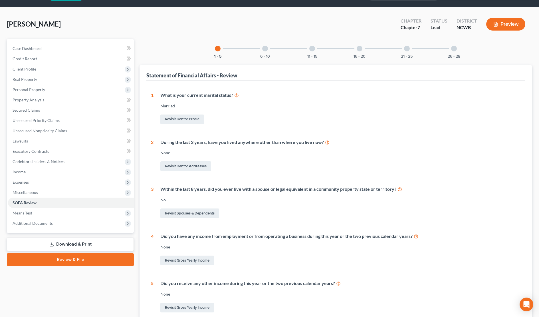
click at [263, 49] on div at bounding box center [265, 49] width 6 height 6
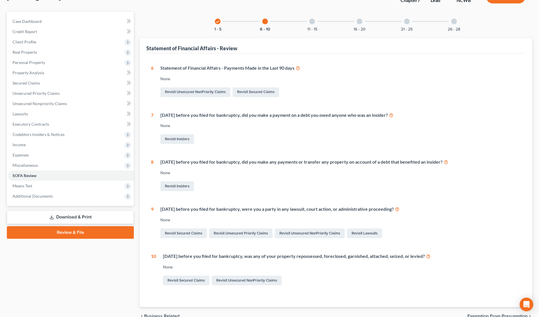
scroll to position [45, 0]
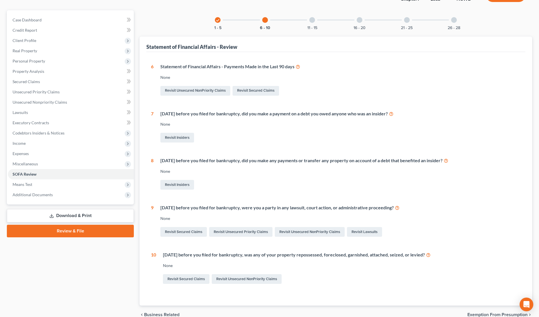
click at [313, 23] on div "11 - 15" at bounding box center [312, 19] width 19 height 19
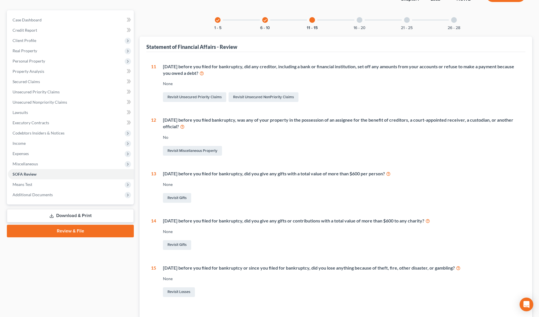
click at [361, 20] on div at bounding box center [360, 20] width 6 height 6
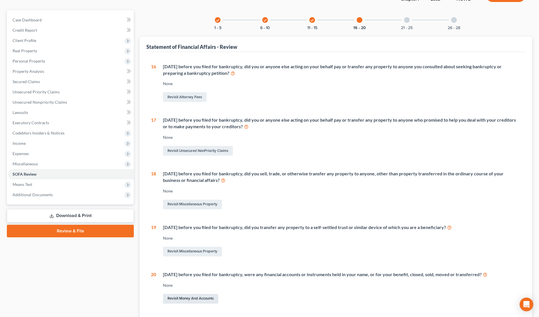
click at [189, 298] on link "Revisit Money and Accounts" at bounding box center [190, 299] width 55 height 10
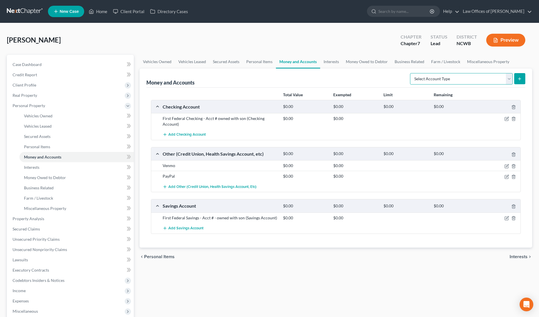
click at [455, 78] on select "Select Account Type Brokerage Cash on Hand Certificates of Deposit Checking Acc…" at bounding box center [461, 78] width 103 height 11
click at [411, 73] on select "Select Account Type Brokerage Cash on Hand Certificates of Deposit Checking Acc…" at bounding box center [461, 78] width 103 height 11
click at [519, 79] on icon "submit" at bounding box center [519, 78] width 5 height 5
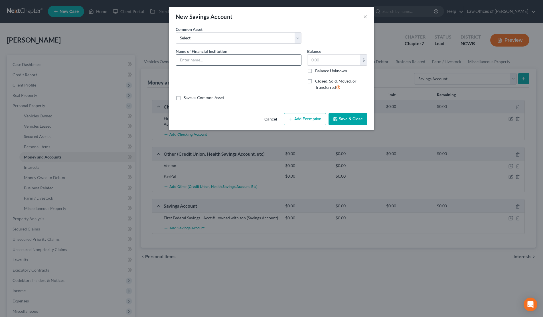
click at [246, 64] on input "text" at bounding box center [238, 60] width 125 height 11
click at [315, 81] on label "Closed, Sold, Moved, or Transferred" at bounding box center [341, 84] width 52 height 12
click at [318, 81] on input "Closed, Sold, Moved, or Transferred" at bounding box center [320, 80] width 4 height 4
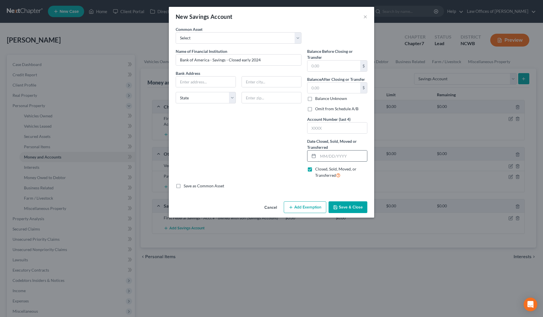
click at [324, 157] on input "text" at bounding box center [342, 155] width 49 height 11
click at [347, 208] on button "Save & Close" at bounding box center [348, 207] width 39 height 12
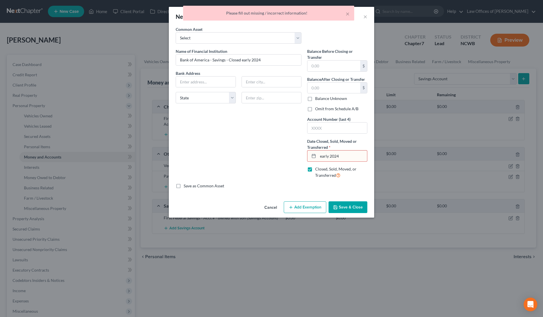
click at [328, 158] on input "early 2024" at bounding box center [342, 155] width 49 height 11
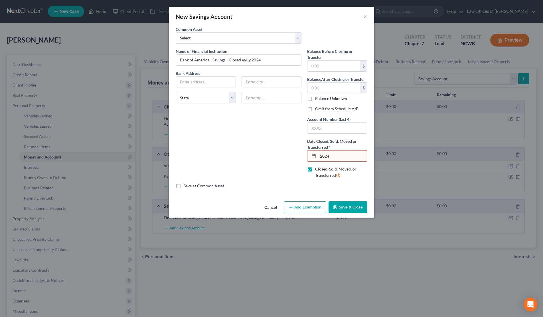
click at [347, 205] on button "Save & Close" at bounding box center [348, 207] width 39 height 12
click at [266, 59] on input "Bank of America - Savings - Closed early 2024" at bounding box center [238, 60] width 125 height 11
drag, startPoint x: 329, startPoint y: 154, endPoint x: 298, endPoint y: 159, distance: 31.7
click at [298, 159] on div "Name of Financial Institution * Bank of America - Savings - Closed early 2024 /…" at bounding box center [271, 115] width 197 height 135
click at [345, 209] on button "Save & Close" at bounding box center [348, 207] width 39 height 12
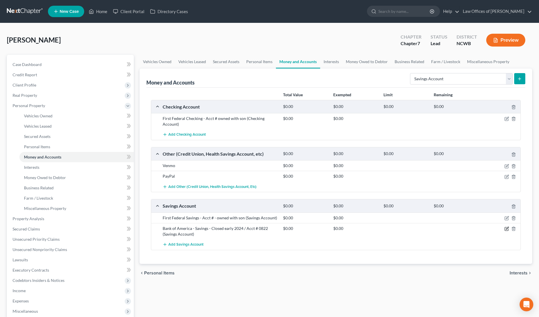
click at [506, 229] on icon "button" at bounding box center [507, 228] width 5 height 5
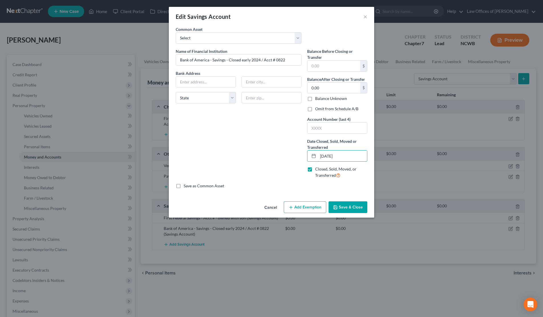
drag, startPoint x: 346, startPoint y: 158, endPoint x: 373, endPoint y: 175, distance: 32.1
click at [304, 158] on div "Name of Financial Institution * Bank of America - Savings - Closed early 2024 /…" at bounding box center [271, 115] width 197 height 135
click at [349, 205] on button "Save & Close" at bounding box center [348, 207] width 39 height 12
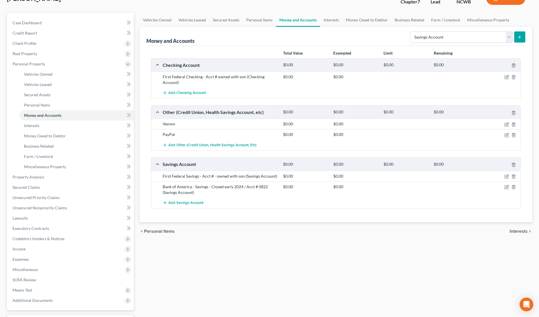
scroll to position [57, 0]
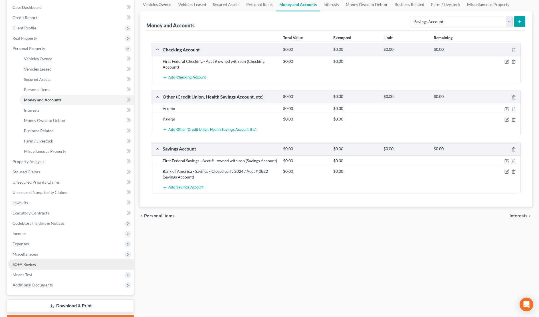
click at [22, 264] on span "SOFA Review" at bounding box center [25, 264] width 24 height 5
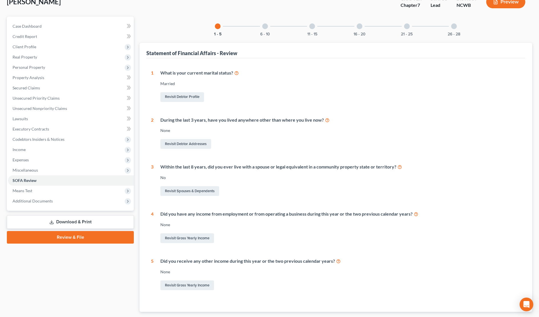
scroll to position [57, 0]
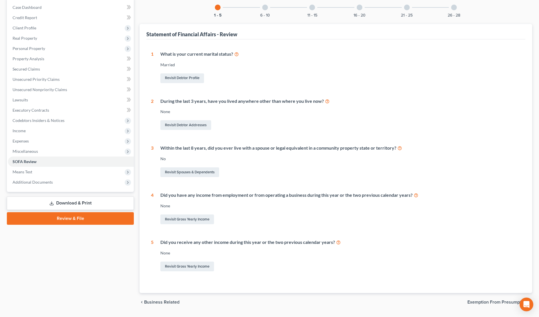
click at [263, 6] on div at bounding box center [265, 8] width 6 height 6
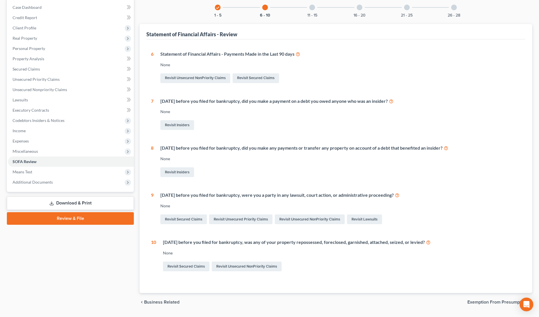
click at [312, 7] on div at bounding box center [312, 8] width 6 height 6
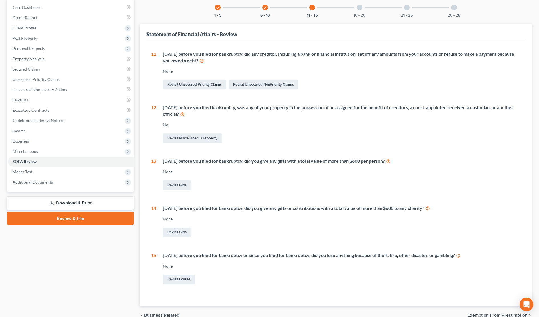
click at [362, 10] on div "16 - 20" at bounding box center [359, 7] width 19 height 19
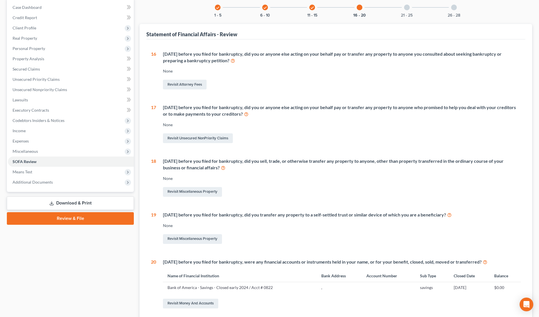
click at [409, 8] on div at bounding box center [407, 8] width 6 height 6
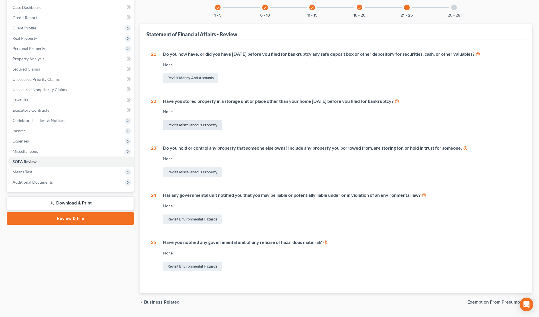
click at [205, 127] on link "Revisit Miscellaneous Property" at bounding box center [192, 125] width 59 height 10
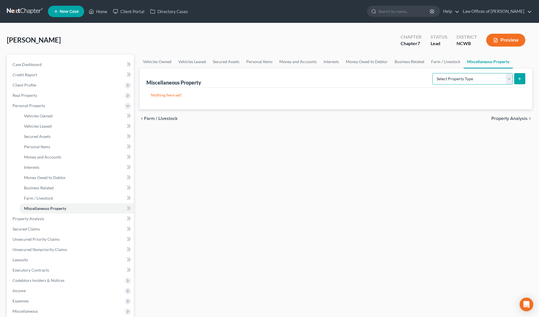
click at [454, 78] on select "Select Property Type Assigned for Creditor Benefit Within 1 Year Holding for An…" at bounding box center [472, 78] width 80 height 11
click at [432, 73] on select "Select Property Type Assigned for Creditor Benefit Within 1 Year Holding for An…" at bounding box center [472, 78] width 80 height 11
click at [521, 78] on icon "submit" at bounding box center [519, 78] width 5 height 5
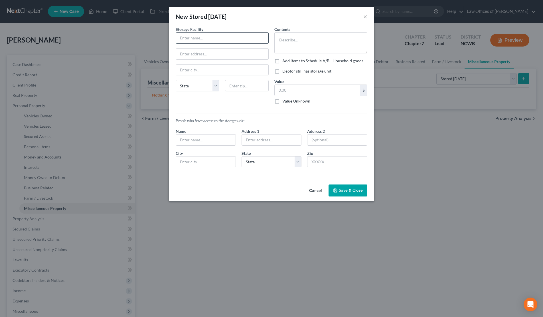
click at [237, 37] on input "text" at bounding box center [222, 38] width 92 height 11
click at [341, 190] on button "Save & Close" at bounding box center [348, 190] width 39 height 12
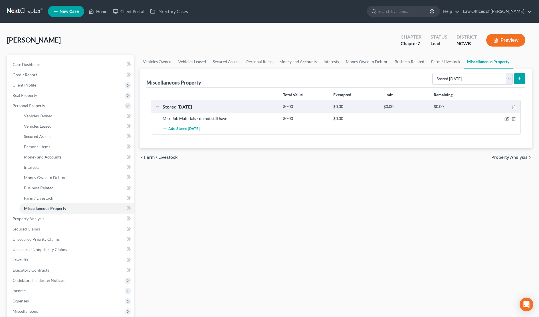
drag, startPoint x: 471, startPoint y: 203, endPoint x: 382, endPoint y: 218, distance: 90.0
click at [382, 218] on div "Vehicles Owned Vehicles Leased Secured Assets Personal Items Money and Accounts…" at bounding box center [336, 220] width 398 height 330
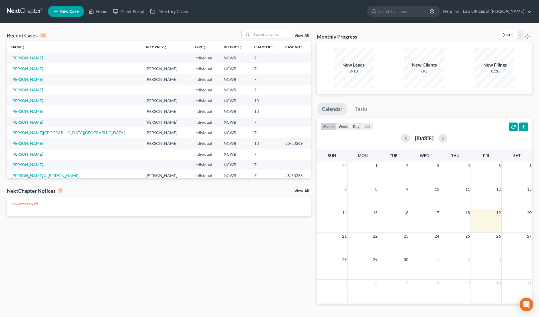
click at [14, 81] on link "[PERSON_NAME]" at bounding box center [27, 79] width 32 height 5
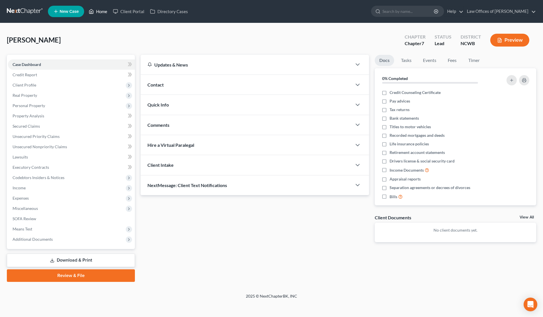
click at [94, 11] on icon at bounding box center [91, 11] width 5 height 7
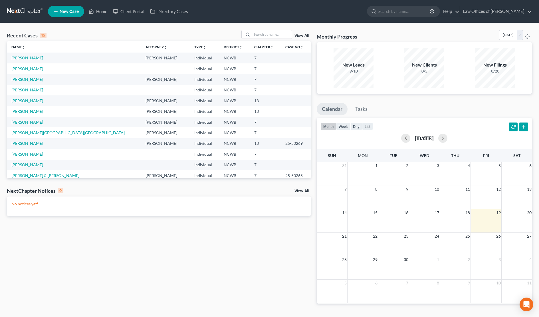
click at [23, 58] on link "[PERSON_NAME]" at bounding box center [27, 57] width 32 height 5
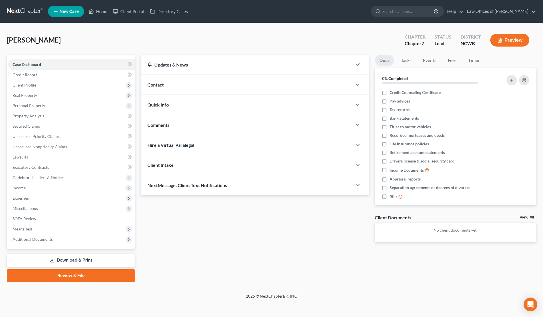
click at [502, 42] on icon "button" at bounding box center [499, 40] width 3 height 4
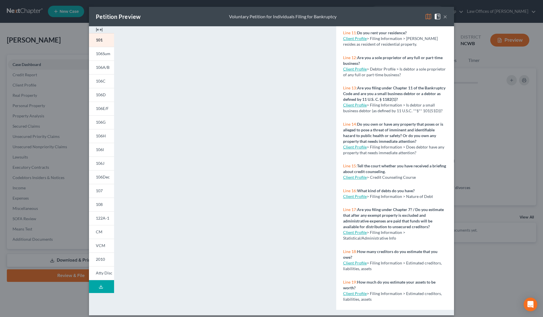
scroll to position [334, 0]
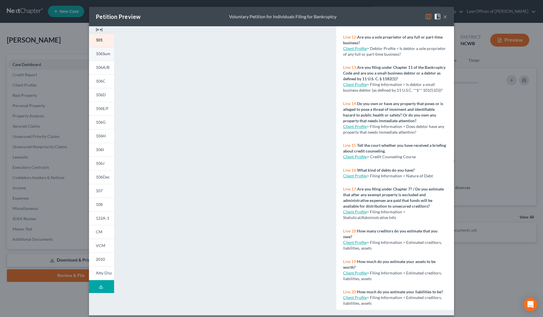
click at [98, 54] on span "106Sum" at bounding box center [103, 53] width 15 height 5
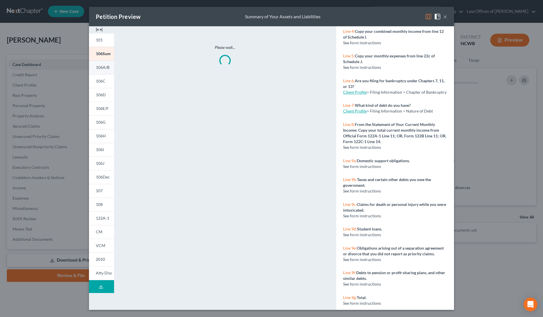
scroll to position [205, 0]
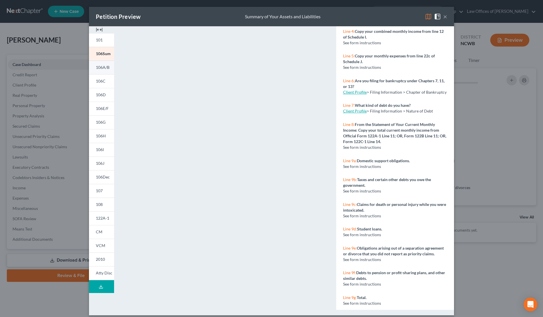
click at [100, 67] on span "106A/B" at bounding box center [103, 67] width 14 height 5
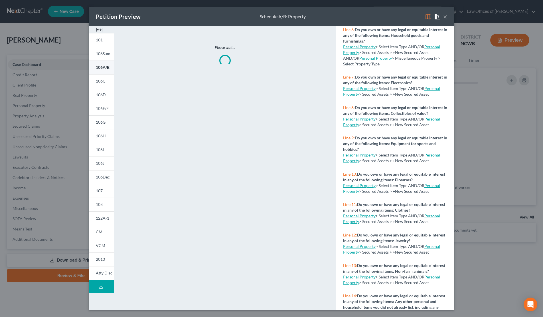
scroll to position [334, 0]
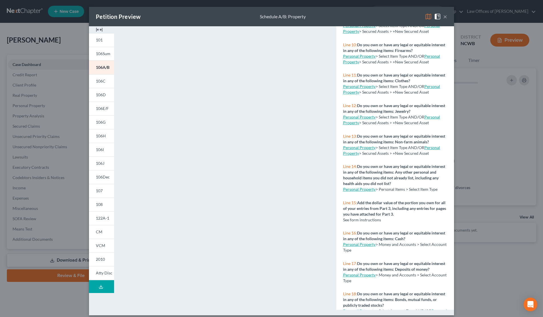
click at [444, 17] on button "×" at bounding box center [446, 16] width 4 height 7
